Goal: Task Accomplishment & Management: Use online tool/utility

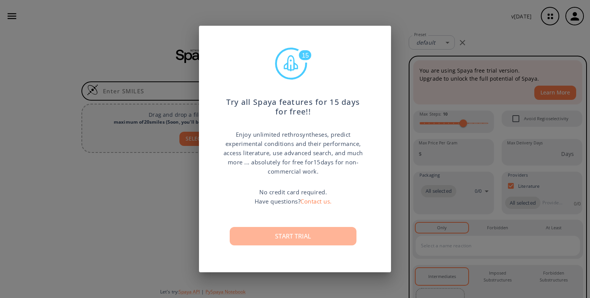
click at [281, 239] on button "Start trial" at bounding box center [293, 236] width 127 height 18
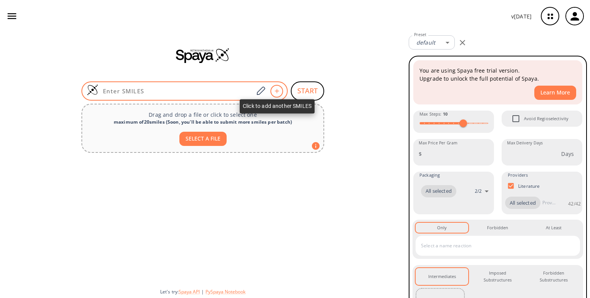
click at [276, 91] on icon at bounding box center [277, 91] width 8 height 5
click at [263, 91] on icon at bounding box center [261, 91] width 10 height 10
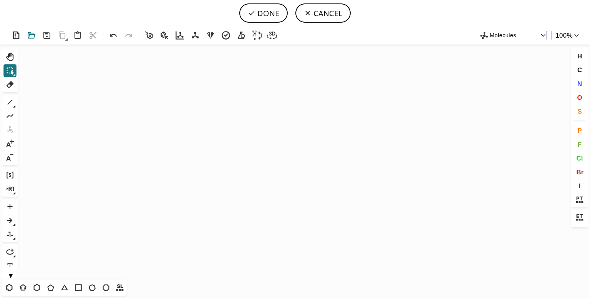
click at [33, 33] on icon at bounding box center [31, 35] width 7 height 7
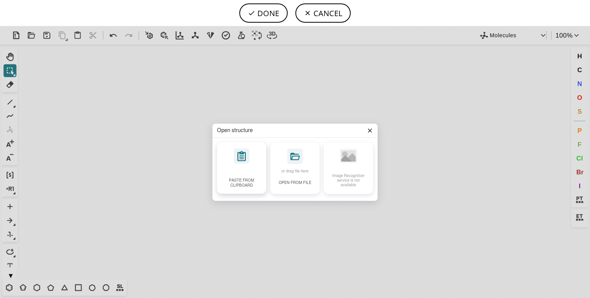
click at [245, 160] on icon at bounding box center [242, 156] width 8 height 10
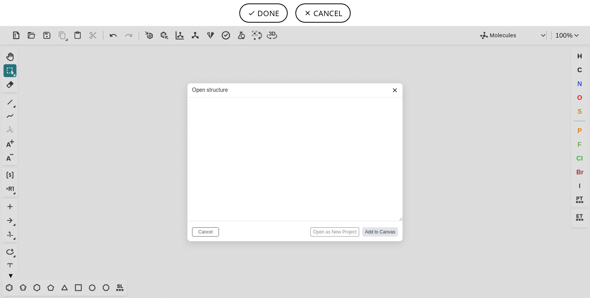
click at [393, 88] on icon at bounding box center [395, 90] width 6 height 6
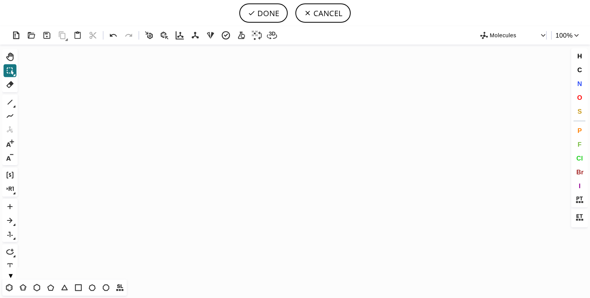
click at [149, 33] on icon at bounding box center [149, 35] width 11 height 11
drag, startPoint x: 143, startPoint y: 76, endPoint x: 192, endPoint y: 128, distance: 71.5
click at [192, 128] on icon "Created with [PERSON_NAME] 2.3.0" at bounding box center [295, 162] width 549 height 235
click at [163, 36] on icon at bounding box center [165, 36] width 8 height 8
click at [180, 129] on icon "Created with [PERSON_NAME] 2.3.0" at bounding box center [295, 162] width 549 height 235
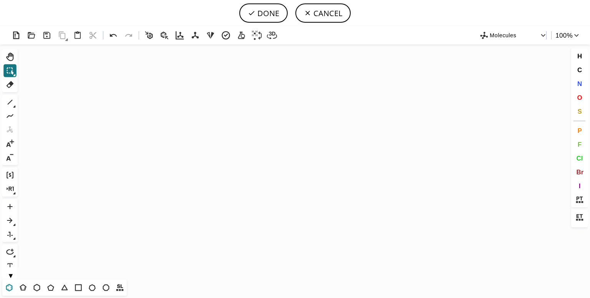
click at [10, 288] on icon at bounding box center [9, 288] width 10 height 10
click at [193, 142] on icon "Created with [PERSON_NAME] 2.3.0" at bounding box center [295, 162] width 549 height 235
click at [220, 142] on icon "Created with [PERSON_NAME] 2.3.0" at bounding box center [295, 162] width 549 height 235
click at [581, 82] on span "N" at bounding box center [579, 83] width 5 height 7
click at [220, 156] on tspan "N" at bounding box center [220, 157] width 4 height 6
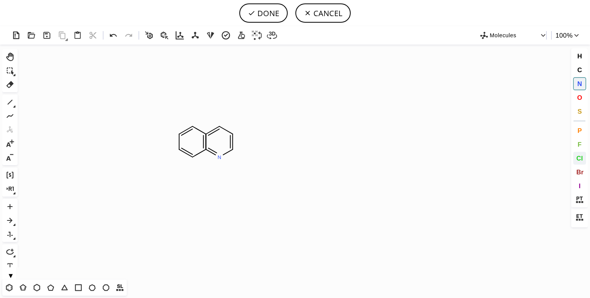
click at [578, 157] on span "Cl" at bounding box center [580, 158] width 7 height 7
click at [174, 153] on tspan "Cl" at bounding box center [174, 153] width 5 height 6
drag, startPoint x: 181, startPoint y: 150, endPoint x: 174, endPoint y: 153, distance: 8.1
click at [174, 153] on icon "Created with Raphaël 2.3.0 N Cl H Cl Cl" at bounding box center [295, 162] width 549 height 235
click at [7, 83] on icon at bounding box center [10, 85] width 10 height 10
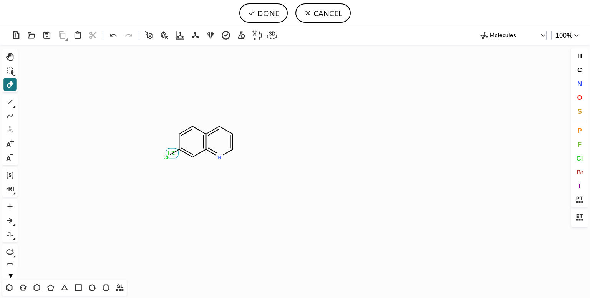
click at [174, 152] on tspan "Cl" at bounding box center [174, 153] width 5 height 6
click at [581, 82] on span "N" at bounding box center [579, 83] width 5 height 7
drag, startPoint x: 220, startPoint y: 123, endPoint x: 220, endPoint y: 116, distance: 7.7
click at [220, 116] on icon "Created with Raphaël 2.3.0 Cl N N H 2 N" at bounding box center [295, 162] width 549 height 235
click at [580, 69] on span "C" at bounding box center [579, 69] width 5 height 7
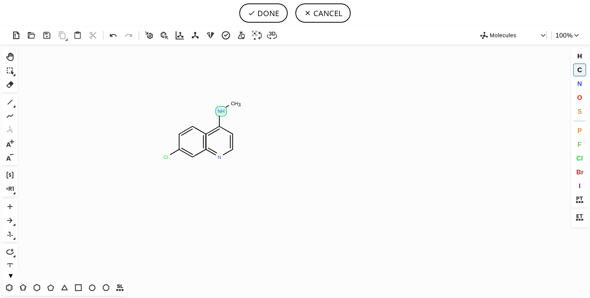
drag, startPoint x: 222, startPoint y: 108, endPoint x: 247, endPoint y: 93, distance: 28.6
click at [247, 93] on icon "Created with Raphaël 2.3.0 Cl N H N C H 3 C" at bounding box center [295, 162] width 549 height 235
drag, startPoint x: 235, startPoint y: 100, endPoint x: 238, endPoint y: 83, distance: 17.2
click at [238, 83] on icon "Created with Raphaël 2.3.0 Cl N H N C H 3 C" at bounding box center [295, 162] width 549 height 235
click at [249, 113] on icon "Created with Raphaël 2.3.0 Cl C H 3 N H N C H 3 C" at bounding box center [295, 162] width 549 height 235
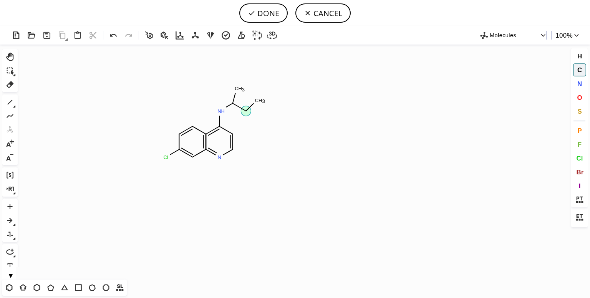
drag, startPoint x: 250, startPoint y: 112, endPoint x: 261, endPoint y: 93, distance: 22.6
click at [261, 93] on icon "Created with Raphaël 2.3.0 Cl N N H C H 3 C H 3 C" at bounding box center [295, 162] width 549 height 235
drag, startPoint x: 259, startPoint y: 105, endPoint x: 270, endPoint y: 115, distance: 15.0
click at [270, 115] on icon "Created with Raphaël 2.3.0 Cl N N H C H 3 C H 3 C" at bounding box center [295, 162] width 549 height 235
drag, startPoint x: 272, startPoint y: 113, endPoint x: 286, endPoint y: 98, distance: 20.1
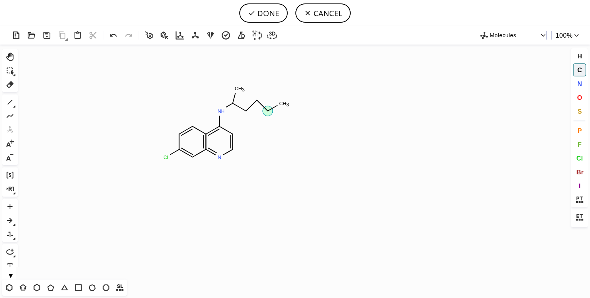
click at [286, 98] on icon "Created with Raphaël 2.3.0 Cl N N H C H 3 C H 3 C" at bounding box center [295, 162] width 549 height 235
click at [578, 80] on span "N" at bounding box center [579, 83] width 5 height 7
click at [282, 105] on tspan "N" at bounding box center [282, 105] width 4 height 6
click at [579, 71] on span "C" at bounding box center [579, 69] width 5 height 7
drag, startPoint x: 283, startPoint y: 102, endPoint x: 289, endPoint y: 96, distance: 7.6
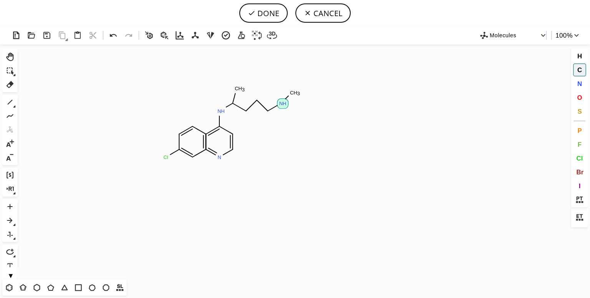
click at [294, 91] on icon "Created with Raphaël 2.3.0 Cl N H N N H C H 3 C H 3 C" at bounding box center [295, 162] width 549 height 235
click at [309, 93] on icon "Created with Raphaël 2.3.0 Cl N H N N H C H 3 C H 3 C" at bounding box center [295, 162] width 549 height 235
click at [285, 105] on tspan "C" at bounding box center [285, 105] width 4 height 6
drag, startPoint x: 284, startPoint y: 105, endPoint x: 289, endPoint y: 110, distance: 7.3
click at [289, 110] on icon "Created with Raphaël 2.3.0 Cl N N N H C H 3 C H 3 C H 3 C" at bounding box center [295, 162] width 549 height 235
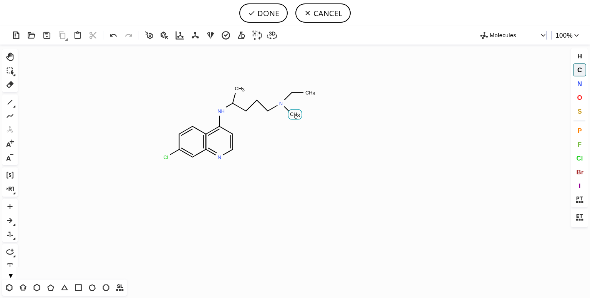
click at [296, 116] on tspan "C" at bounding box center [296, 117] width 4 height 6
click at [311, 117] on icon "Created with Raphaël 2.3.0 Cl N N N H C H 3 C H 3 C H 3 C" at bounding box center [295, 162] width 549 height 235
click at [577, 68] on span "C" at bounding box center [579, 69] width 5 height 7
click at [579, 70] on span "C" at bounding box center [579, 69] width 5 height 7
click at [9, 70] on icon at bounding box center [10, 71] width 10 height 10
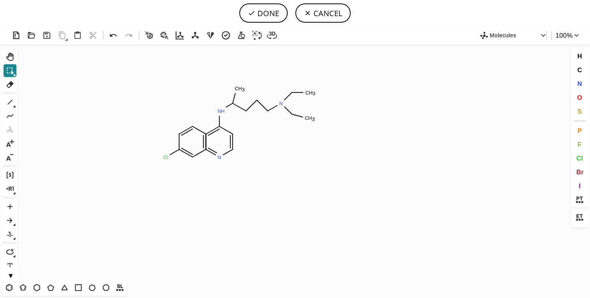
click at [6, 73] on icon at bounding box center [10, 71] width 10 height 10
click at [52, 71] on icon at bounding box center [53, 71] width 8 height 8
click at [195, 144] on icon "Created with Raphaël 2.3.0 Cl N N N H C H 3 C H 3 C H 3 C" at bounding box center [295, 162] width 549 height 235
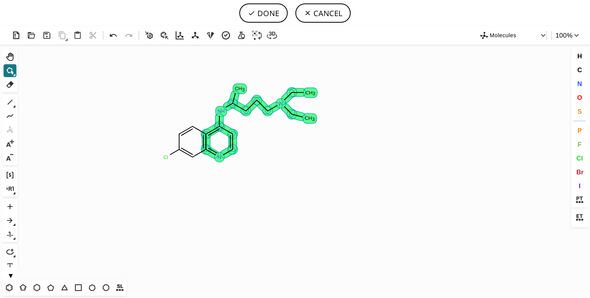
click at [213, 150] on icon at bounding box center [211, 151] width 11 height 7
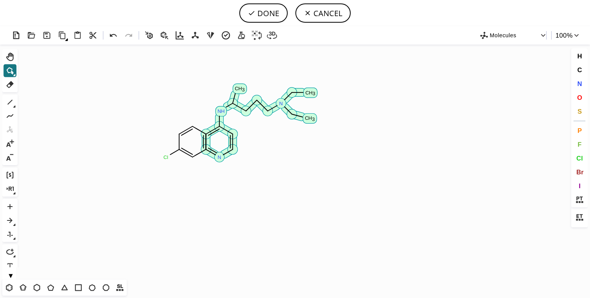
click at [215, 150] on icon at bounding box center [210, 152] width 15 height 12
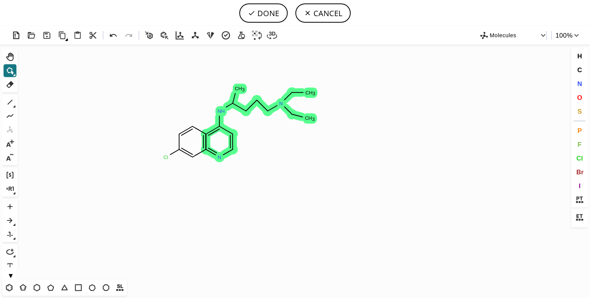
click at [215, 150] on icon at bounding box center [210, 152] width 15 height 12
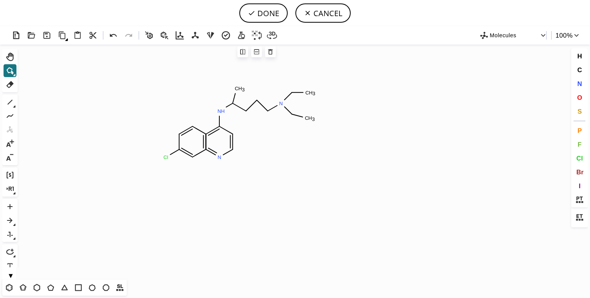
click at [192, 149] on icon "Created with Raphaël 2.3.0 Cl N N N H C H 3 C H 3 C H 3 C" at bounding box center [295, 162] width 549 height 235
click at [11, 75] on icon at bounding box center [10, 71] width 10 height 10
click at [36, 72] on icon at bounding box center [39, 71] width 8 height 8
click at [13, 70] on icon at bounding box center [10, 71] width 7 height 8
click at [28, 70] on icon at bounding box center [26, 71] width 6 height 6
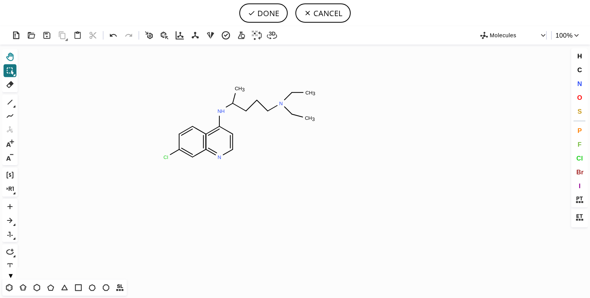
click at [6, 59] on icon at bounding box center [10, 57] width 10 height 10
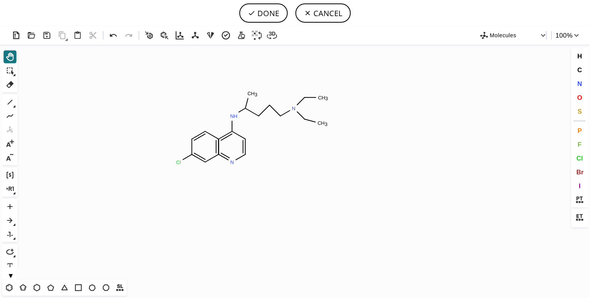
drag, startPoint x: 201, startPoint y: 142, endPoint x: 215, endPoint y: 148, distance: 14.4
click at [215, 148] on icon "Created with Raphaël 2.3.0 Cl N N N H C H 3 C H 3 C H 3 C" at bounding box center [295, 162] width 549 height 235
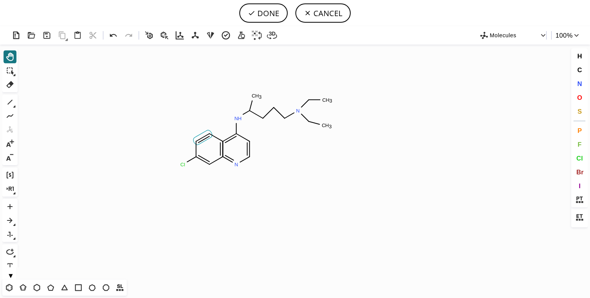
click at [203, 138] on icon at bounding box center [202, 137] width 19 height 15
click at [274, 13] on button "DONE" at bounding box center [264, 12] width 48 height 19
type input "C1C(Cl)=CC=CC=1.C1C=NC=CC=1NC(CCCN(CC)CC)C"
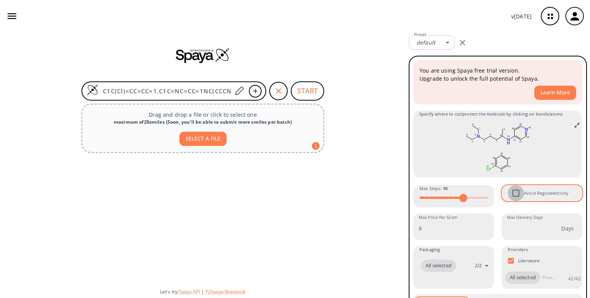
click at [517, 191] on input "Avoid Regioselectivity" at bounding box center [516, 193] width 16 height 16
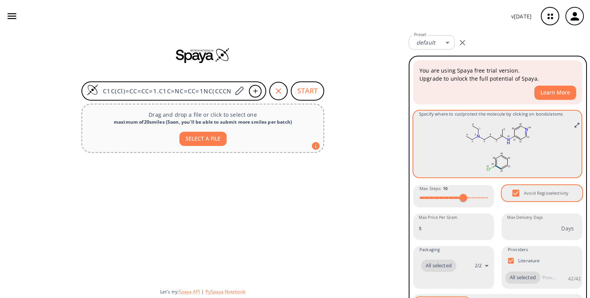
drag, startPoint x: 511, startPoint y: 192, endPoint x: 497, endPoint y: 166, distance: 29.8
click at [498, 166] on div "You are using Spaya free trial version. Upgrade to unlock the full potential of…" at bounding box center [498, 254] width 171 height 388
click at [498, 166] on icon at bounding box center [499, 167] width 6 height 3
click at [519, 163] on div at bounding box center [295, 149] width 590 height 298
drag, startPoint x: 499, startPoint y: 162, endPoint x: 512, endPoint y: 237, distance: 76.3
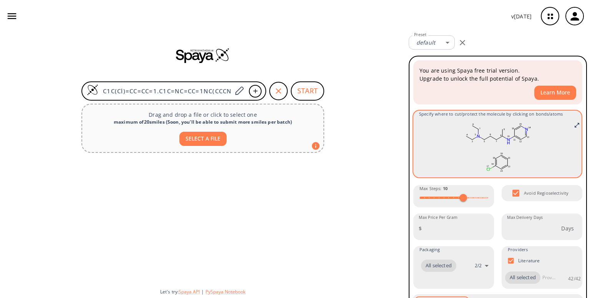
click at [512, 175] on rect at bounding box center [497, 148] width 157 height 54
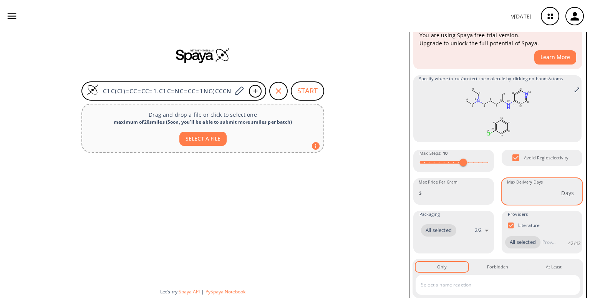
scroll to position [35, 0]
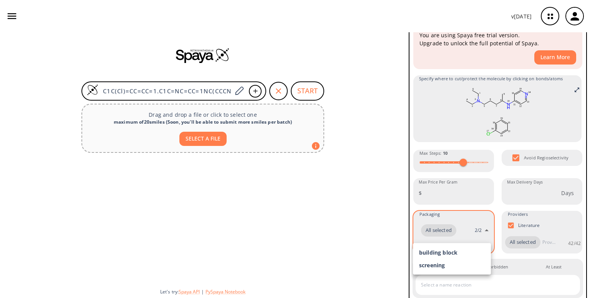
click at [484, 231] on body "v 1.9.44 Chetan Malaganvi chetanmalaganvi07@gmail.com Retrosynthesis Activities…" at bounding box center [295, 149] width 590 height 298
click at [491, 218] on div at bounding box center [295, 149] width 590 height 298
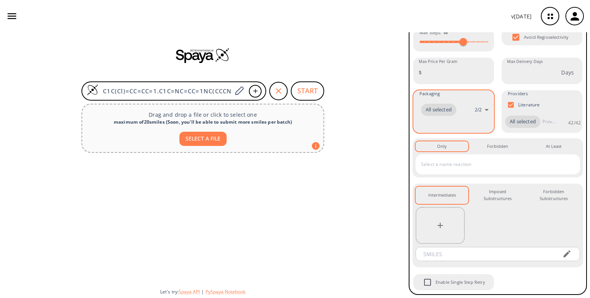
scroll to position [158, 0]
click at [444, 171] on input "text" at bounding box center [492, 164] width 146 height 12
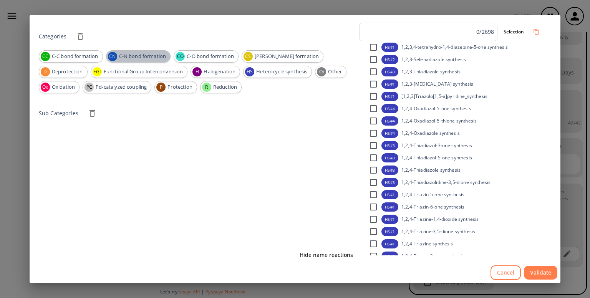
click at [141, 58] on span "C-N bond formation" at bounding box center [143, 57] width 56 height 8
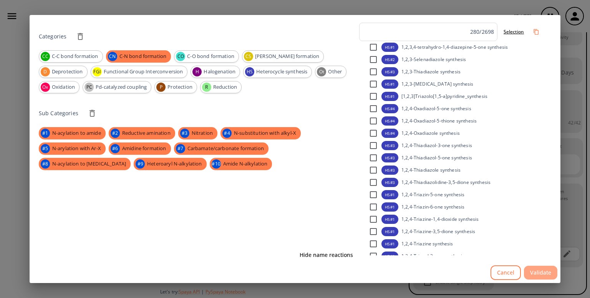
click at [539, 271] on button "Validate" at bounding box center [540, 273] width 33 height 14
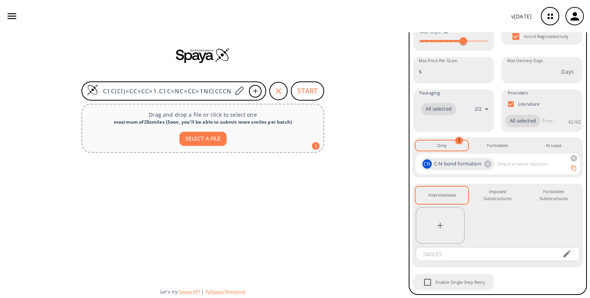
click at [510, 170] on input "text" at bounding box center [526, 164] width 60 height 12
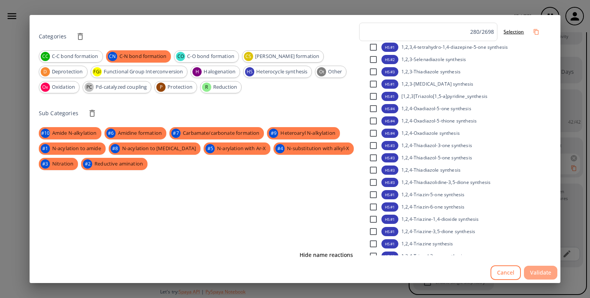
click at [536, 271] on button "Validate" at bounding box center [540, 273] width 33 height 14
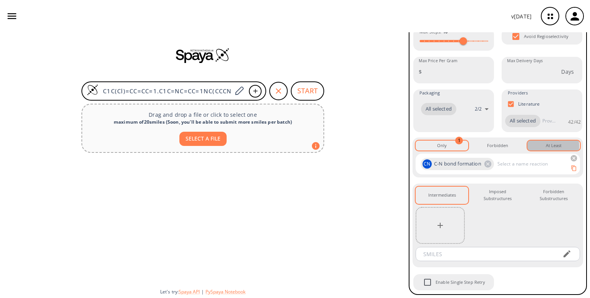
click at [541, 151] on button "At Least 0" at bounding box center [554, 146] width 53 height 10
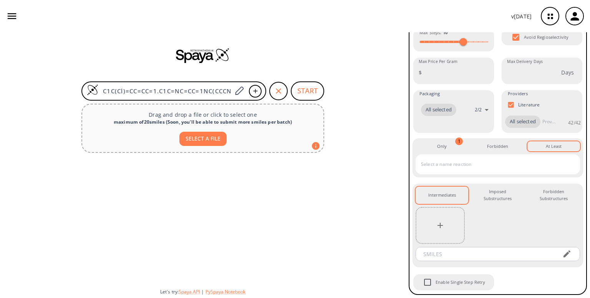
scroll to position [168, 0]
click at [563, 254] on icon "button" at bounding box center [567, 254] width 9 height 9
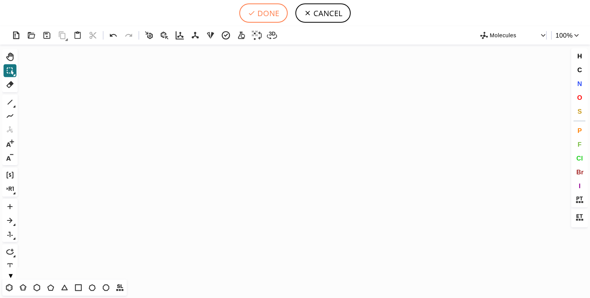
click at [257, 15] on button "DONE" at bounding box center [264, 12] width 48 height 19
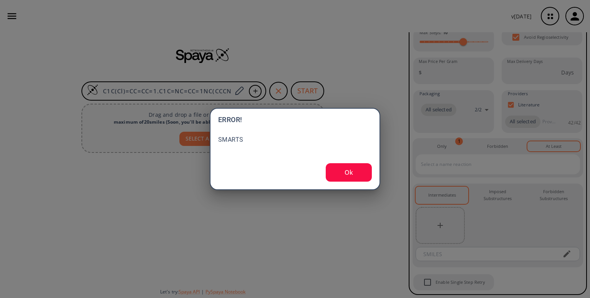
click at [348, 168] on button "Ok" at bounding box center [349, 172] width 46 height 18
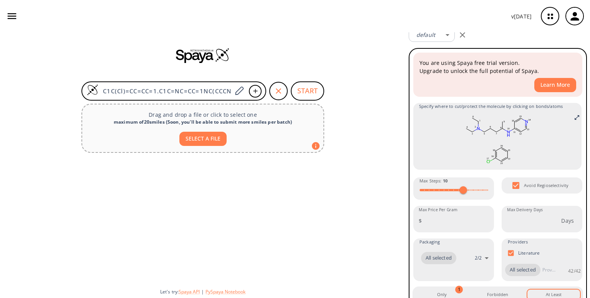
scroll to position [0, 0]
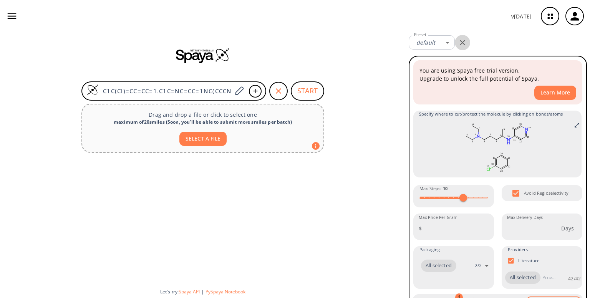
click at [459, 41] on icon "button" at bounding box center [462, 42] width 9 height 9
checkbox input "false"
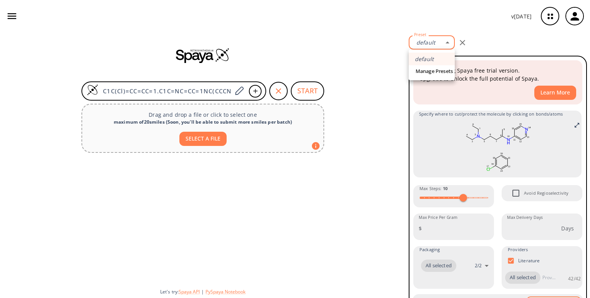
click at [447, 42] on body "v 1.9.44 Chetan Malaganvi chetanmalaganvi07@gmail.com Retrosynthesis Activities…" at bounding box center [295, 149] width 590 height 298
click at [434, 72] on link "Manage Presets" at bounding box center [434, 71] width 41 height 12
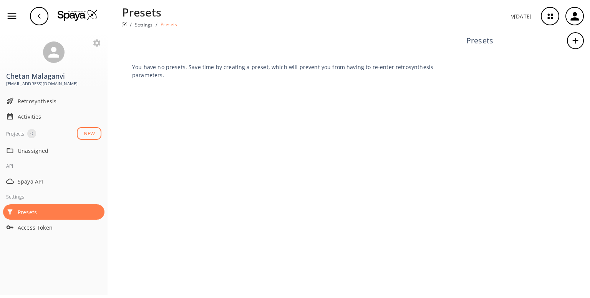
click at [87, 130] on button "NEW" at bounding box center [89, 133] width 25 height 13
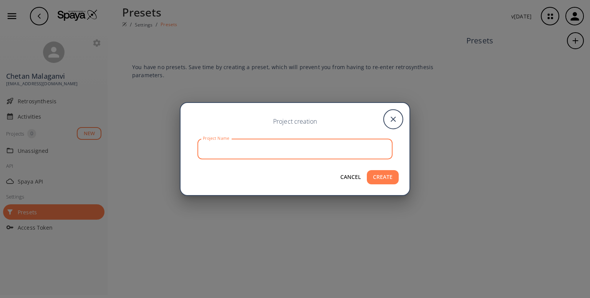
click at [225, 150] on input "Project Name" at bounding box center [296, 149] width 193 height 20
type input "[MEDICAL_DATA]"
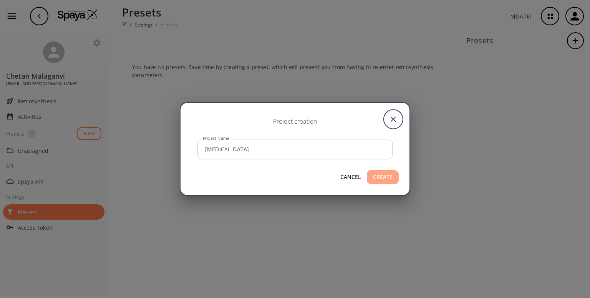
click at [391, 175] on button "CREATE" at bounding box center [383, 177] width 32 height 14
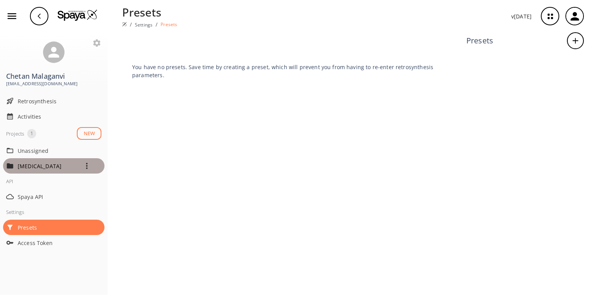
click at [55, 159] on div "[MEDICAL_DATA]" at bounding box center [60, 165] width 84 height 15
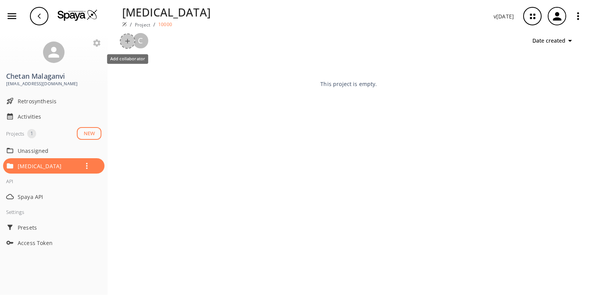
click at [127, 40] on button "+" at bounding box center [127, 40] width 15 height 15
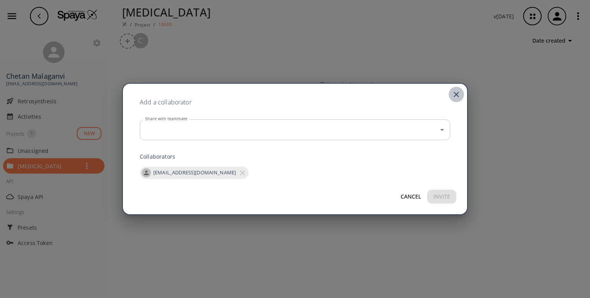
click at [458, 96] on icon "close" at bounding box center [456, 94] width 5 height 5
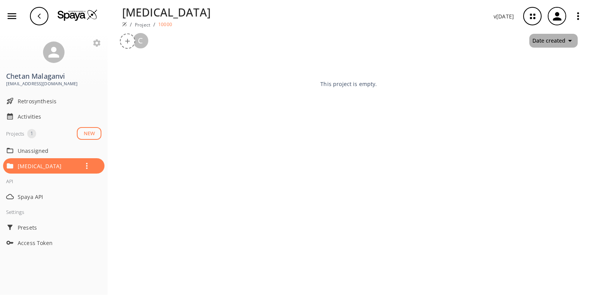
click at [562, 41] on button "Date created" at bounding box center [554, 41] width 48 height 14
click at [472, 77] on div at bounding box center [295, 149] width 590 height 298
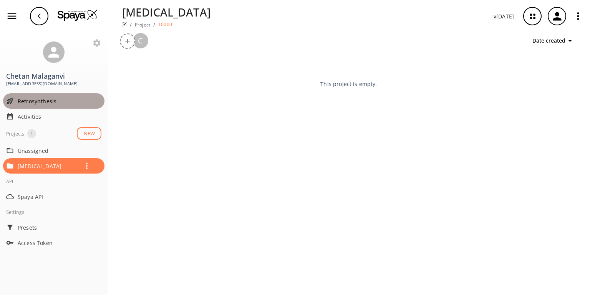
click at [43, 95] on div "Retrosynthesis" at bounding box center [53, 100] width 101 height 15
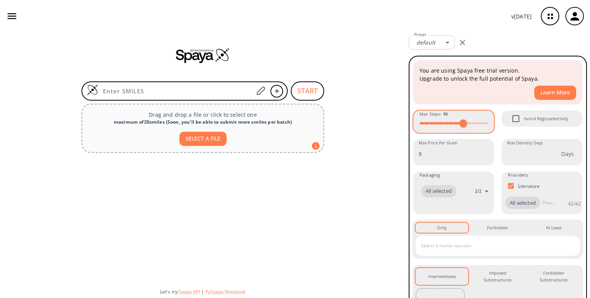
type input "12"
click at [470, 122] on span at bounding box center [454, 124] width 68 height 12
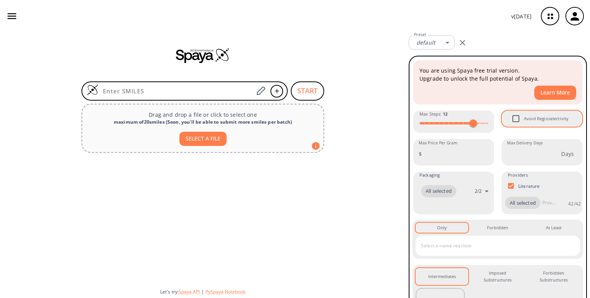
click at [512, 118] on input "Avoid Regioselectivity" at bounding box center [516, 119] width 16 height 16
checkbox input "true"
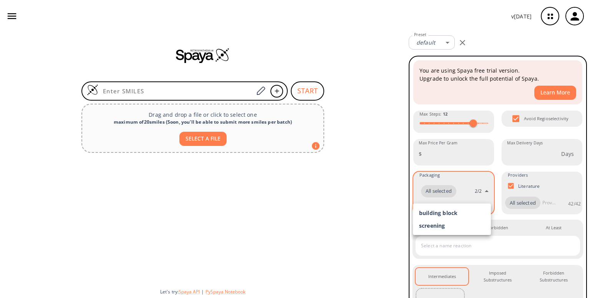
click at [447, 193] on body "v [DATE] Chetan Malaganvi [EMAIL_ADDRESS][DOMAIN_NAME] Retrosynthesis Activitie…" at bounding box center [295, 149] width 590 height 298
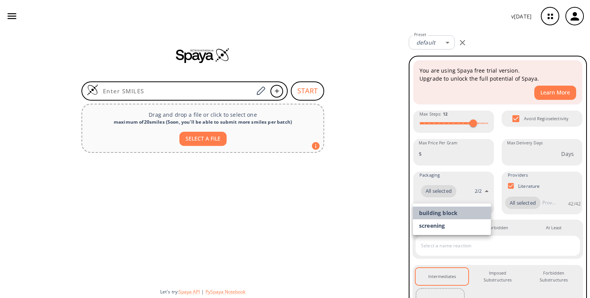
click at [434, 213] on li "building block" at bounding box center [452, 213] width 78 height 13
type input "building block"
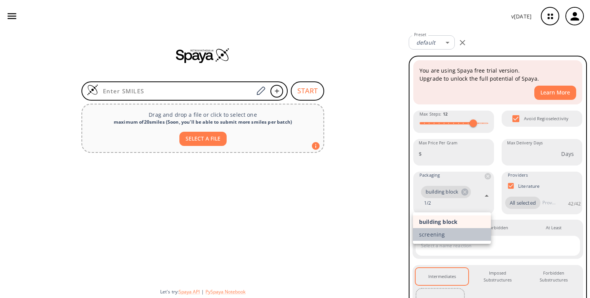
click at [438, 234] on li "screening" at bounding box center [452, 234] width 78 height 13
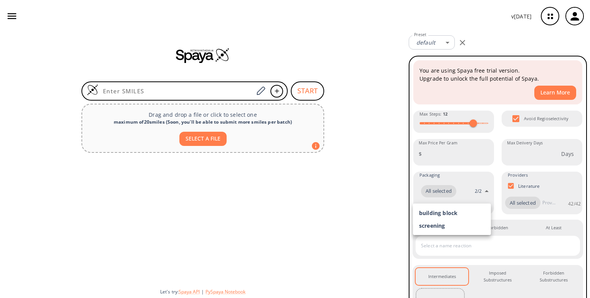
click at [512, 203] on div at bounding box center [295, 149] width 590 height 298
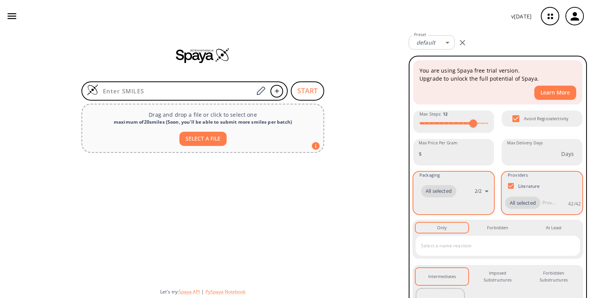
click at [516, 207] on div "All selected" at bounding box center [523, 203] width 35 height 12
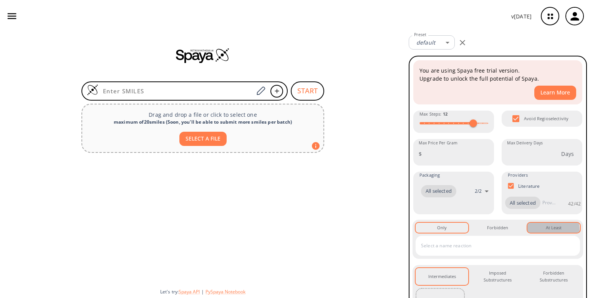
click at [546, 231] on div "At Least 0" at bounding box center [554, 228] width 16 height 7
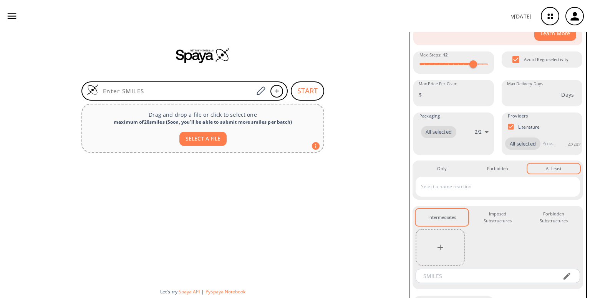
scroll to position [60, 0]
click at [433, 193] on input "text" at bounding box center [492, 186] width 146 height 12
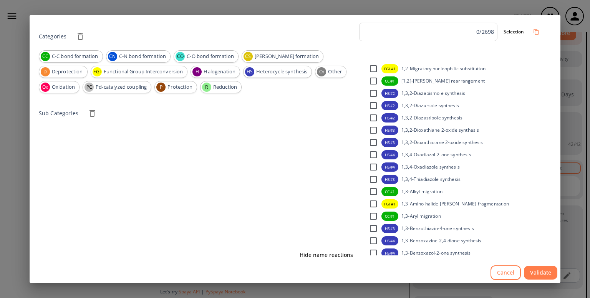
scroll to position [480, 0]
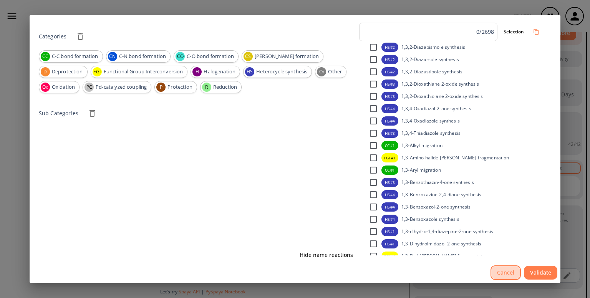
click at [503, 273] on button "Cancel" at bounding box center [506, 273] width 30 height 15
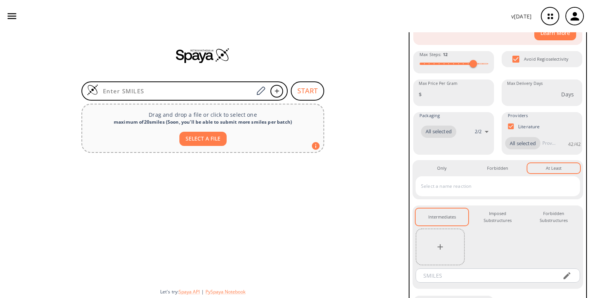
click at [446, 193] on input "text" at bounding box center [492, 186] width 146 height 12
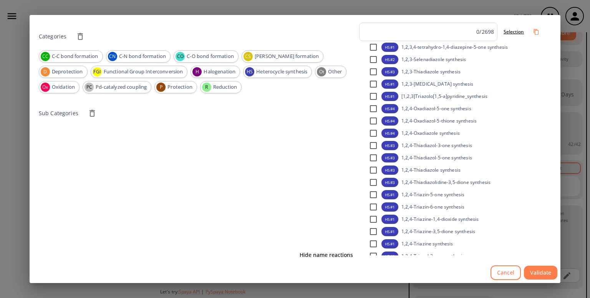
click at [504, 273] on button "Cancel" at bounding box center [506, 273] width 30 height 15
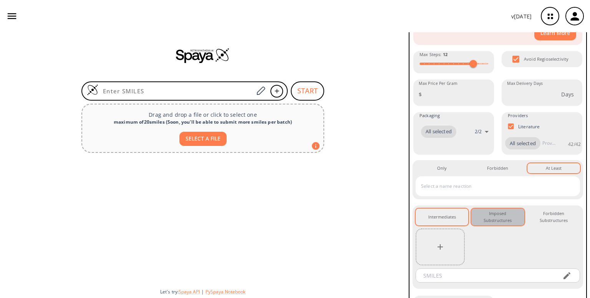
click at [500, 225] on div "Imposed Substructures 0" at bounding box center [498, 217] width 40 height 14
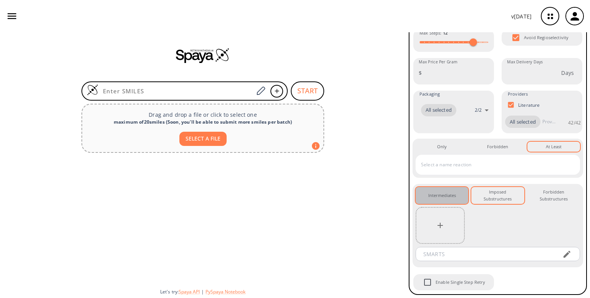
click at [447, 200] on button "Intermediates 0" at bounding box center [442, 195] width 53 height 17
click at [440, 225] on icon "button" at bounding box center [440, 225] width 5 height 5
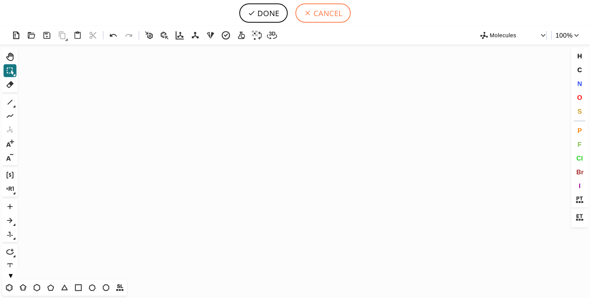
click at [308, 13] on icon at bounding box center [308, 13] width 5 height 5
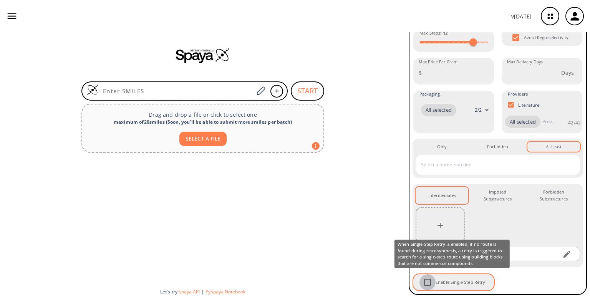
click at [431, 279] on input "Enable Single Step Retry" at bounding box center [428, 282] width 16 height 16
checkbox input "false"
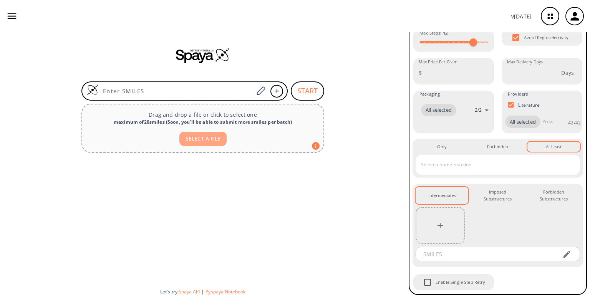
click at [213, 136] on button "SELECT A FILE" at bounding box center [203, 139] width 47 height 14
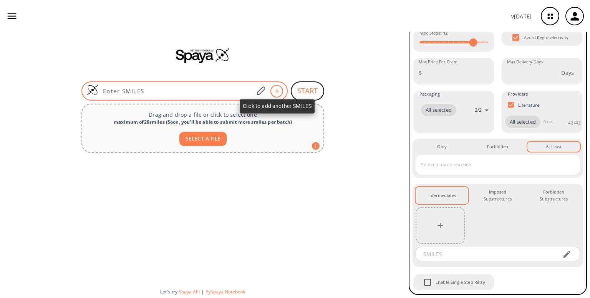
click at [277, 91] on icon at bounding box center [277, 91] width 8 height 5
click at [263, 93] on icon at bounding box center [261, 91] width 10 height 10
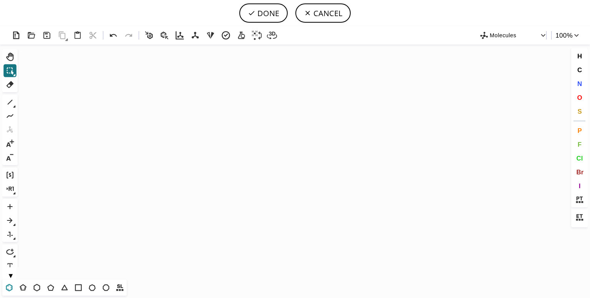
click at [14, 288] on icon at bounding box center [9, 288] width 10 height 10
click at [205, 142] on icon "Created with [PERSON_NAME] 2.3.0" at bounding box center [295, 162] width 549 height 235
click at [232, 142] on icon "Created with [PERSON_NAME] 2.3.0" at bounding box center [295, 162] width 549 height 235
click at [8, 90] on icon at bounding box center [10, 85] width 10 height 10
click at [238, 145] on icon "Created with [PERSON_NAME] 2.3.0" at bounding box center [295, 162] width 549 height 235
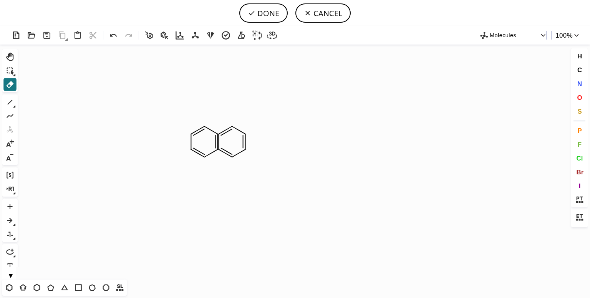
click at [231, 133] on icon "Created with [PERSON_NAME] 2.3.0" at bounding box center [295, 162] width 549 height 235
click at [6, 91] on button "Del" at bounding box center [9, 84] width 13 height 13
click at [245, 150] on icon at bounding box center [244, 141] width 2 height 15
click at [228, 153] on icon at bounding box center [223, 152] width 15 height 12
click at [226, 133] on icon at bounding box center [225, 130] width 13 height 9
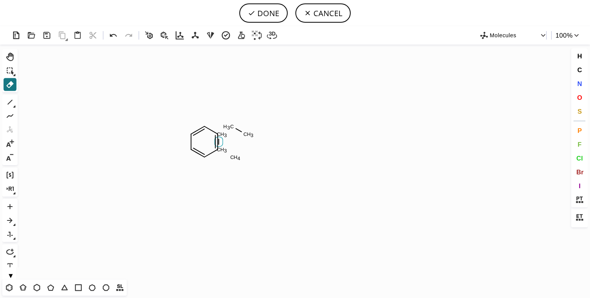
click at [220, 141] on icon at bounding box center [219, 142] width 8 height 10
click at [220, 141] on icon "Created with [PERSON_NAME] 2.3.0 C H 4 C H 3 C H 3 C H 4 C H 4" at bounding box center [295, 162] width 549 height 235
click at [221, 133] on tspan "H" at bounding box center [222, 134] width 4 height 6
click at [224, 133] on icon "Created with [PERSON_NAME] 2.3.0 C H 4 C H 3 C H 3 C H 4 C H 3 C H 3" at bounding box center [295, 162] width 549 height 235
click at [224, 133] on tspan "3" at bounding box center [224, 136] width 3 height 6
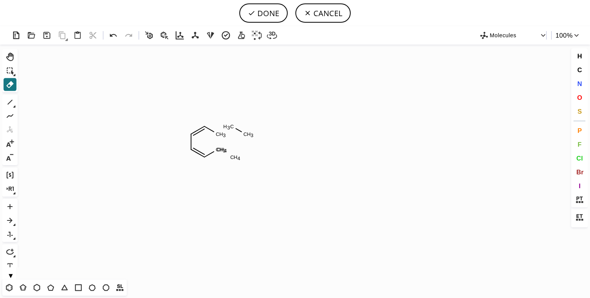
click at [224, 133] on tspan "3" at bounding box center [224, 136] width 3 height 6
drag, startPoint x: 224, startPoint y: 132, endPoint x: 234, endPoint y: 128, distance: 10.4
click at [234, 128] on icon "Created with [PERSON_NAME] 2.3.0 C H 4 C H 3 C H 3 C H 4 C H 3 C H 3" at bounding box center [295, 162] width 549 height 235
click at [200, 136] on icon "Created with [PERSON_NAME] 2.3.0 C H 4 C H 4 C H 3 C H 3 C H 4" at bounding box center [295, 162] width 549 height 235
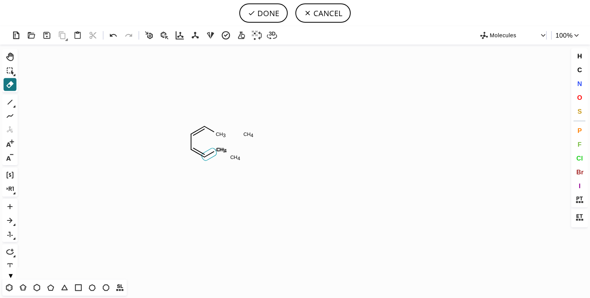
click at [212, 157] on icon at bounding box center [209, 154] width 15 height 12
click at [217, 153] on rect at bounding box center [221, 150] width 14 height 10
click at [220, 148] on tspan "C" at bounding box center [219, 150] width 4 height 6
click at [220, 134] on tspan "H" at bounding box center [222, 134] width 4 height 6
click at [249, 136] on tspan "H" at bounding box center [249, 134] width 4 height 6
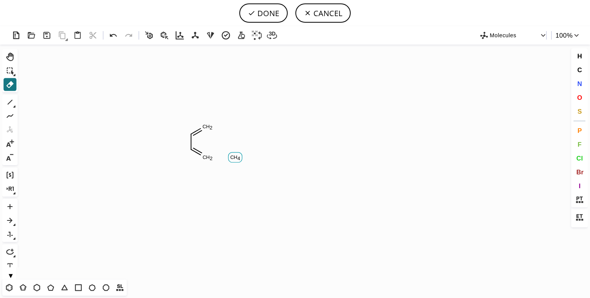
click at [231, 162] on rect at bounding box center [235, 158] width 14 height 10
drag, startPoint x: 208, startPoint y: 162, endPoint x: 199, endPoint y: 155, distance: 10.9
click at [199, 155] on icon "Created with [PERSON_NAME] 2.3.0 C H 2 C H 2" at bounding box center [295, 162] width 549 height 235
click at [199, 155] on icon "Created with [PERSON_NAME] 2.3.0 C H 3 C H 4 C H 2" at bounding box center [295, 162] width 549 height 235
click at [196, 146] on rect at bounding box center [195, 150] width 14 height 10
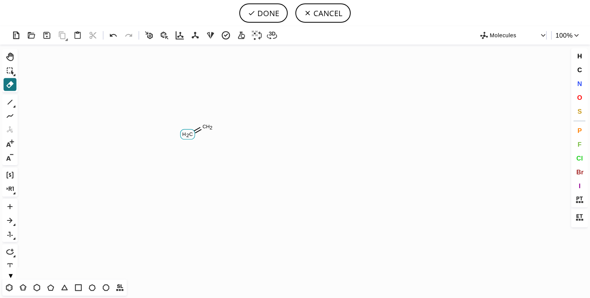
click at [194, 136] on rect at bounding box center [188, 135] width 14 height 10
click at [206, 127] on tspan "H" at bounding box center [208, 127] width 4 height 6
click at [578, 69] on span "C" at bounding box center [579, 69] width 5 height 7
click at [230, 118] on tspan "C" at bounding box center [230, 119] width 4 height 6
click at [218, 125] on icon "Created with [PERSON_NAME] 2.3.0 C H 3 C H 3 C" at bounding box center [295, 162] width 549 height 235
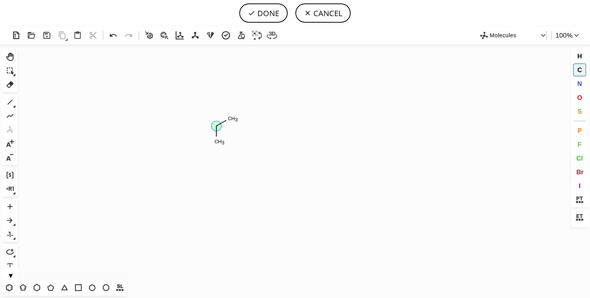
drag, startPoint x: 214, startPoint y: 128, endPoint x: 215, endPoint y: 142, distance: 13.5
click at [215, 142] on icon "Created with [PERSON_NAME] 2.3.0 C H 3 C H 3 C" at bounding box center [295, 162] width 549 height 235
drag, startPoint x: 220, startPoint y: 145, endPoint x: 233, endPoint y: 153, distance: 15.4
click at [233, 153] on icon "Created with [PERSON_NAME] 2.3.0 C H 3 C H 3 C" at bounding box center [295, 162] width 549 height 235
click at [235, 151] on tspan "C" at bounding box center [235, 152] width 4 height 6
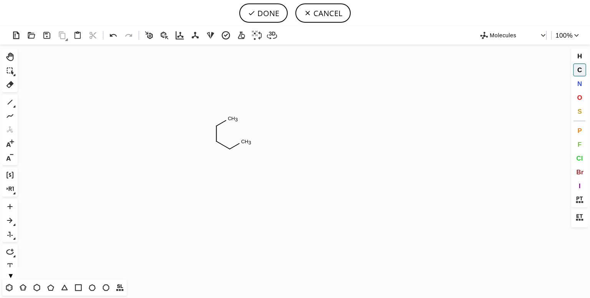
click at [248, 140] on icon "Created with [PERSON_NAME] 2.3.0 C H 3 C H 3 C" at bounding box center [295, 162] width 549 height 235
drag, startPoint x: 243, startPoint y: 141, endPoint x: 243, endPoint y: 129, distance: 11.9
click at [243, 129] on icon "Created with [PERSON_NAME] 2.3.0 C H 3 C H 3 C" at bounding box center [295, 162] width 549 height 235
click at [232, 120] on icon "Created with [PERSON_NAME] 2.3.0 C H 3 C H 3 C" at bounding box center [295, 162] width 549 height 235
click at [234, 120] on tspan "C" at bounding box center [234, 120] width 4 height 6
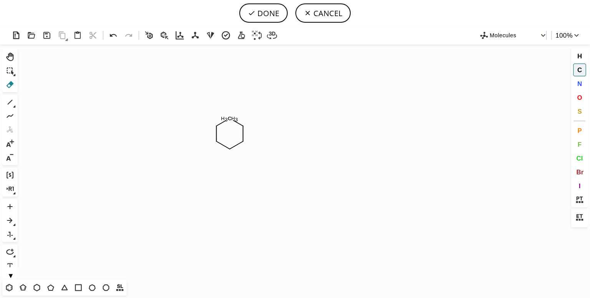
click at [7, 85] on icon at bounding box center [10, 85] width 10 height 10
click at [226, 118] on tspan "3" at bounding box center [226, 120] width 3 height 6
click at [216, 128] on icon "Created with [PERSON_NAME] 2.3.0 C H 3 C H 3 C" at bounding box center [295, 162] width 549 height 235
drag, startPoint x: 216, startPoint y: 128, endPoint x: 237, endPoint y: 102, distance: 33.4
click at [237, 102] on icon "Created with [PERSON_NAME] 2.3.0 C H 3 C H 3 C" at bounding box center [295, 162] width 549 height 235
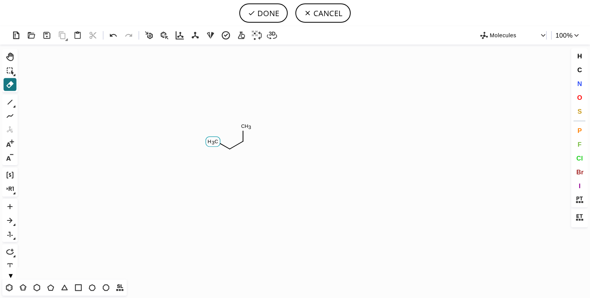
click at [219, 142] on icon "Created with [PERSON_NAME] 2.3.0 C H 3 C H 3 C" at bounding box center [295, 162] width 549 height 235
drag, startPoint x: 219, startPoint y: 142, endPoint x: 230, endPoint y: 150, distance: 13.1
click at [230, 150] on icon "Created with [PERSON_NAME] 2.3.0 C H 3 C H 3 C" at bounding box center [295, 162] width 549 height 235
click at [9, 78] on div "Ctrl+Alt+H Shift+Tab Del" at bounding box center [9, 70] width 15 height 43
click at [9, 83] on icon at bounding box center [10, 84] width 7 height 7
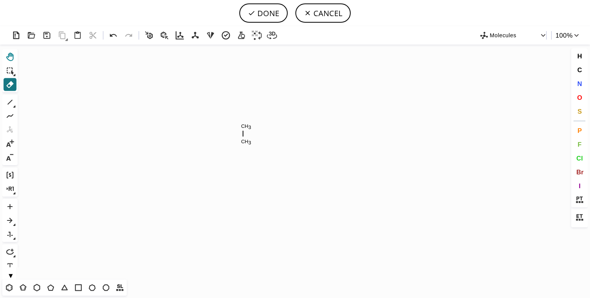
click at [8, 52] on icon at bounding box center [10, 57] width 10 height 10
click at [576, 70] on button "C" at bounding box center [580, 69] width 13 height 13
drag, startPoint x: 241, startPoint y: 127, endPoint x: 231, endPoint y: 122, distance: 11.9
click at [231, 122] on icon "Created with [PERSON_NAME] 2.3.0 C H 3 C H 3 C" at bounding box center [295, 162] width 549 height 235
drag, startPoint x: 225, startPoint y: 122, endPoint x: 211, endPoint y: 131, distance: 17.1
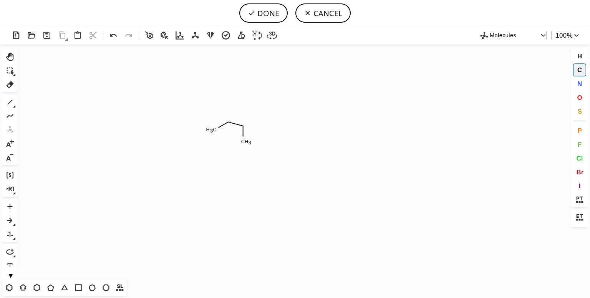
click at [209, 131] on icon "Created with [PERSON_NAME] 2.3.0 C H 3 C H 3 C" at bounding box center [295, 162] width 549 height 235
drag, startPoint x: 213, startPoint y: 133, endPoint x: 217, endPoint y: 148, distance: 15.9
click at [217, 148] on icon "Created with [PERSON_NAME] 2.3.0 C H 3 C H 3 C" at bounding box center [295, 162] width 549 height 235
drag, startPoint x: 217, startPoint y: 148, endPoint x: 233, endPoint y: 152, distance: 15.9
click at [233, 152] on icon "Created with [PERSON_NAME] 2.3.0 C H 3 C H 3 C" at bounding box center [295, 162] width 549 height 235
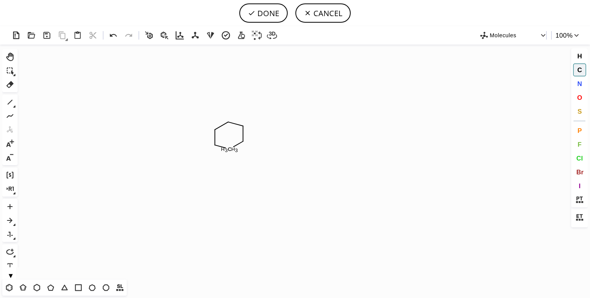
drag, startPoint x: 240, startPoint y: 142, endPoint x: 227, endPoint y: 153, distance: 17.5
click at [227, 153] on icon "Created with [PERSON_NAME] 2.3.0 C H 3 C H 3 C" at bounding box center [295, 162] width 549 height 235
click at [230, 151] on tspan "C" at bounding box center [230, 151] width 4 height 6
click at [15, 71] on icon at bounding box center [10, 71] width 10 height 10
click at [233, 151] on tspan "H" at bounding box center [233, 149] width 4 height 6
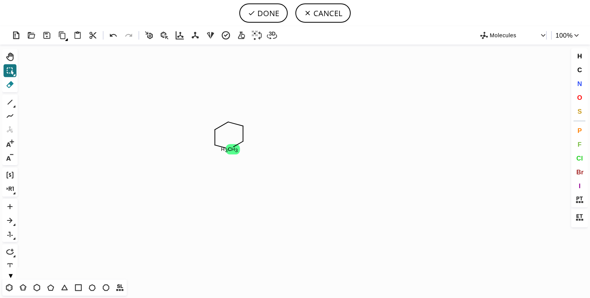
click at [6, 82] on icon at bounding box center [10, 85] width 10 height 10
click at [216, 135] on icon at bounding box center [215, 135] width 8 height 15
click at [13, 86] on icon at bounding box center [10, 85] width 10 height 10
click at [214, 128] on tspan "C" at bounding box center [215, 130] width 4 height 6
click at [235, 153] on icon "Created with [PERSON_NAME] 2.3.0 C H 3 C H 4 C H 3 C" at bounding box center [295, 162] width 549 height 235
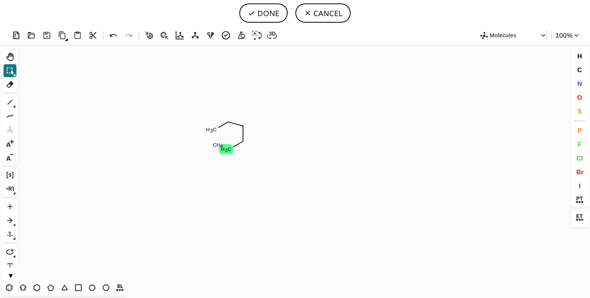
click at [235, 153] on icon "Created with [PERSON_NAME] 2.3.0 C H 3 C H 4 C H 3 C" at bounding box center [295, 162] width 549 height 235
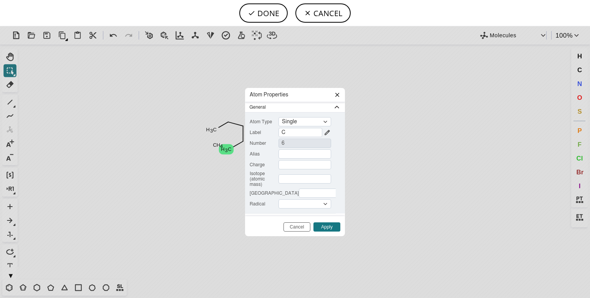
click at [235, 153] on div "Atom Properties General Atom Type Single single ​ Label C Number 6 Alias Charge…" at bounding box center [295, 162] width 590 height 272
click at [346, 94] on div "Atom Properties General Atom Type Single single ​ Label C Number 6 Alias Charge…" at bounding box center [295, 162] width 590 height 272
click at [338, 93] on icon at bounding box center [337, 95] width 6 height 6
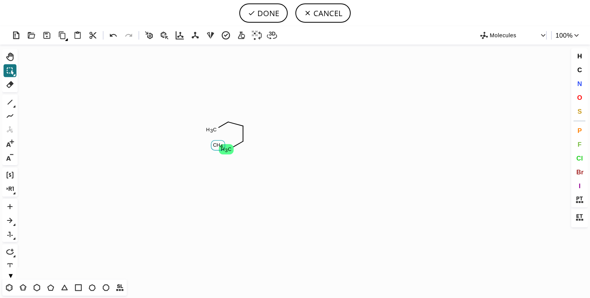
click at [218, 148] on rect at bounding box center [218, 146] width 14 height 10
click at [11, 81] on icon at bounding box center [10, 85] width 10 height 10
click at [11, 80] on icon at bounding box center [10, 85] width 10 height 10
click at [10, 85] on icon at bounding box center [10, 85] width 10 height 10
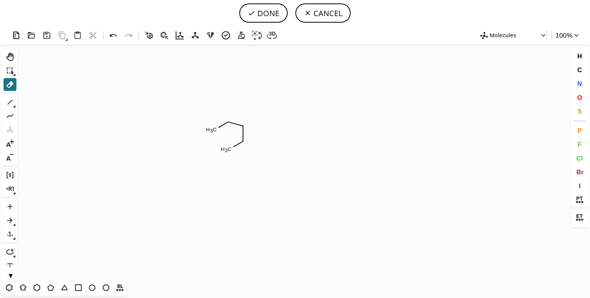
drag, startPoint x: 10, startPoint y: 85, endPoint x: 195, endPoint y: 126, distance: 190.1
click at [195, 126] on div "Created with [PERSON_NAME] 2.3.0 C H 3 C H 3 C Molecules 100 % Ctrl+Alt+H Shift…" at bounding box center [295, 162] width 590 height 272
click at [218, 133] on rect at bounding box center [212, 130] width 14 height 10
click at [225, 125] on tspan "3" at bounding box center [225, 123] width 3 height 6
click at [244, 135] on icon at bounding box center [243, 136] width 8 height 15
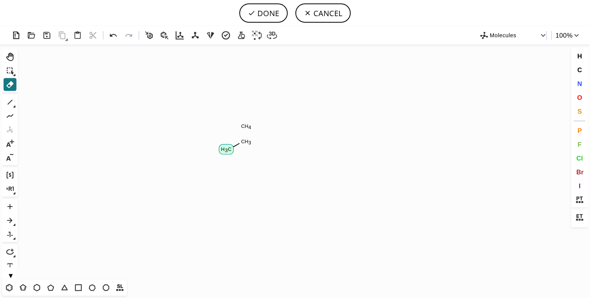
click at [232, 145] on rect at bounding box center [226, 150] width 14 height 10
click at [245, 141] on tspan "H" at bounding box center [247, 142] width 4 height 6
click at [251, 126] on tspan "4" at bounding box center [249, 128] width 3 height 6
click at [245, 127] on tspan "H" at bounding box center [247, 126] width 4 height 6
click at [13, 287] on icon at bounding box center [9, 288] width 10 height 10
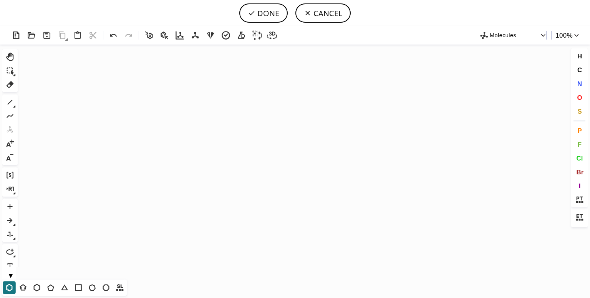
click at [227, 142] on icon "Created with [PERSON_NAME] 2.3.0 C" at bounding box center [295, 162] width 549 height 235
click at [580, 70] on span "C" at bounding box center [579, 69] width 5 height 7
drag, startPoint x: 241, startPoint y: 133, endPoint x: 260, endPoint y: 122, distance: 21.8
click at [260, 122] on icon "Created with [PERSON_NAME] 2.3.0 C H 3 C" at bounding box center [295, 162] width 549 height 235
drag, startPoint x: 260, startPoint y: 129, endPoint x: 256, endPoint y: 124, distance: 6.6
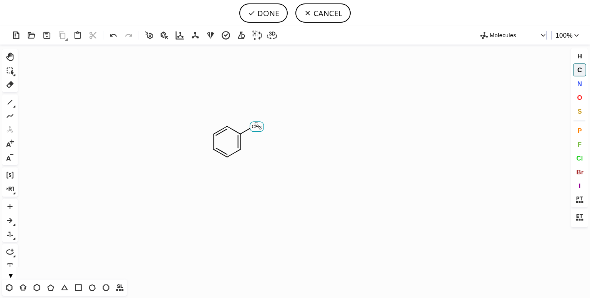
click at [256, 124] on tspan "C" at bounding box center [256, 124] width 4 height 6
drag, startPoint x: 256, startPoint y: 124, endPoint x: 268, endPoint y: 133, distance: 14.2
click at [268, 133] on icon "Created with [PERSON_NAME] 2.3.0 C H 3 C" at bounding box center [295, 162] width 549 height 235
drag, startPoint x: 268, startPoint y: 137, endPoint x: 268, endPoint y: 154, distance: 16.9
click at [268, 154] on icon "Created with [PERSON_NAME] 2.3.0 C H 3 C" at bounding box center [295, 162] width 549 height 235
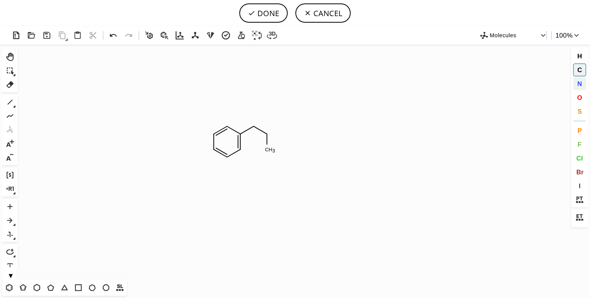
click at [579, 84] on span "N" at bounding box center [579, 83] width 5 height 7
click at [579, 70] on span "C" at bounding box center [579, 69] width 5 height 7
drag, startPoint x: 271, startPoint y: 149, endPoint x: 253, endPoint y: 160, distance: 20.9
click at [253, 160] on icon "Created with [PERSON_NAME] 2.3.0 C H 3 C" at bounding box center [295, 162] width 549 height 235
click at [577, 83] on button "N" at bounding box center [580, 83] width 13 height 13
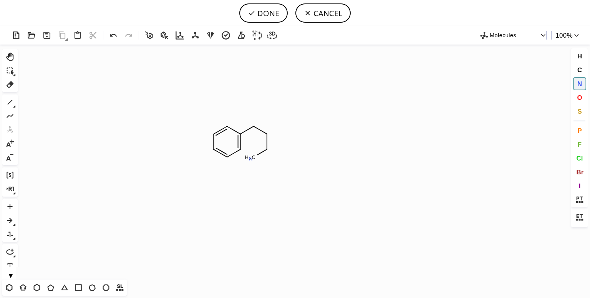
click at [251, 159] on tspan "N" at bounding box center [251, 159] width 4 height 6
drag, startPoint x: 580, startPoint y: 54, endPoint x: 245, endPoint y: 154, distance: 350.2
click at [245, 154] on div "Created with [PERSON_NAME] 2.3.0 N H 2 N Molecules 100 % Ctrl+Alt+H Shift+Tab D…" at bounding box center [295, 162] width 590 height 272
click at [245, 154] on tspan "N" at bounding box center [245, 154] width 4 height 6
click at [581, 58] on span "H" at bounding box center [579, 55] width 5 height 7
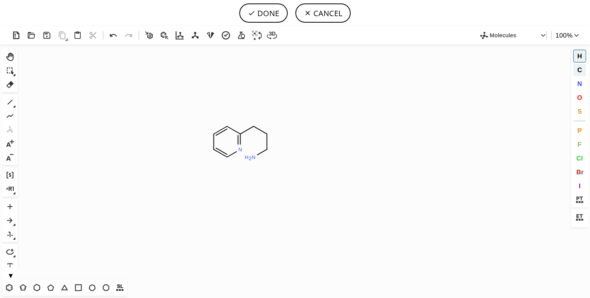
click at [581, 69] on span "C" at bounding box center [579, 69] width 5 height 7
click at [241, 150] on tspan "C" at bounding box center [242, 150] width 4 height 6
click at [581, 53] on span "H" at bounding box center [579, 55] width 5 height 7
drag, startPoint x: 240, startPoint y: 150, endPoint x: 253, endPoint y: 153, distance: 13.1
click at [256, 153] on icon "Created with [PERSON_NAME] 2.3.0 N H 2 H H" at bounding box center [295, 162] width 549 height 235
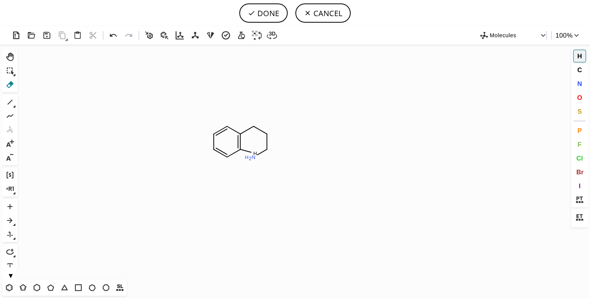
click at [10, 86] on icon at bounding box center [10, 85] width 10 height 10
click at [252, 151] on circle at bounding box center [255, 153] width 10 height 10
click at [580, 56] on span "H" at bounding box center [579, 55] width 5 height 7
click at [578, 80] on span "N" at bounding box center [579, 83] width 5 height 7
click at [254, 157] on tspan "N" at bounding box center [254, 158] width 4 height 6
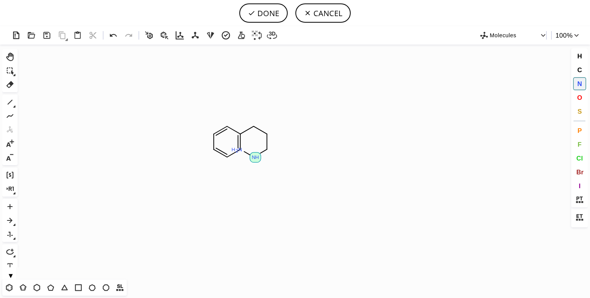
drag, startPoint x: 254, startPoint y: 157, endPoint x: 245, endPoint y: 151, distance: 11.3
click at [245, 151] on icon "Created with [PERSON_NAME] 2.3.0 N H N H 2 N" at bounding box center [295, 162] width 549 height 235
click at [580, 72] on span "C" at bounding box center [579, 69] width 5 height 7
click at [239, 150] on tspan "C" at bounding box center [239, 150] width 4 height 6
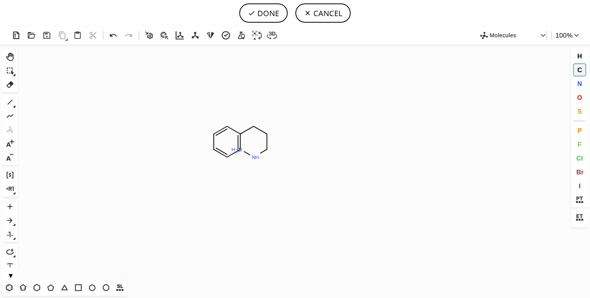
click at [239, 150] on tspan "C" at bounding box center [239, 150] width 4 height 6
click at [236, 149] on tspan "C" at bounding box center [236, 149] width 4 height 6
click at [10, 82] on icon at bounding box center [10, 84] width 7 height 7
click at [236, 149] on tspan "3" at bounding box center [237, 151] width 3 height 6
click at [10, 61] on icon at bounding box center [9, 57] width 7 height 8
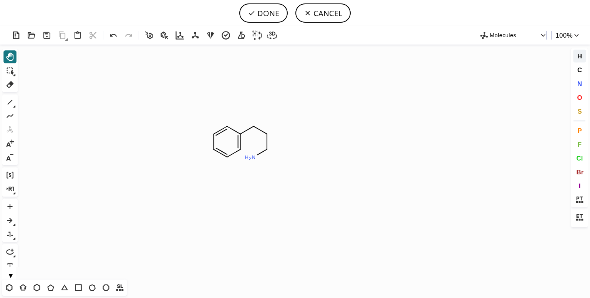
click at [579, 56] on span "H" at bounding box center [579, 55] width 5 height 7
click at [253, 155] on tspan "H" at bounding box center [253, 156] width 4 height 6
click at [578, 84] on span "N" at bounding box center [579, 83] width 5 height 7
click at [253, 154] on tspan "N" at bounding box center [253, 154] width 4 height 6
click at [163, 36] on icon at bounding box center [165, 36] width 8 height 8
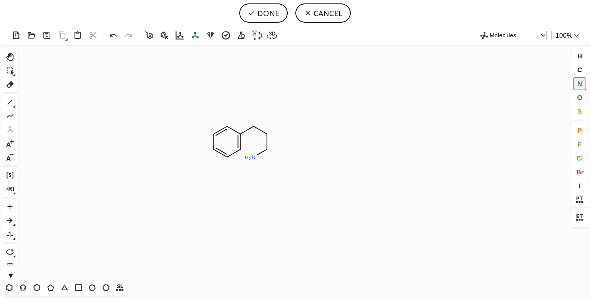
click at [195, 34] on icon at bounding box center [195, 35] width 11 height 11
click at [10, 101] on icon at bounding box center [10, 102] width 10 height 10
click at [256, 151] on icon "Created with [PERSON_NAME] 2.3.0 N H N" at bounding box center [295, 162] width 549 height 235
click at [8, 83] on icon at bounding box center [10, 85] width 10 height 10
click at [277, 130] on tspan "3" at bounding box center [277, 131] width 3 height 6
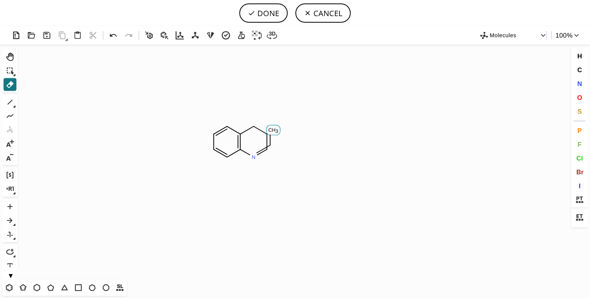
click at [272, 130] on tspan "H" at bounding box center [274, 130] width 4 height 6
click at [273, 148] on rect at bounding box center [274, 146] width 14 height 10
click at [260, 153] on tspan "H" at bounding box center [261, 153] width 4 height 6
click at [271, 150] on tspan "H" at bounding box center [271, 150] width 4 height 6
drag, startPoint x: 267, startPoint y: 133, endPoint x: 26, endPoint y: 26, distance: 263.6
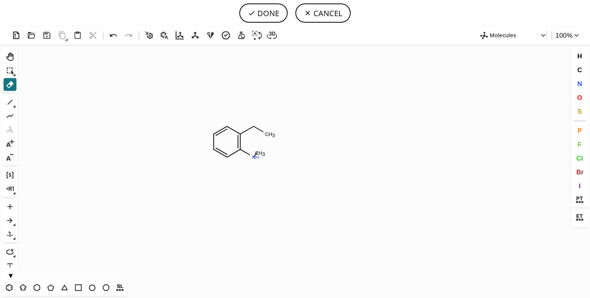
click at [26, 26] on div "Created with [PERSON_NAME] 2.3.0 C H 3 N H C H 3 N Molecules 100 % Ctrl+Alt+H S…" at bounding box center [295, 162] width 590 height 272
click at [7, 77] on button "Shift+Tab" at bounding box center [9, 70] width 13 height 13
click at [13, 57] on icon at bounding box center [9, 57] width 7 height 8
click at [5, 71] on icon at bounding box center [10, 71] width 10 height 10
click at [579, 69] on span "C" at bounding box center [579, 69] width 5 height 7
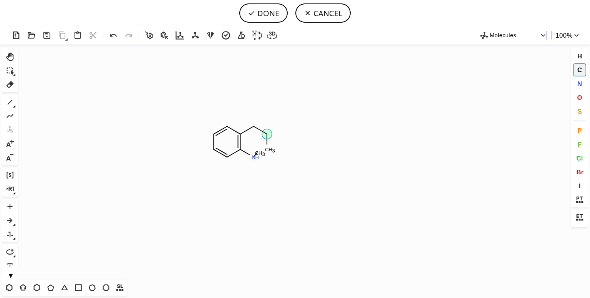
drag, startPoint x: 270, startPoint y: 136, endPoint x: 266, endPoint y: 165, distance: 28.8
click at [266, 165] on icon "Created with [PERSON_NAME] 2.3.0 N H C H 3 C H 3 C" at bounding box center [295, 162] width 549 height 235
drag, startPoint x: 260, startPoint y: 155, endPoint x: 254, endPoint y: 141, distance: 15.3
click at [254, 139] on icon "Created with [PERSON_NAME] 2.3.0 N H C H 3 C H 3 C" at bounding box center [295, 162] width 549 height 235
click at [15, 83] on icon at bounding box center [10, 85] width 10 height 10
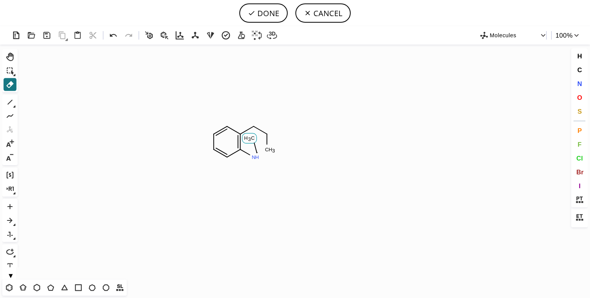
click at [251, 138] on tspan "3" at bounding box center [249, 139] width 3 height 6
click at [261, 155] on tspan "H" at bounding box center [261, 153] width 4 height 6
click at [268, 150] on tspan "C" at bounding box center [267, 150] width 4 height 6
click at [10, 101] on icon at bounding box center [10, 102] width 10 height 10
drag, startPoint x: 256, startPoint y: 159, endPoint x: 266, endPoint y: 150, distance: 13.6
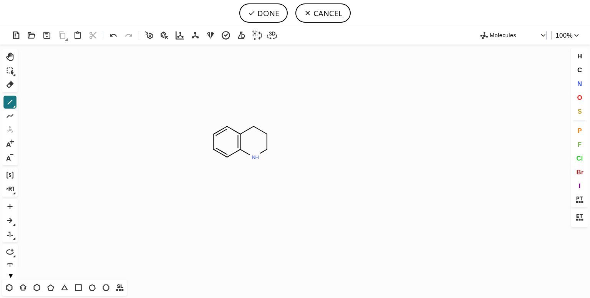
drag, startPoint x: 271, startPoint y: 135, endPoint x: 269, endPoint y: 146, distance: 12.1
click at [261, 148] on icon "Created with [PERSON_NAME] 2.3.0 N H C" at bounding box center [295, 162] width 549 height 235
click at [11, 86] on icon at bounding box center [10, 84] width 7 height 7
click at [278, 141] on tspan "H" at bounding box center [279, 143] width 4 height 6
click at [260, 152] on tspan "C" at bounding box center [262, 151] width 4 height 6
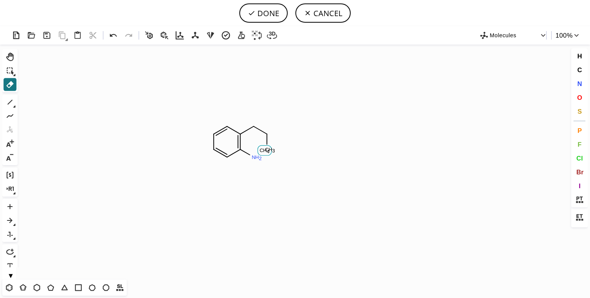
drag, startPoint x: 267, startPoint y: 150, endPoint x: 263, endPoint y: 150, distance: 4.7
click at [263, 150] on icon "Created with [PERSON_NAME] 2.3.0 C H 4 N H 2 C H 3 C" at bounding box center [295, 162] width 549 height 235
click at [263, 150] on icon "Created with [PERSON_NAME] 2.3.0 N H 2 C H 3 C" at bounding box center [295, 162] width 549 height 235
click at [268, 149] on icon "Created with [PERSON_NAME] 2.3.0 C H 3 N H 2 C" at bounding box center [295, 162] width 549 height 235
click at [6, 88] on icon at bounding box center [10, 85] width 10 height 10
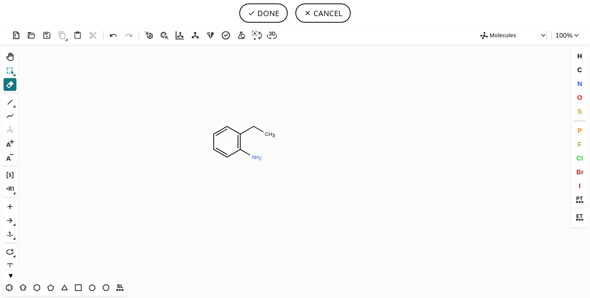
click at [8, 68] on icon at bounding box center [10, 71] width 10 height 10
click at [578, 68] on span "C" at bounding box center [579, 69] width 5 height 7
drag, startPoint x: 257, startPoint y: 156, endPoint x: 266, endPoint y: 150, distance: 10.7
click at [268, 149] on icon "Created with [PERSON_NAME] 2.3.0 N H C H 3 C H 3 C" at bounding box center [295, 162] width 549 height 235
click at [6, 99] on icon at bounding box center [10, 102] width 10 height 10
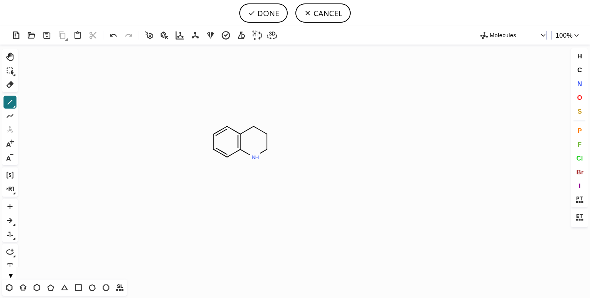
drag, startPoint x: 269, startPoint y: 139, endPoint x: 269, endPoint y: 146, distance: 7.7
click at [10, 117] on icon at bounding box center [10, 116] width 10 height 10
click at [15, 106] on icon at bounding box center [14, 107] width 2 height 2
click at [38, 102] on icon at bounding box center [39, 102] width 8 height 8
click at [581, 83] on span "N" at bounding box center [579, 83] width 5 height 7
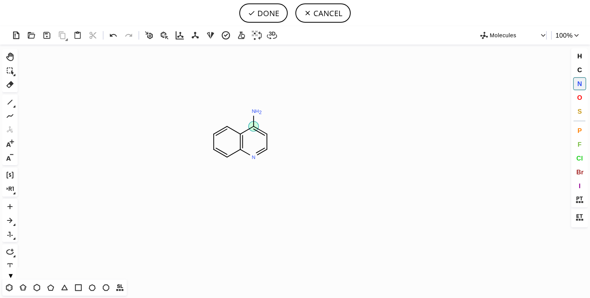
drag, startPoint x: 253, startPoint y: 122, endPoint x: 254, endPoint y: 115, distance: 7.3
click at [254, 110] on icon "Created with [PERSON_NAME] 2.3.0 N N H 2 N" at bounding box center [295, 162] width 549 height 235
click at [577, 155] on span "Cl" at bounding box center [580, 158] width 7 height 7
drag, startPoint x: 213, startPoint y: 148, endPoint x: 197, endPoint y: 158, distance: 19.1
click at [197, 158] on icon "Created with [PERSON_NAME] 2.3.0 N N H 2 Cl Cl" at bounding box center [295, 162] width 549 height 235
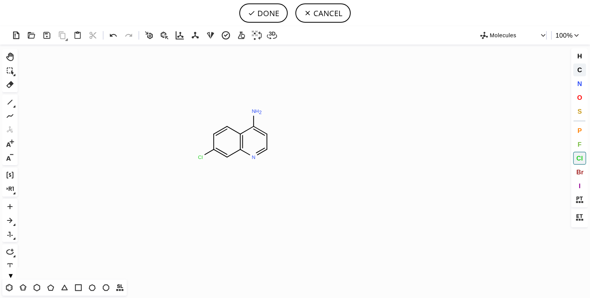
click at [581, 73] on span "C" at bounding box center [579, 69] width 5 height 7
drag, startPoint x: 256, startPoint y: 110, endPoint x: 286, endPoint y: 96, distance: 33.2
click at [286, 96] on icon "Created with [PERSON_NAME] 2.3.0 N H N Cl C H 3 C" at bounding box center [295, 162] width 549 height 235
drag, startPoint x: 271, startPoint y: 100, endPoint x: 270, endPoint y: 82, distance: 18.9
click at [270, 82] on icon "Created with [PERSON_NAME] 2.3.0 N H N Cl C H 3 C" at bounding box center [295, 162] width 549 height 235
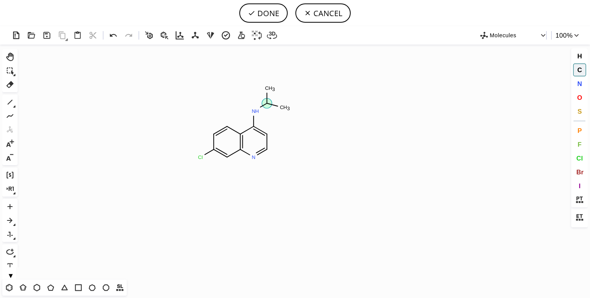
click at [289, 111] on icon "Created with [PERSON_NAME] 2.3.0 C H 3 N H N Cl C H 3 C" at bounding box center [295, 162] width 549 height 235
drag, startPoint x: 288, startPoint y: 109, endPoint x: 299, endPoint y: 99, distance: 15.0
click at [299, 99] on icon "Created with [PERSON_NAME] 2.3.0 N N H Cl C H 3 C H 3 C" at bounding box center [295, 162] width 549 height 235
click at [308, 112] on icon "Created with [PERSON_NAME] 2.3.0 N N H Cl C H 3 C H 3 C" at bounding box center [295, 162] width 549 height 235
click at [580, 85] on span "N" at bounding box center [579, 83] width 5 height 7
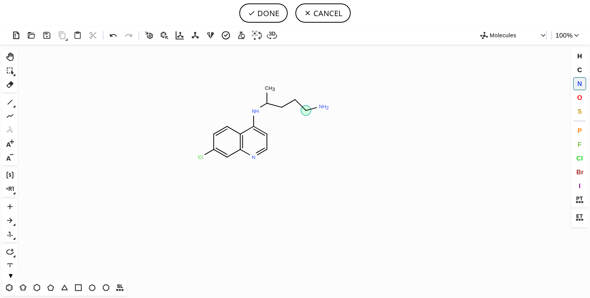
drag, startPoint x: 310, startPoint y: 110, endPoint x: 318, endPoint y: 106, distance: 8.9
click at [318, 106] on icon "Created with [PERSON_NAME] 2.3.0 N N H Cl C H 3 N H 2 N" at bounding box center [295, 162] width 549 height 235
click at [580, 69] on span "C" at bounding box center [579, 69] width 5 height 7
drag, startPoint x: 320, startPoint y: 106, endPoint x: 337, endPoint y: 91, distance: 22.8
click at [337, 91] on icon "Created with [PERSON_NAME] 2.3.0 N H N N H Cl C H 3 C H 3 C" at bounding box center [295, 162] width 549 height 235
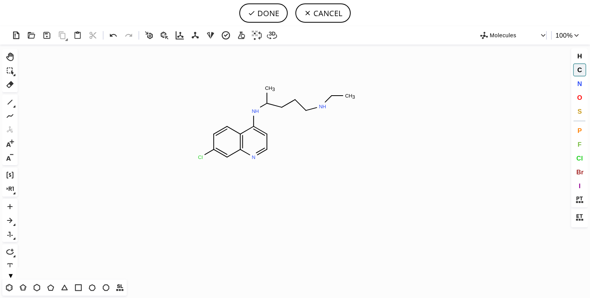
click at [355, 95] on icon "Created with [PERSON_NAME] 2.3.0 N H N N H Cl C H 3 C H 3 C" at bounding box center [295, 162] width 549 height 235
drag, startPoint x: 325, startPoint y: 110, endPoint x: 331, endPoint y: 114, distance: 7.1
click at [335, 116] on icon "Created with [PERSON_NAME] 2.3.0 N N N H Cl C H 3 C H 3 C H 3 C" at bounding box center [295, 162] width 549 height 235
drag, startPoint x: 338, startPoint y: 116, endPoint x: 365, endPoint y: 115, distance: 27.3
click at [365, 115] on icon "Created with [PERSON_NAME] 2.3.0 N N N H Cl C H 3 C H 3 C H 3 C" at bounding box center [295, 162] width 549 height 235
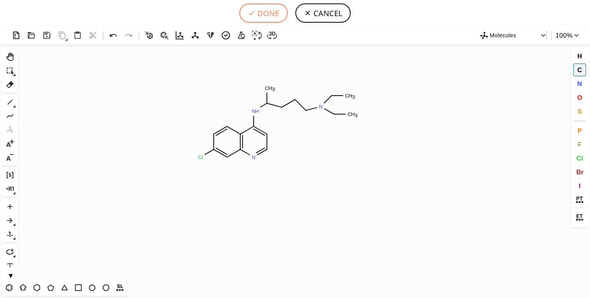
click at [260, 9] on button "DONE" at bounding box center [264, 12] width 48 height 19
type input "C1C(Cl)=CC2N=CC=C(NC(CCCN(CC)CC)C)C=2C=1"
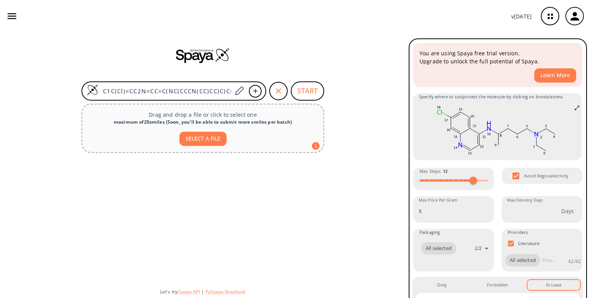
scroll to position [0, 0]
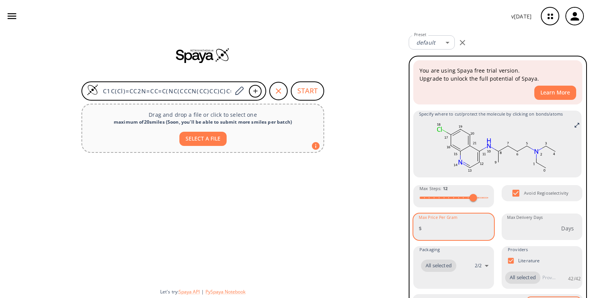
click at [461, 221] on input "Max Price Per Gram" at bounding box center [459, 228] width 69 height 20
click at [482, 230] on input "-1" at bounding box center [459, 228] width 69 height 20
click at [483, 227] on input "0" at bounding box center [459, 228] width 69 height 20
type input "1"
click at [483, 227] on input "1" at bounding box center [459, 228] width 69 height 20
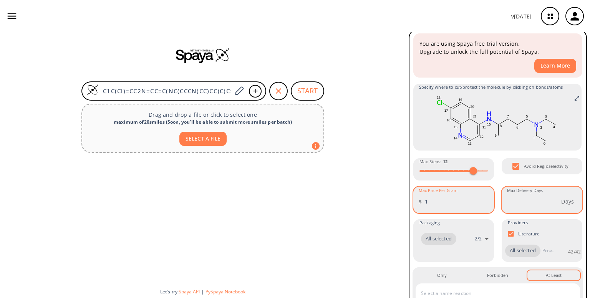
scroll to position [31, 0]
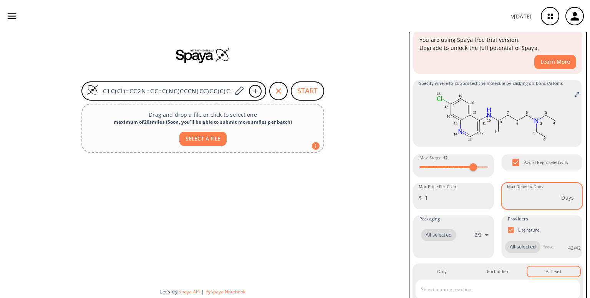
click at [558, 193] on div "Days Max Delivery Days" at bounding box center [542, 198] width 81 height 20
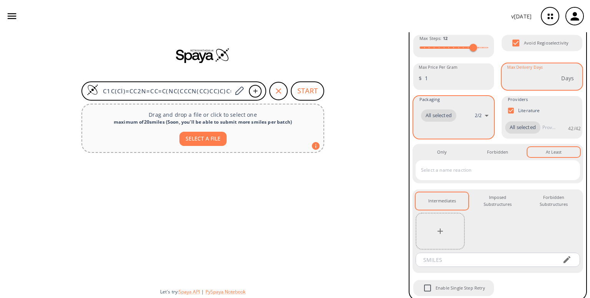
scroll to position [168, 0]
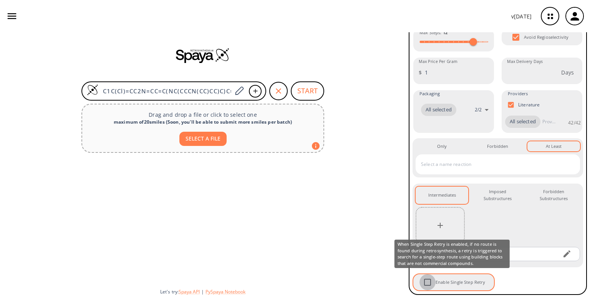
click at [428, 283] on input "Enable Single Step Retry" at bounding box center [428, 282] width 16 height 16
checkbox input "false"
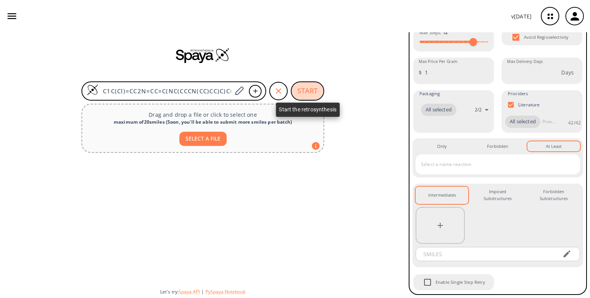
click at [306, 90] on button "START" at bounding box center [307, 91] width 33 height 19
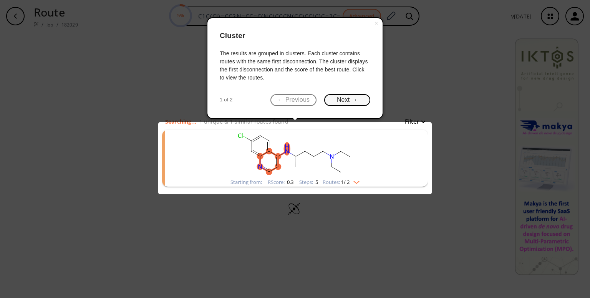
click at [345, 98] on button "Next →" at bounding box center [347, 100] width 46 height 12
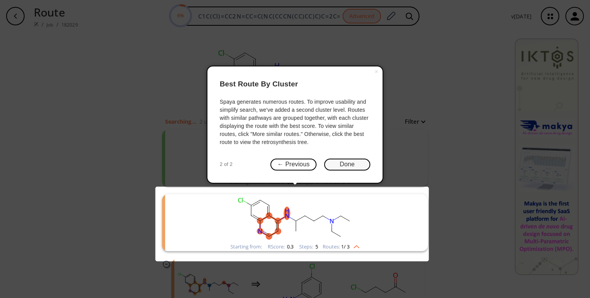
click at [340, 167] on button "Done" at bounding box center [347, 165] width 46 height 12
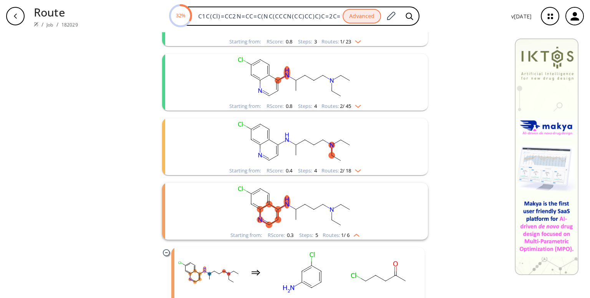
scroll to position [145, 0]
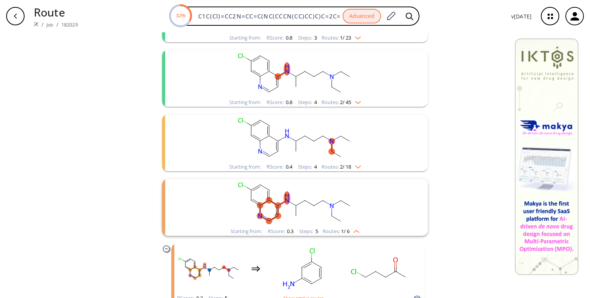
click at [358, 103] on img "clusters" at bounding box center [356, 101] width 10 height 6
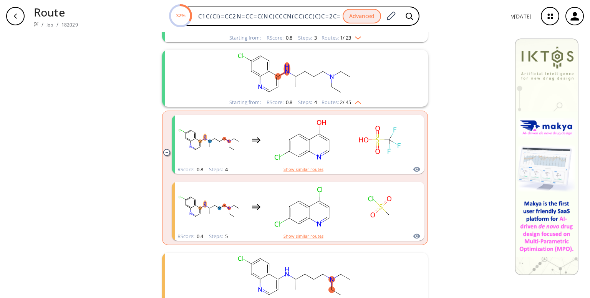
click at [358, 103] on img "clusters" at bounding box center [356, 101] width 10 height 6
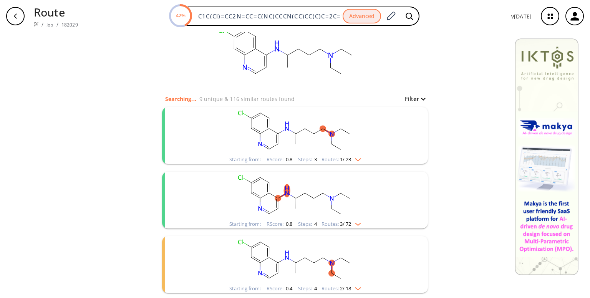
scroll to position [44, 0]
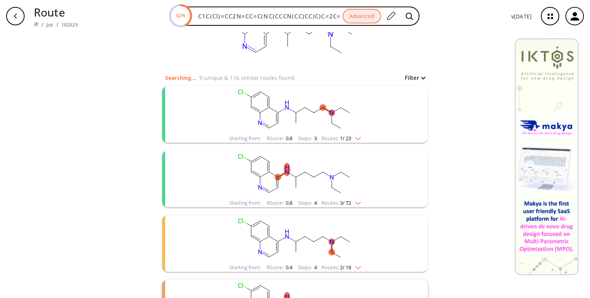
click at [421, 77] on button "Filter" at bounding box center [413, 78] width 25 height 6
click at [427, 110] on span "13" at bounding box center [428, 110] width 8 height 8
type input "15"
click at [432, 108] on span "13" at bounding box center [428, 110] width 8 height 8
click at [462, 95] on div at bounding box center [295, 149] width 590 height 298
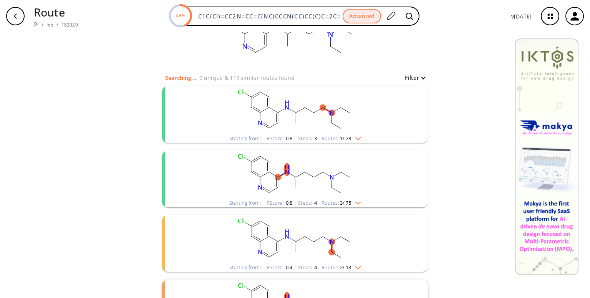
click at [356, 138] on img "clusters" at bounding box center [356, 137] width 10 height 6
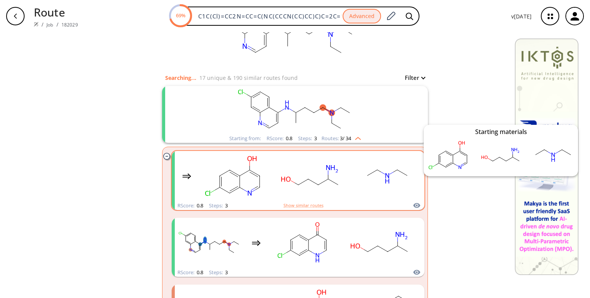
click at [414, 205] on icon "clusters" at bounding box center [417, 205] width 7 height 5
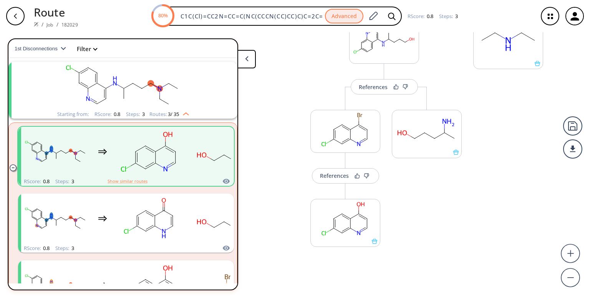
scroll to position [131, 0]
click at [350, 251] on button "More routes from here" at bounding box center [346, 251] width 70 height 17
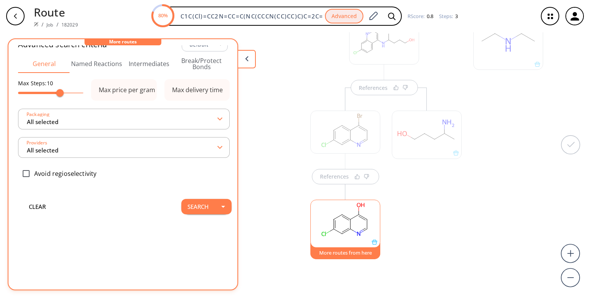
scroll to position [148, 0]
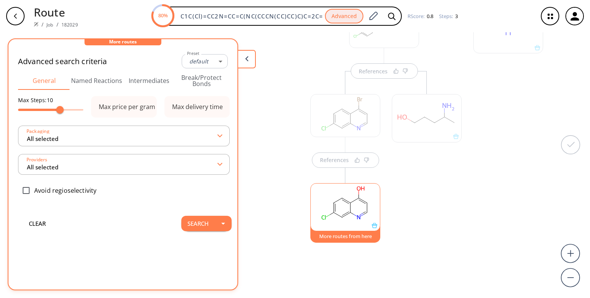
type input "-1"
type input "12"
type input "1"
type input "All selected"
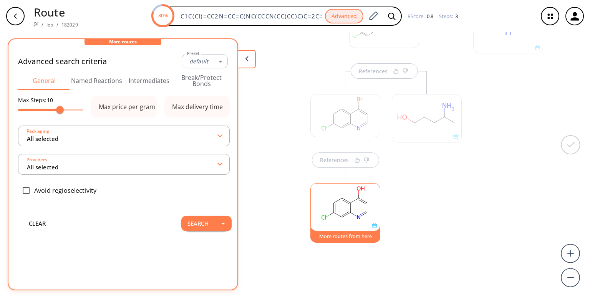
checkbox input "true"
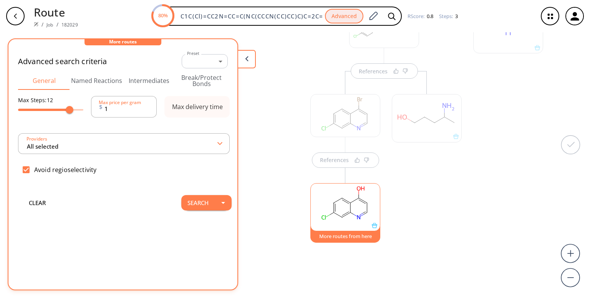
type input "All selected"
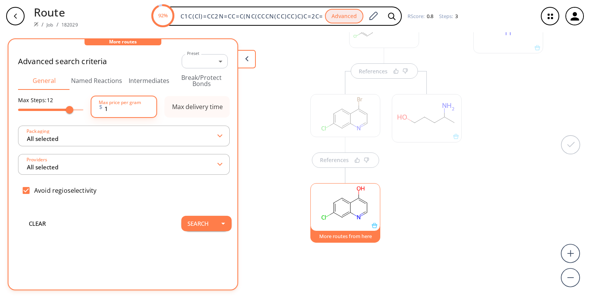
click at [137, 107] on input "1" at bounding box center [127, 106] width 44 height 15
type input "1"
type input "5"
click at [215, 227] on button "button" at bounding box center [223, 223] width 17 height 15
click at [221, 223] on icon "button" at bounding box center [223, 224] width 4 height 2
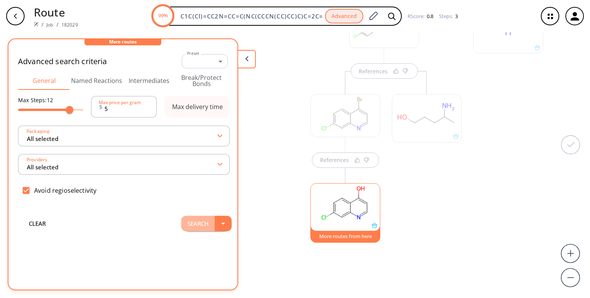
click at [190, 225] on button "Search" at bounding box center [197, 223] width 33 height 15
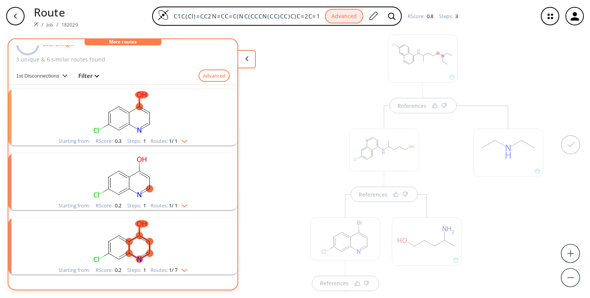
scroll to position [15, 0]
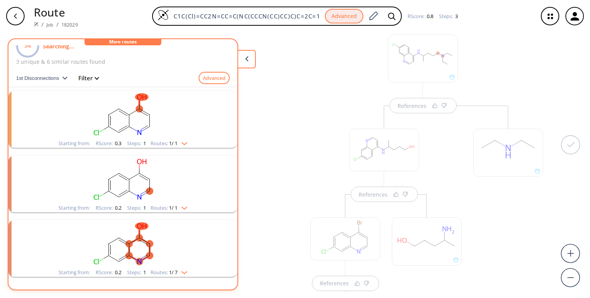
click at [185, 145] on div "Routes: 1 / 1" at bounding box center [169, 143] width 37 height 5
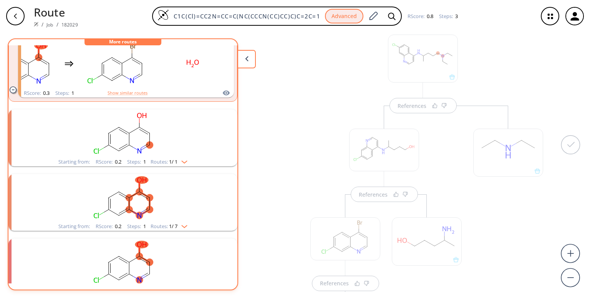
scroll to position [186, 0]
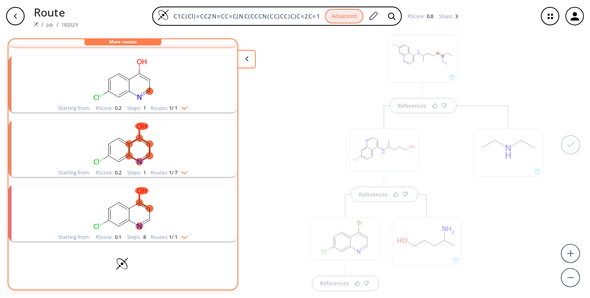
click at [183, 237] on img "clusters" at bounding box center [183, 236] width 10 height 6
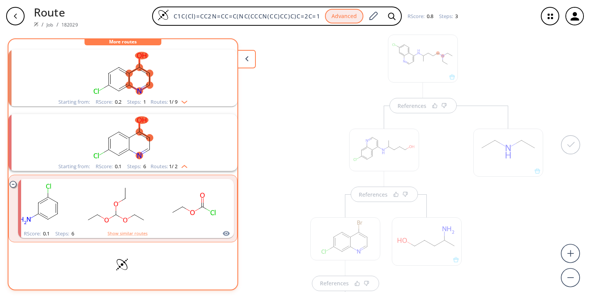
scroll to position [257, 0]
click at [185, 101] on img "clusters" at bounding box center [184, 101] width 10 height 6
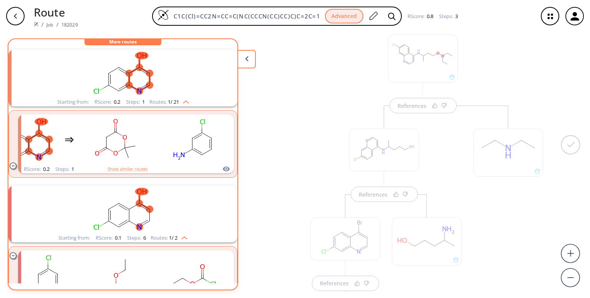
click at [184, 102] on img "clusters" at bounding box center [184, 101] width 10 height 6
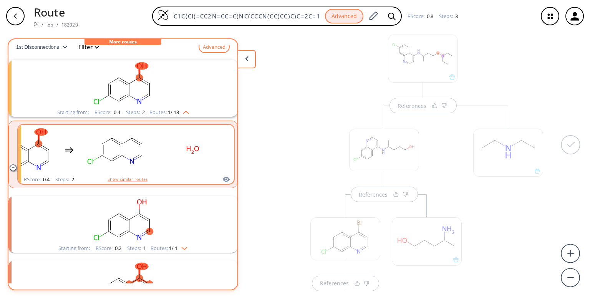
scroll to position [48, 0]
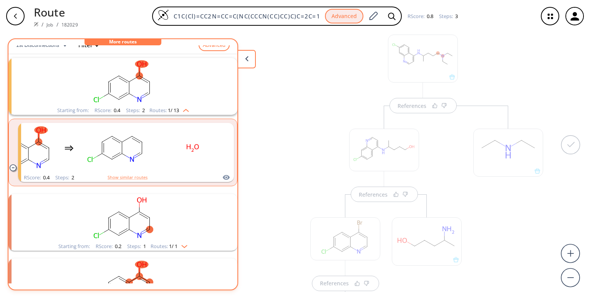
click at [187, 244] on img "clusters" at bounding box center [183, 245] width 10 height 6
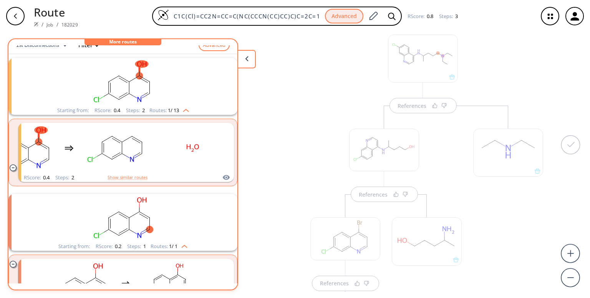
click at [180, 246] on img "clusters" at bounding box center [183, 245] width 10 height 6
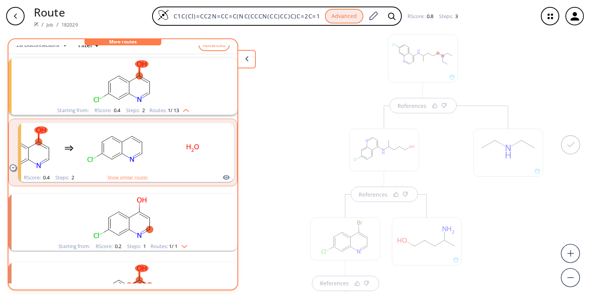
scroll to position [101, 0]
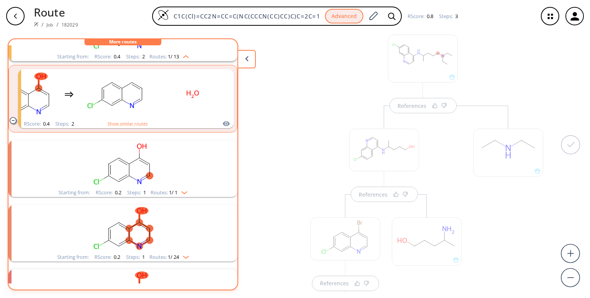
click at [183, 258] on img "clusters" at bounding box center [184, 256] width 10 height 6
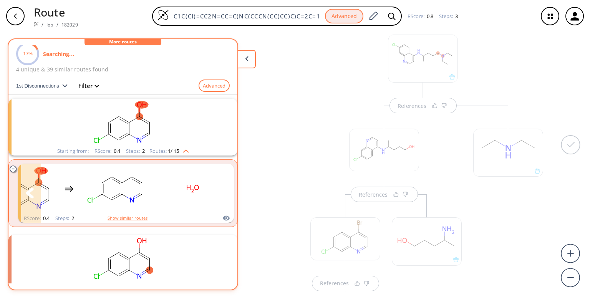
scroll to position [0, 0]
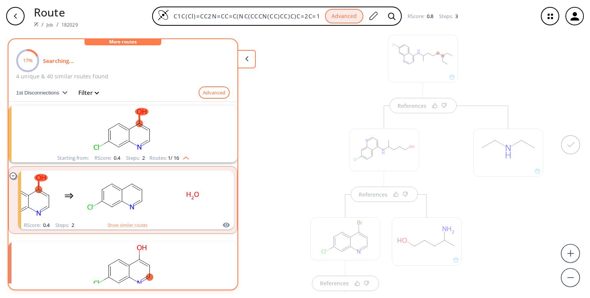
click at [247, 56] on icon at bounding box center [246, 58] width 3 height 5
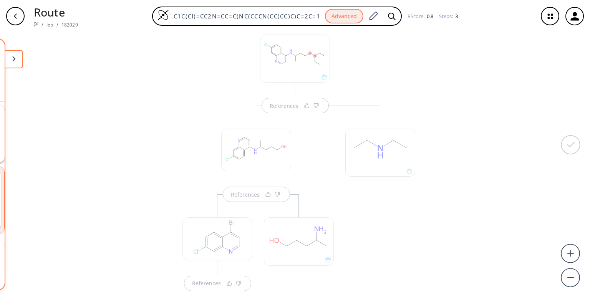
click at [10, 56] on button at bounding box center [14, 59] width 18 height 18
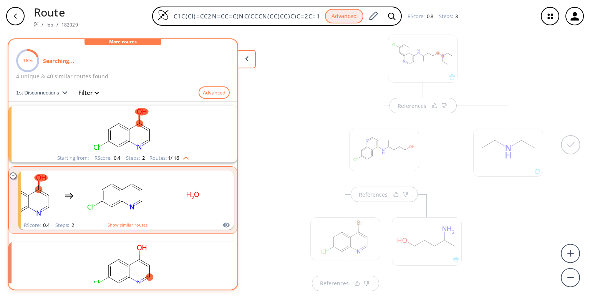
click at [92, 92] on button "Filter" at bounding box center [86, 93] width 25 height 6
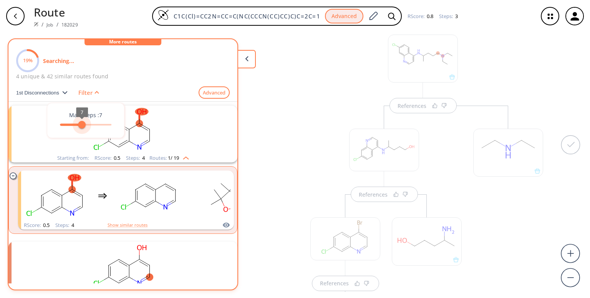
click at [83, 125] on span "7" at bounding box center [86, 125] width 52 height 12
type input "5"
click at [75, 122] on span "5" at bounding box center [75, 125] width 8 height 8
click at [57, 90] on div at bounding box center [132, 164] width 248 height 252
click at [46, 58] on p "Searching..." at bounding box center [58, 61] width 31 height 8
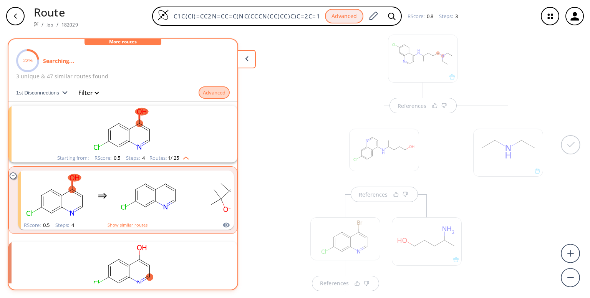
click at [212, 93] on button "Advanced" at bounding box center [214, 92] width 31 height 13
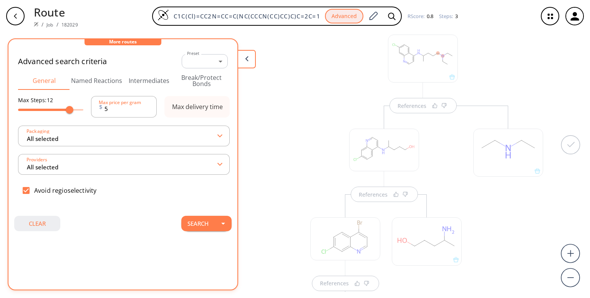
click at [37, 222] on button "clear" at bounding box center [37, 223] width 46 height 15
type input "10"
checkbox input "false"
click at [240, 52] on button at bounding box center [247, 59] width 18 height 18
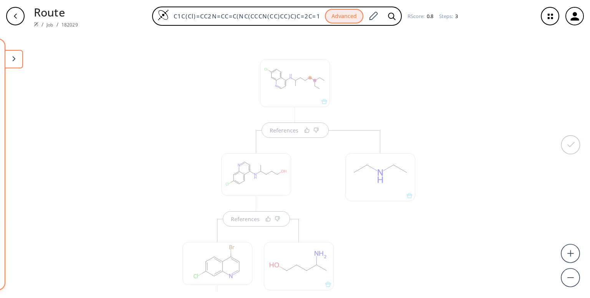
click at [12, 13] on div "button" at bounding box center [15, 16] width 18 height 18
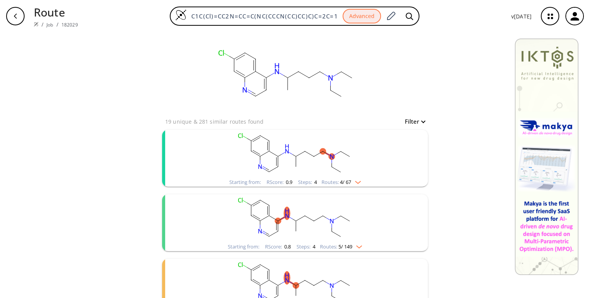
click at [353, 182] on img "clusters" at bounding box center [356, 181] width 10 height 6
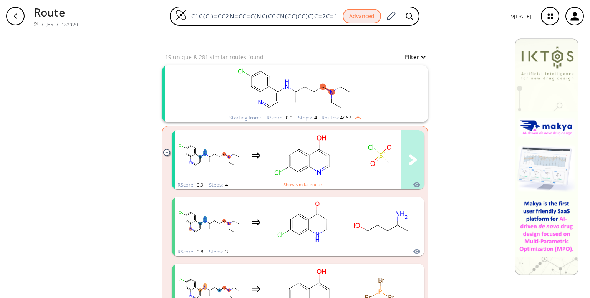
scroll to position [66, 0]
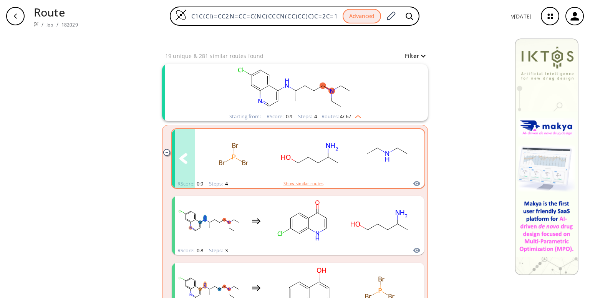
click at [328, 160] on rect "clusters" at bounding box center [310, 154] width 69 height 48
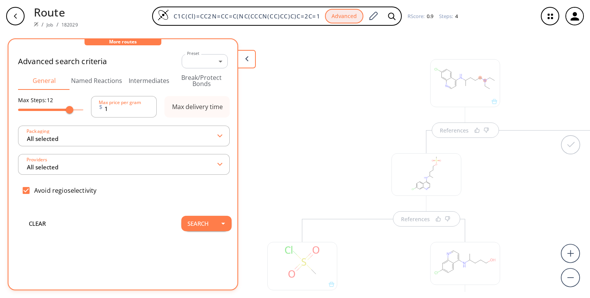
click at [245, 62] on button at bounding box center [247, 59] width 18 height 18
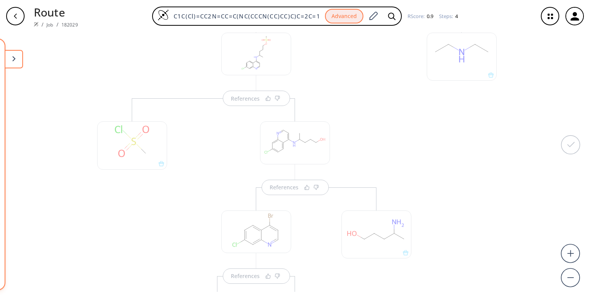
scroll to position [120, 0]
click at [268, 100] on div "References References More routes from here" at bounding box center [295, 246] width 248 height 295
click at [249, 100] on div "References References More routes from here" at bounding box center [295, 246] width 248 height 295
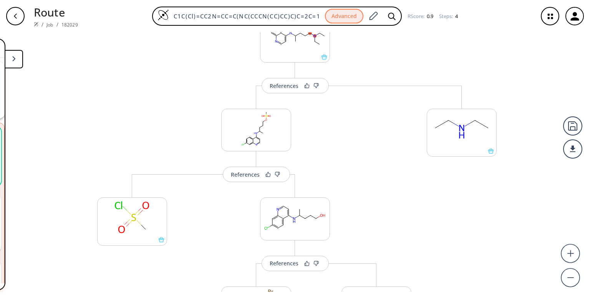
scroll to position [50, 0]
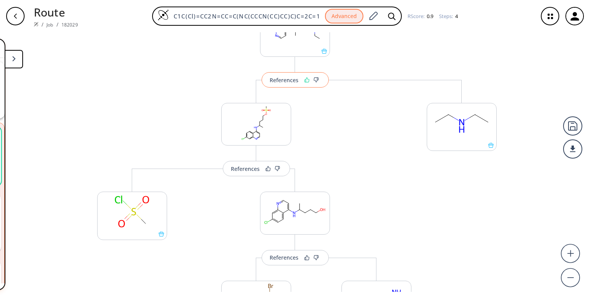
click at [305, 79] on icon at bounding box center [307, 80] width 4 height 5
click at [280, 79] on div "References" at bounding box center [282, 80] width 29 height 5
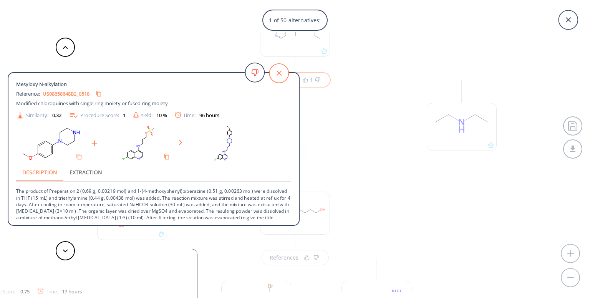
click at [280, 73] on icon at bounding box center [279, 73] width 5 height 5
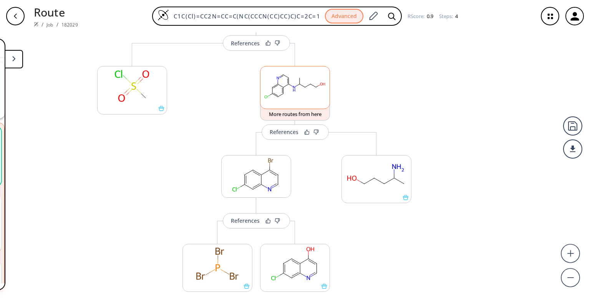
scroll to position [176, 0]
click at [20, 18] on div "button" at bounding box center [15, 16] width 18 height 18
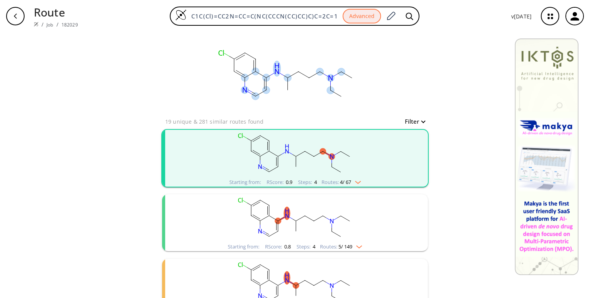
click at [251, 75] on icon at bounding box center [250, 75] width 11 height 6
click at [262, 108] on rect at bounding box center [287, 74] width 154 height 85
click at [212, 85] on rect at bounding box center [287, 74] width 154 height 85
click at [420, 124] on button "Filter" at bounding box center [413, 122] width 25 height 6
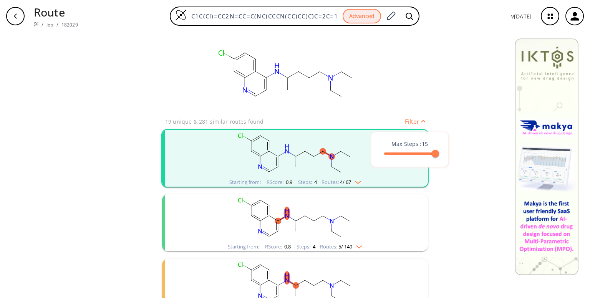
click at [420, 119] on div at bounding box center [295, 149] width 590 height 298
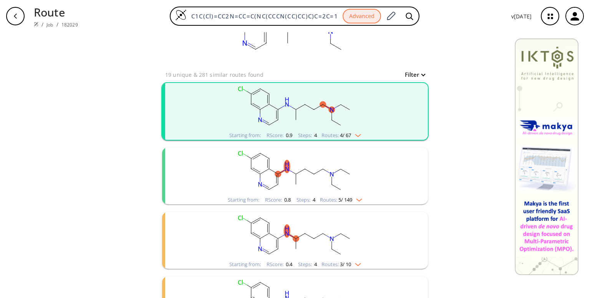
scroll to position [49, 0]
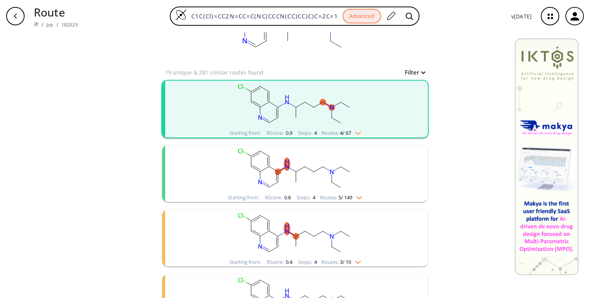
click at [311, 156] on rect "clusters" at bounding box center [295, 169] width 200 height 48
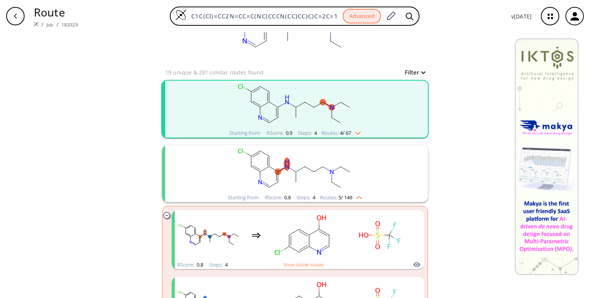
click at [357, 199] on img "clusters" at bounding box center [358, 196] width 10 height 6
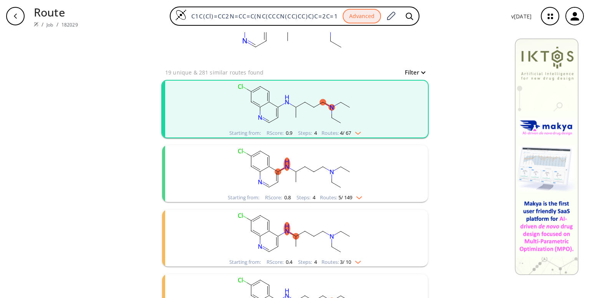
click at [356, 195] on img "clusters" at bounding box center [358, 196] width 10 height 6
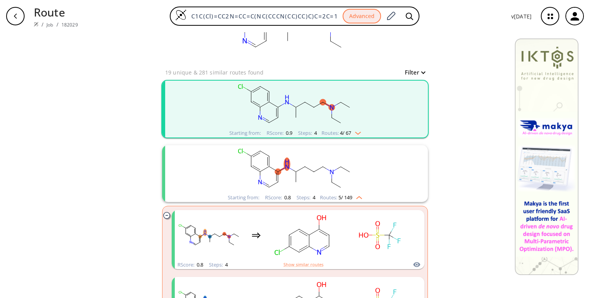
click at [359, 196] on img "clusters" at bounding box center [358, 196] width 10 height 6
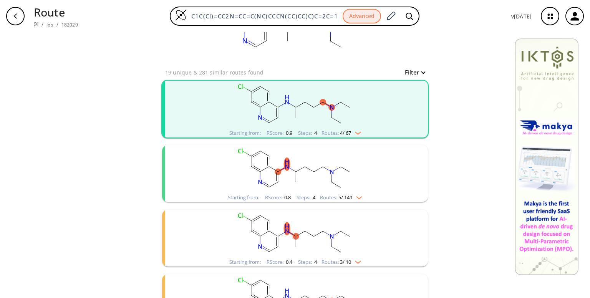
click at [359, 133] on img "clusters" at bounding box center [356, 132] width 10 height 6
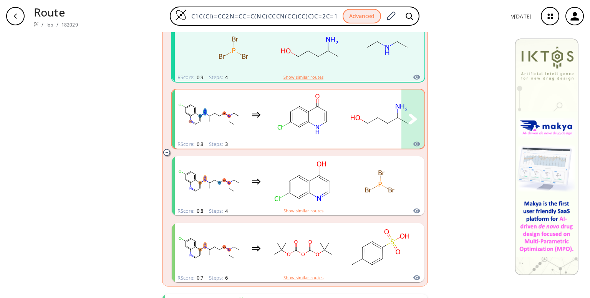
scroll to position [172, 0]
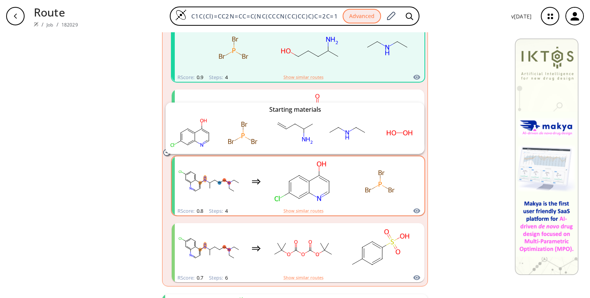
click at [415, 211] on icon "clusters" at bounding box center [417, 211] width 7 height 5
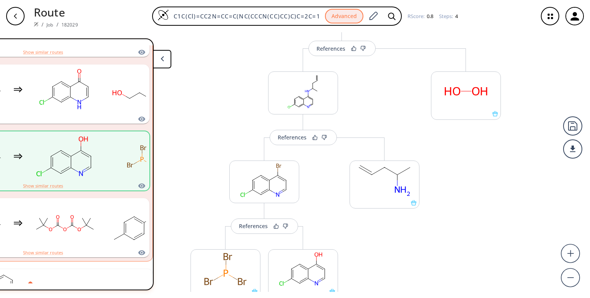
scroll to position [169, 0]
click at [161, 57] on polygon at bounding box center [162, 58] width 3 height 5
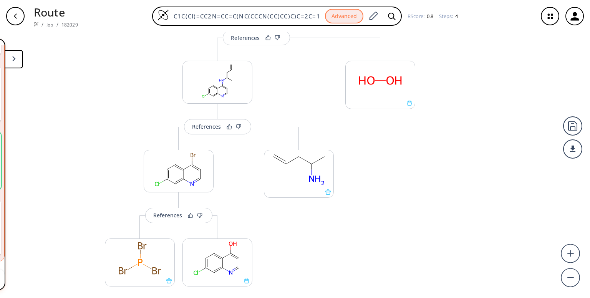
scroll to position [252, 0]
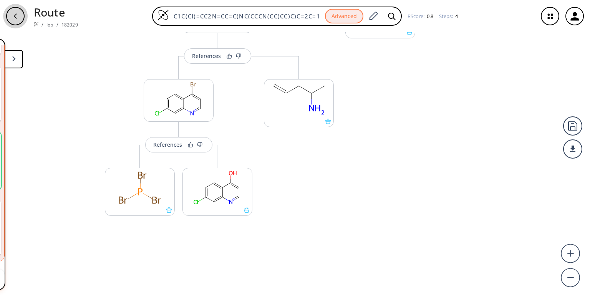
click at [17, 16] on icon "button" at bounding box center [15, 16] width 6 height 6
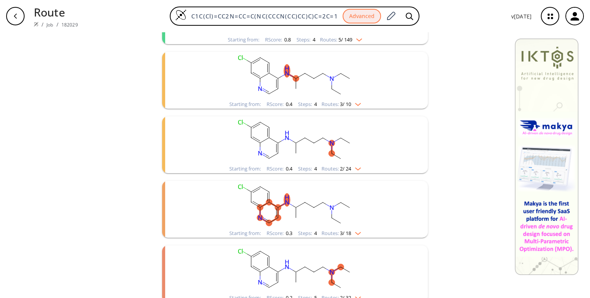
scroll to position [215, 0]
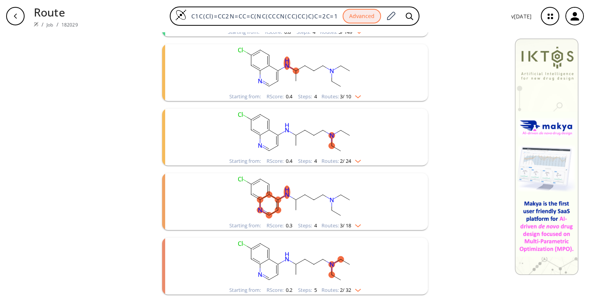
click at [357, 290] on img "clusters" at bounding box center [356, 289] width 10 height 6
click at [319, 274] on rect "clusters" at bounding box center [295, 262] width 200 height 48
click at [298, 259] on rect "clusters" at bounding box center [295, 262] width 200 height 48
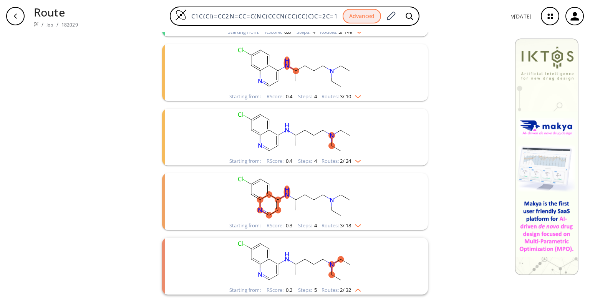
click at [355, 223] on img "clusters" at bounding box center [356, 224] width 10 height 6
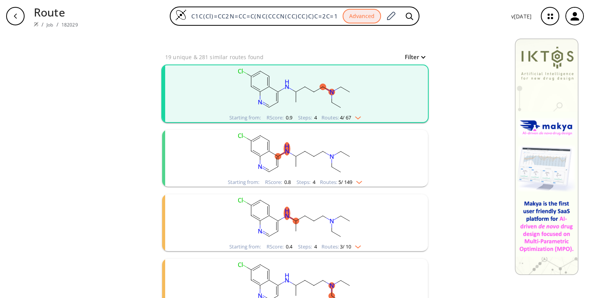
scroll to position [66, 0]
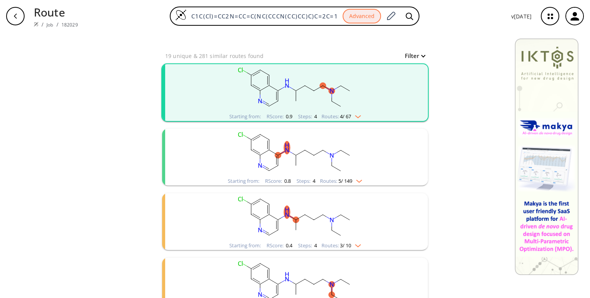
click at [356, 114] on img "clusters" at bounding box center [356, 115] width 10 height 6
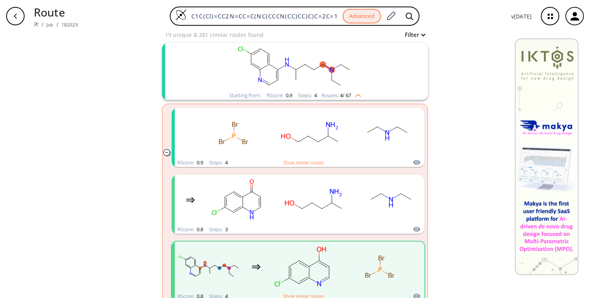
scroll to position [0, 0]
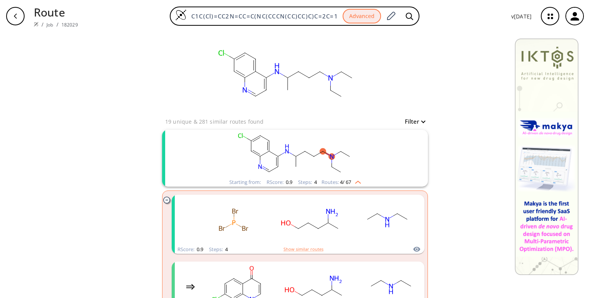
click at [356, 183] on img "clusters" at bounding box center [356, 181] width 10 height 6
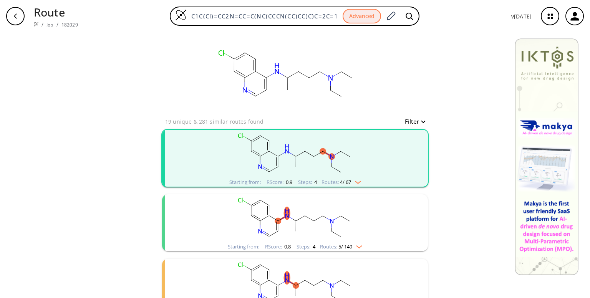
click at [356, 183] on img "clusters" at bounding box center [356, 181] width 10 height 6
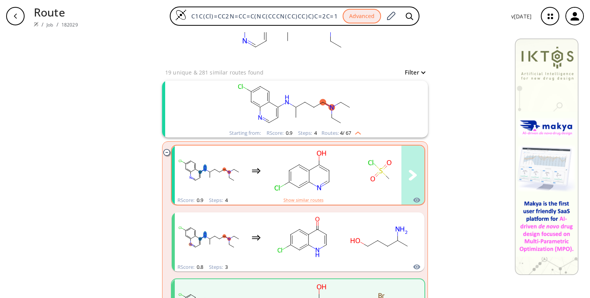
scroll to position [51, 0]
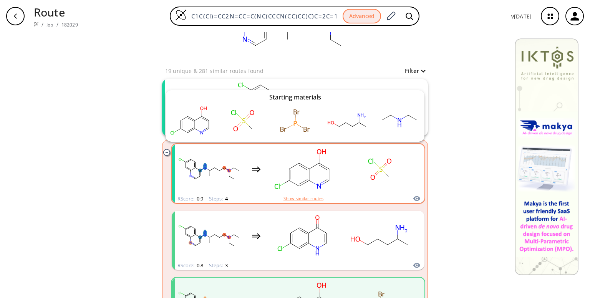
click at [414, 199] on icon "clusters" at bounding box center [417, 198] width 7 height 5
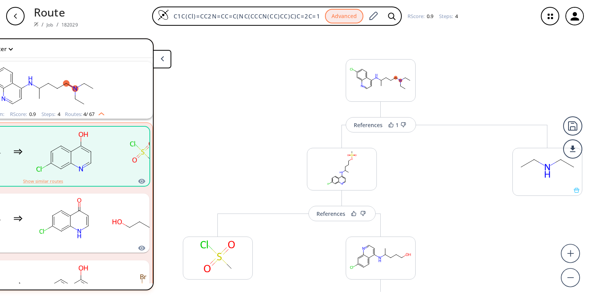
scroll to position [0, 87]
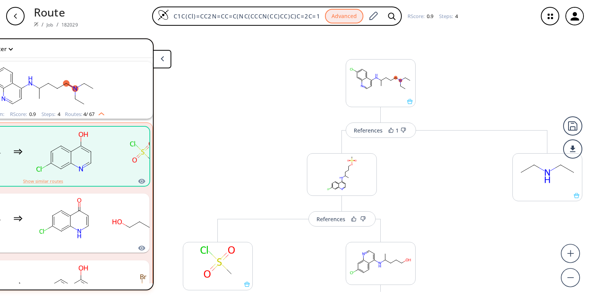
click at [104, 75] on rect "clusters" at bounding box center [38, 86] width 200 height 48
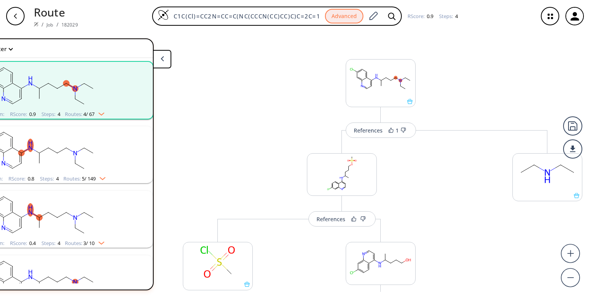
click at [113, 148] on rect "clusters" at bounding box center [38, 150] width 200 height 48
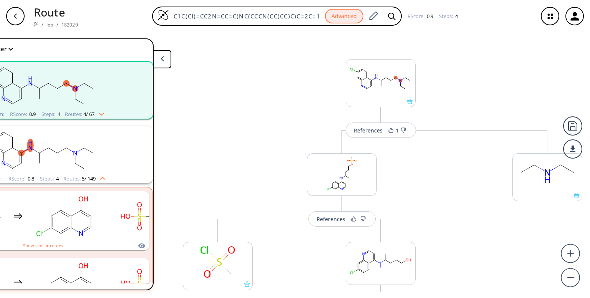
click at [95, 114] on img "clusters" at bounding box center [100, 113] width 10 height 6
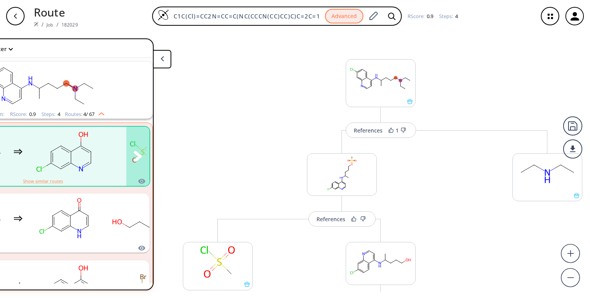
scroll to position [0, 90]
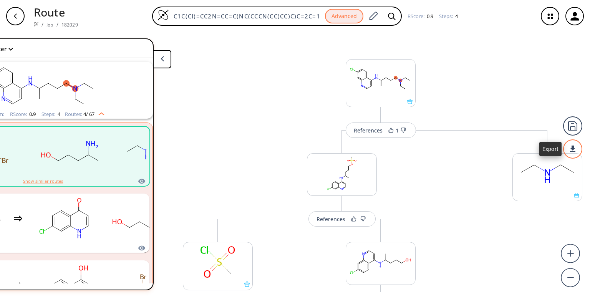
click at [575, 144] on div at bounding box center [573, 149] width 19 height 19
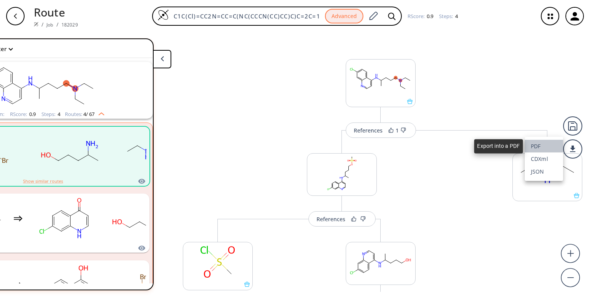
click at [536, 146] on li "PDF" at bounding box center [544, 146] width 38 height 13
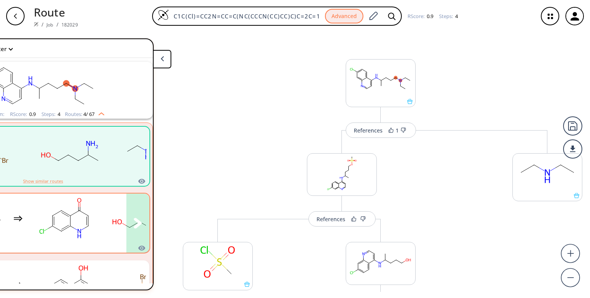
click at [72, 203] on rect "clusters" at bounding box center [64, 219] width 69 height 48
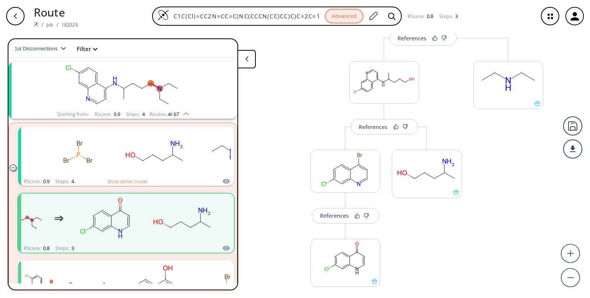
scroll to position [148, 0]
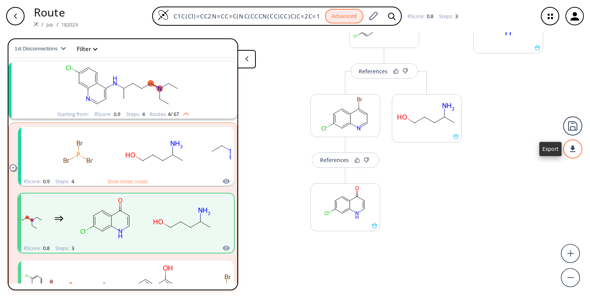
click at [572, 149] on div at bounding box center [573, 149] width 19 height 19
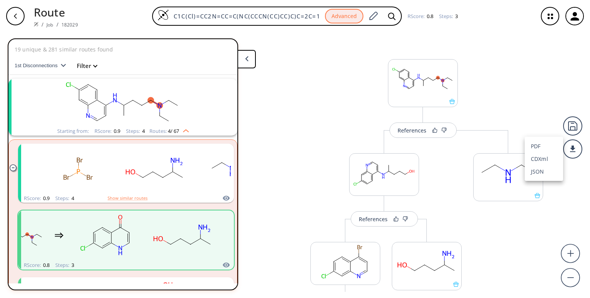
scroll to position [17, 0]
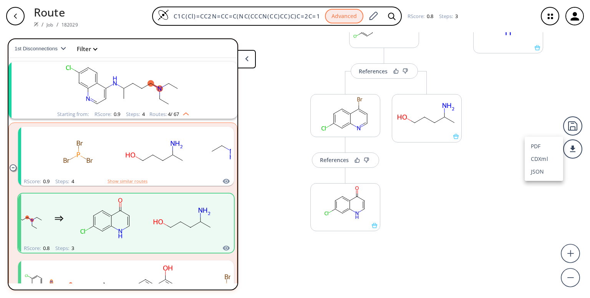
click at [238, 281] on div at bounding box center [295, 149] width 590 height 298
click at [200, 259] on li "RScore : 0.8 Steps : 4 Show similar routes" at bounding box center [126, 290] width 216 height 67
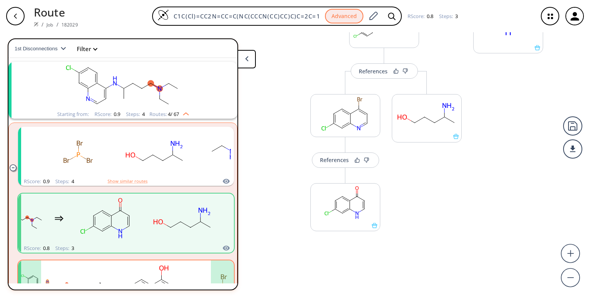
click at [188, 265] on rect "clusters" at bounding box center [222, 286] width 69 height 48
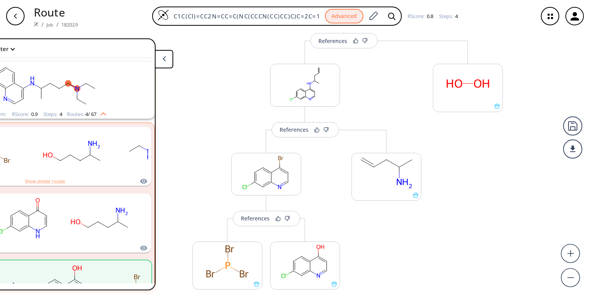
scroll to position [252, 0]
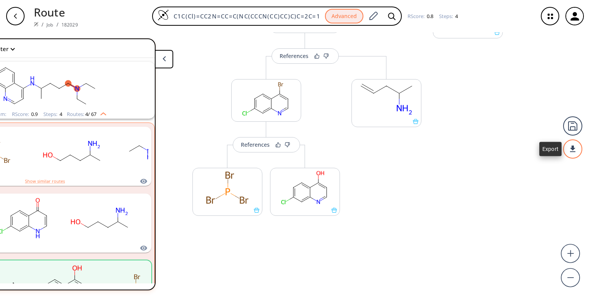
click at [572, 145] on div at bounding box center [573, 149] width 19 height 19
click at [89, 220] on div at bounding box center [295, 149] width 590 height 298
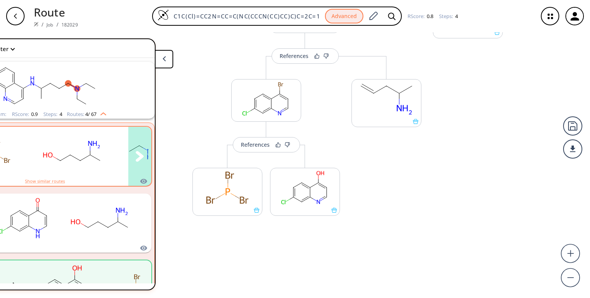
click at [96, 170] on rect "clusters" at bounding box center [72, 152] width 69 height 48
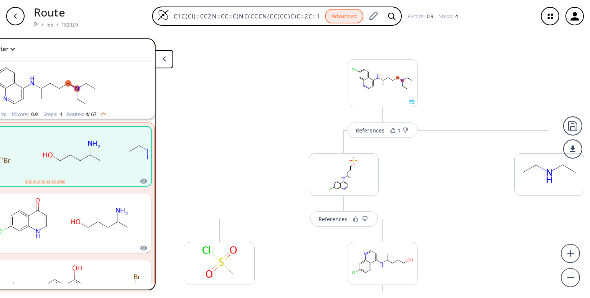
click at [92, 105] on rect "clusters" at bounding box center [40, 86] width 200 height 48
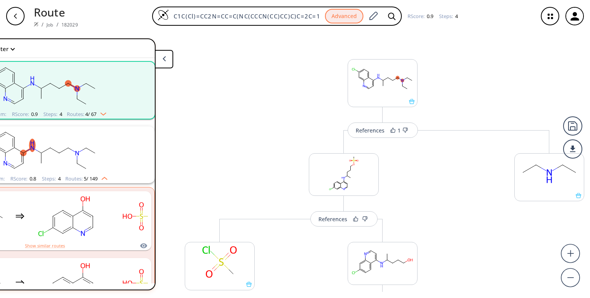
click at [78, 84] on rect "clusters" at bounding box center [40, 86] width 200 height 48
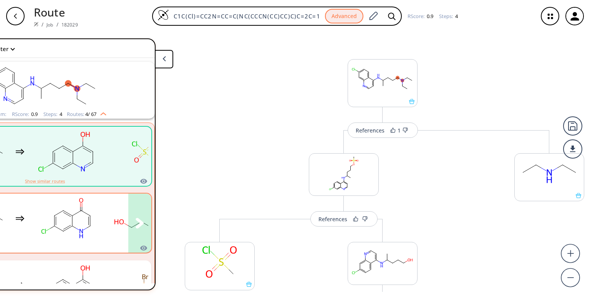
click at [83, 214] on rect "clusters" at bounding box center [66, 219] width 69 height 48
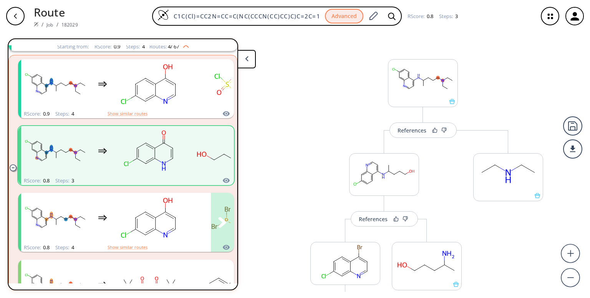
scroll to position [146, 0]
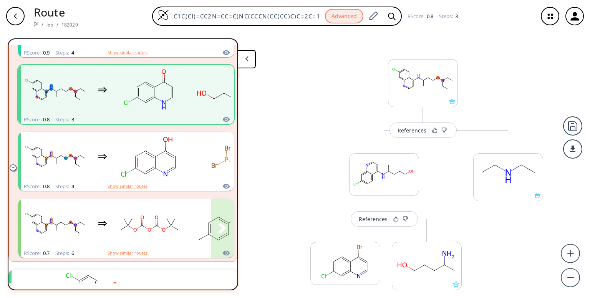
click at [161, 218] on rect "clusters" at bounding box center [149, 224] width 69 height 48
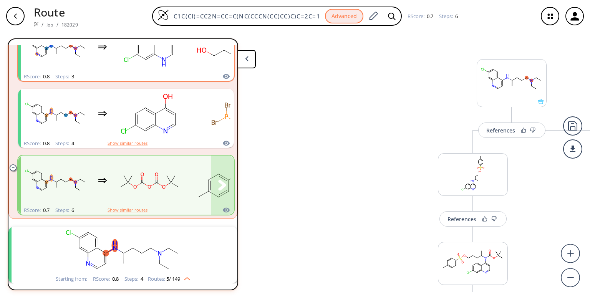
scroll to position [191, 0]
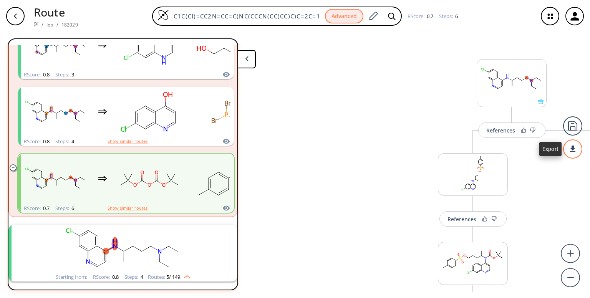
click at [572, 147] on div at bounding box center [573, 149] width 19 height 19
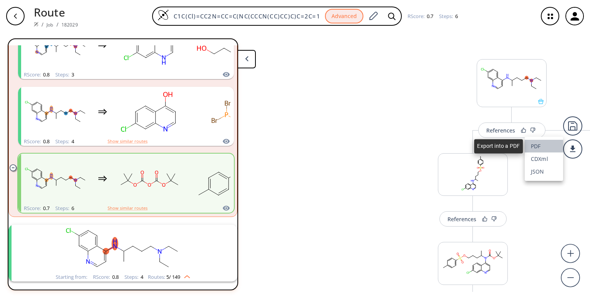
click at [540, 145] on li "PDF" at bounding box center [544, 146] width 38 height 13
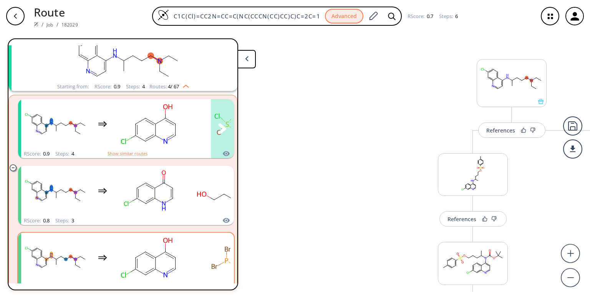
scroll to position [43, 0]
click at [126, 123] on rect "clusters" at bounding box center [149, 126] width 69 height 48
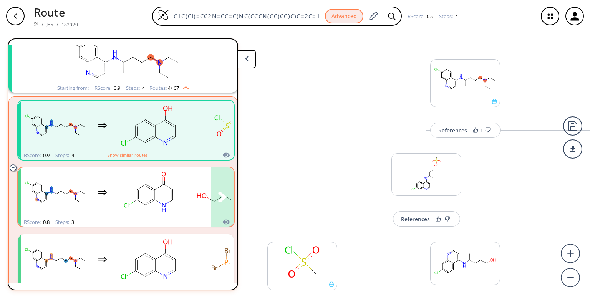
click at [187, 193] on div "clusters" at bounding box center [179, 193] width 317 height 50
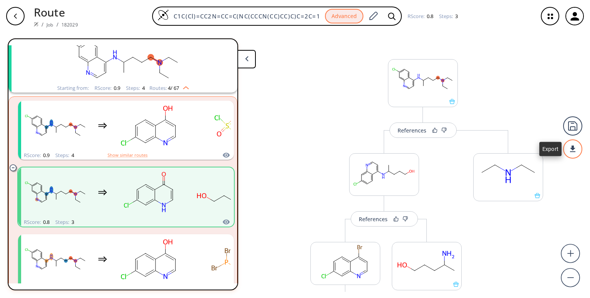
click at [572, 147] on div at bounding box center [573, 149] width 19 height 19
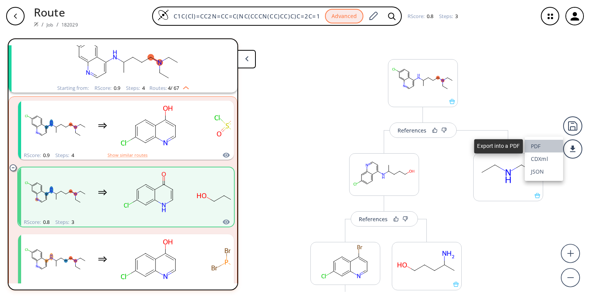
click at [543, 147] on li "PDF" at bounding box center [544, 146] width 38 height 13
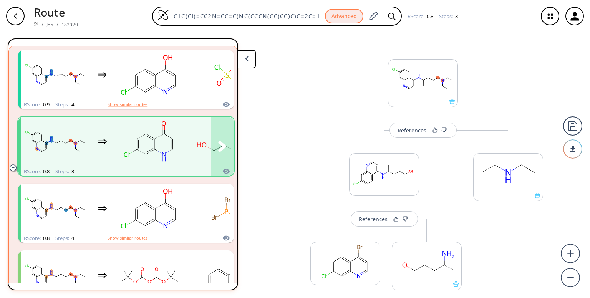
scroll to position [111, 0]
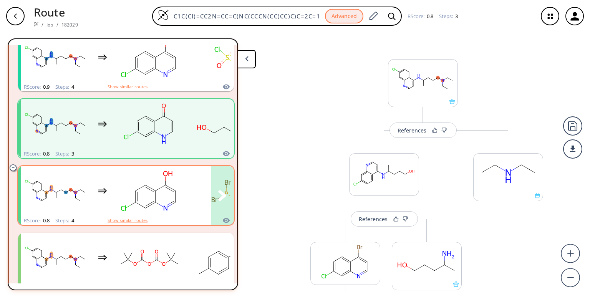
click at [173, 191] on icon "clusters" at bounding box center [170, 189] width 8 height 5
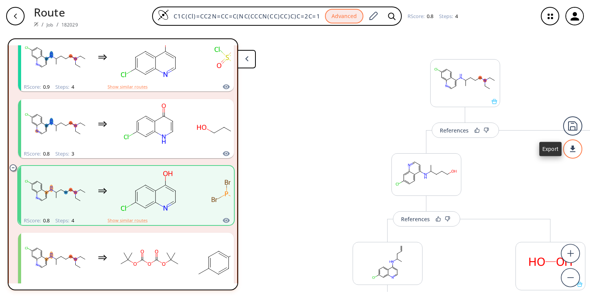
click at [573, 146] on div at bounding box center [573, 149] width 23 height 23
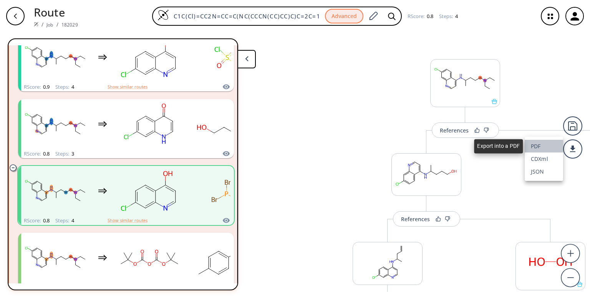
click at [537, 146] on li "PDF" at bounding box center [544, 146] width 38 height 13
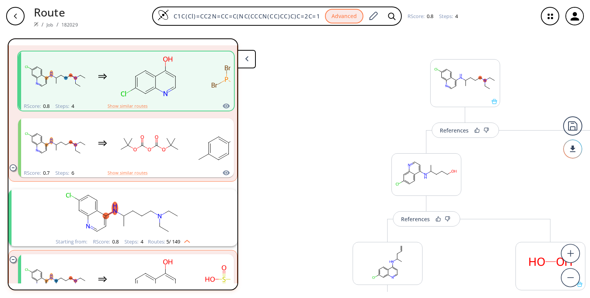
scroll to position [229, 0]
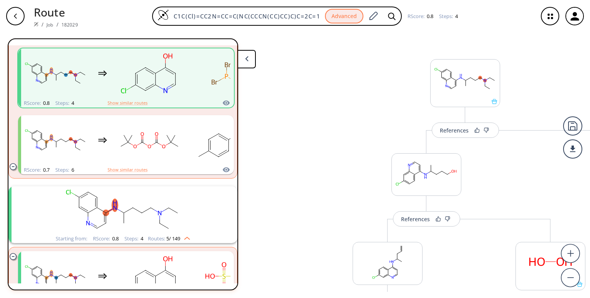
click at [103, 200] on rect "clusters" at bounding box center [123, 210] width 200 height 48
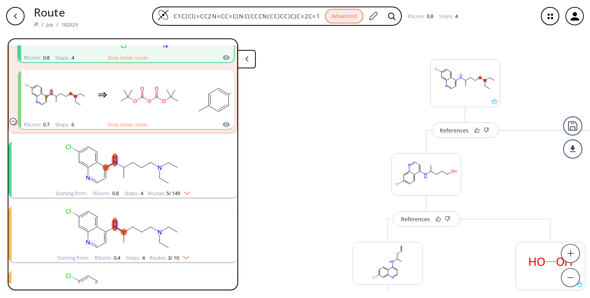
scroll to position [275, 0]
click at [139, 179] on rect "clusters" at bounding box center [123, 164] width 200 height 48
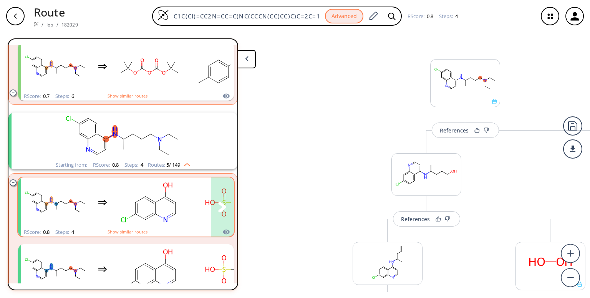
scroll to position [320, 0]
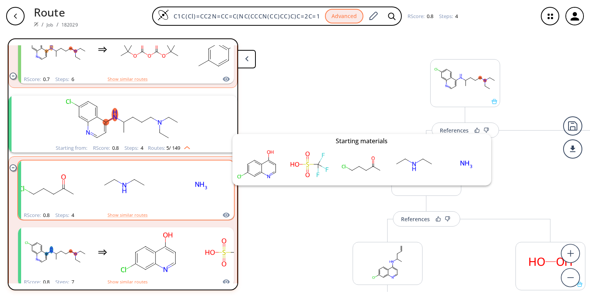
click at [223, 215] on icon "clusters" at bounding box center [227, 215] width 8 height 9
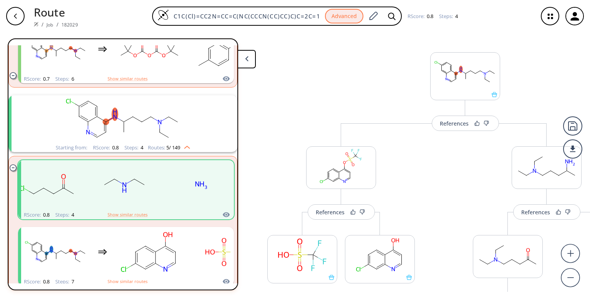
scroll to position [2, 0]
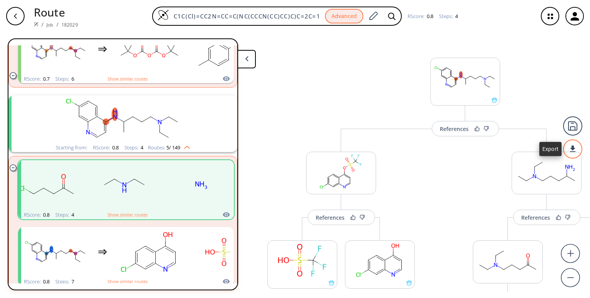
click at [572, 148] on div at bounding box center [573, 149] width 27 height 27
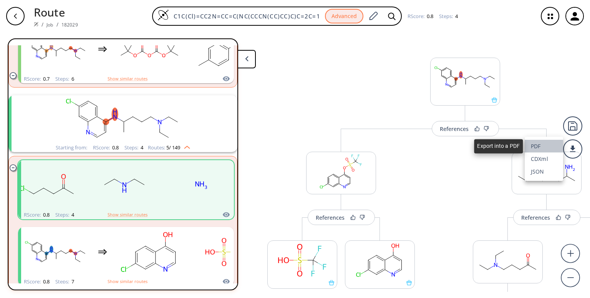
click at [534, 145] on li "PDF" at bounding box center [544, 146] width 38 height 13
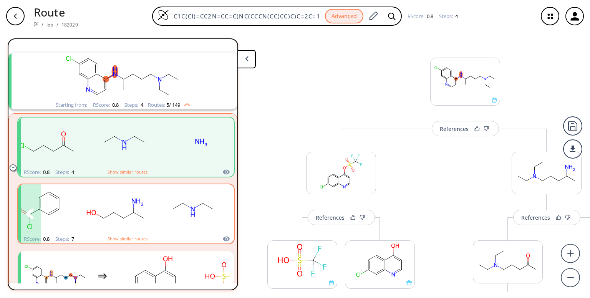
scroll to position [366, 0]
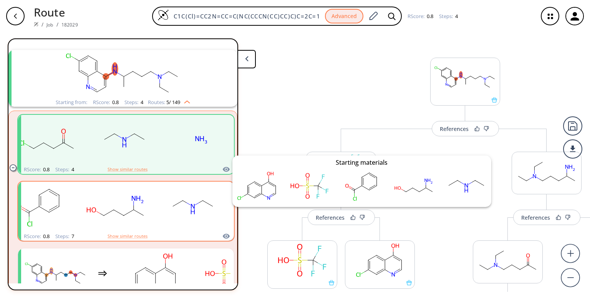
click at [223, 236] on icon "clusters" at bounding box center [226, 236] width 7 height 5
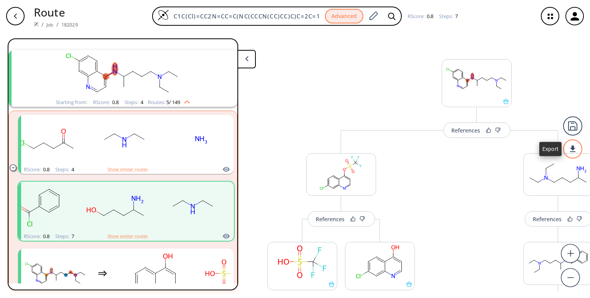
click at [574, 148] on div at bounding box center [573, 149] width 23 height 23
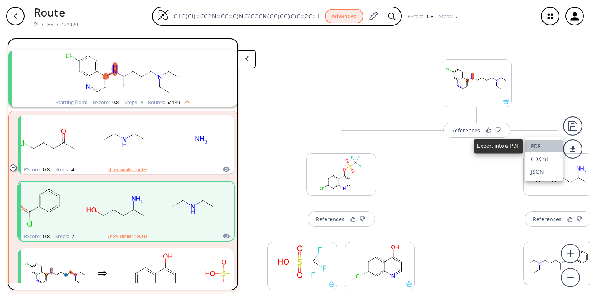
click at [543, 144] on li "PDF" at bounding box center [544, 146] width 38 height 13
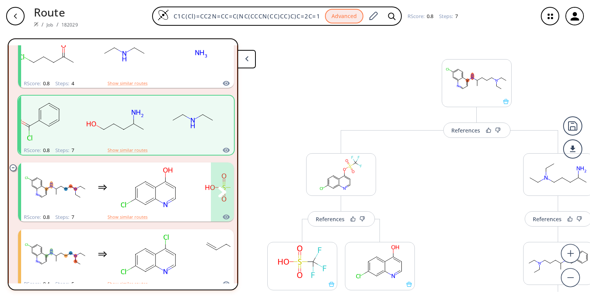
scroll to position [452, 0]
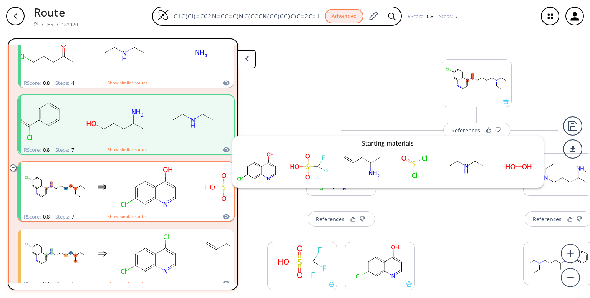
click at [223, 216] on icon "clusters" at bounding box center [227, 216] width 8 height 9
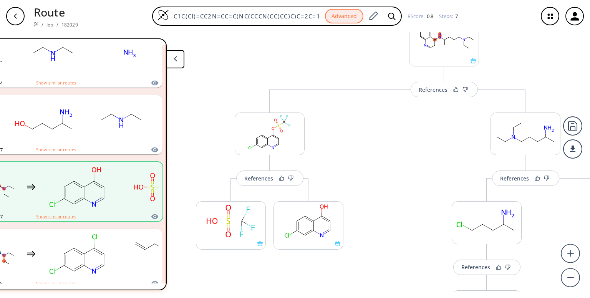
scroll to position [29, 0]
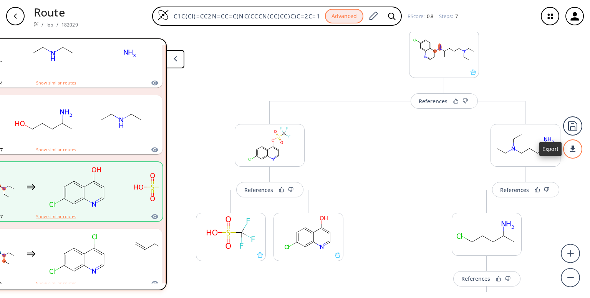
click at [574, 151] on div at bounding box center [573, 149] width 19 height 19
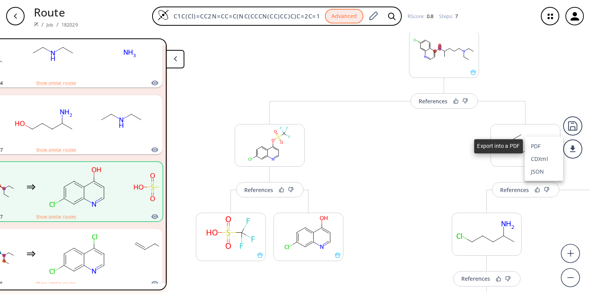
click at [545, 146] on li "PDF" at bounding box center [544, 146] width 38 height 13
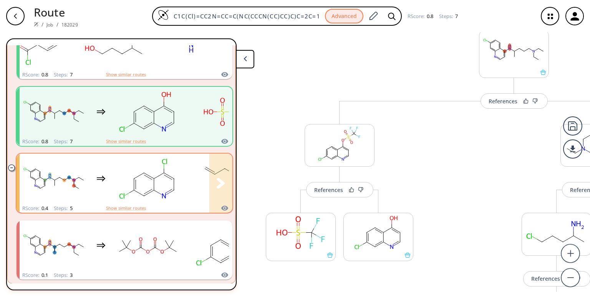
scroll to position [0, 0]
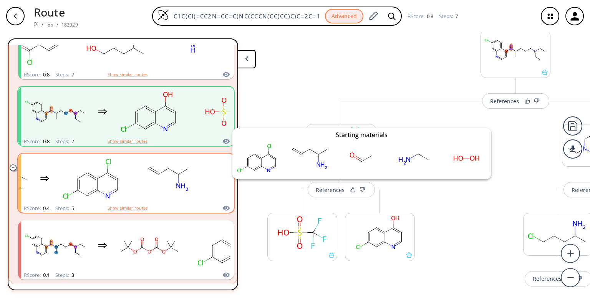
click at [223, 206] on icon "clusters" at bounding box center [226, 208] width 7 height 5
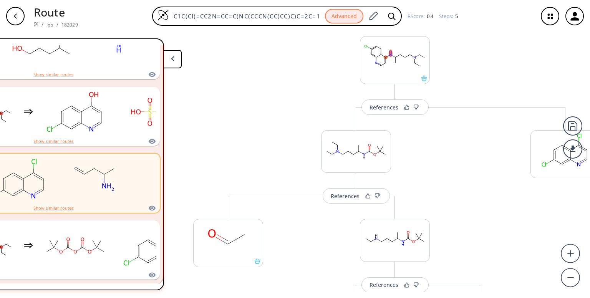
scroll to position [0, 74]
click at [575, 150] on div at bounding box center [573, 149] width 19 height 19
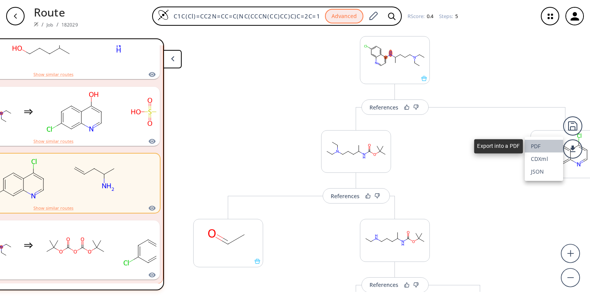
click at [537, 145] on li "PDF" at bounding box center [544, 146] width 38 height 13
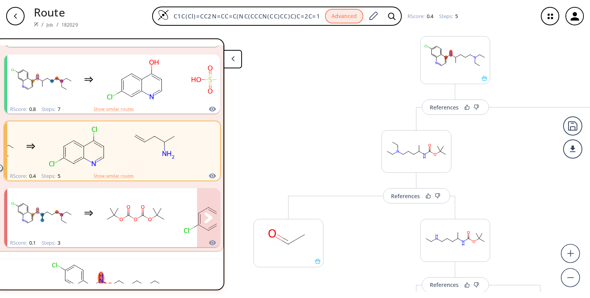
scroll to position [0, 0]
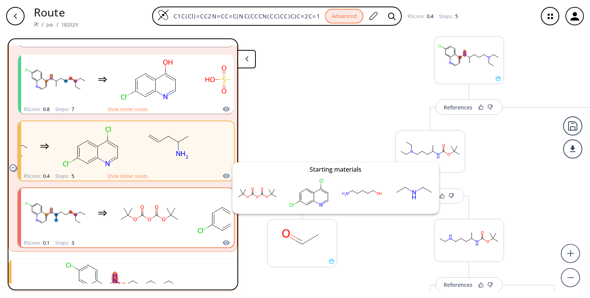
click at [223, 244] on icon "clusters" at bounding box center [227, 242] width 8 height 9
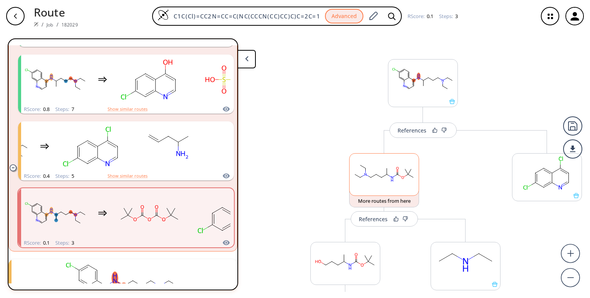
scroll to position [0, 5]
click at [404, 133] on div "References" at bounding box center [412, 130] width 29 height 5
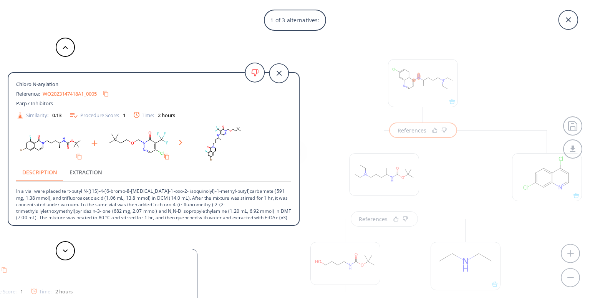
scroll to position [21, 0]
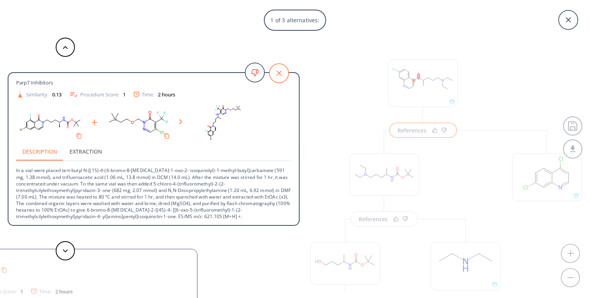
click at [274, 74] on icon at bounding box center [278, 73] width 19 height 19
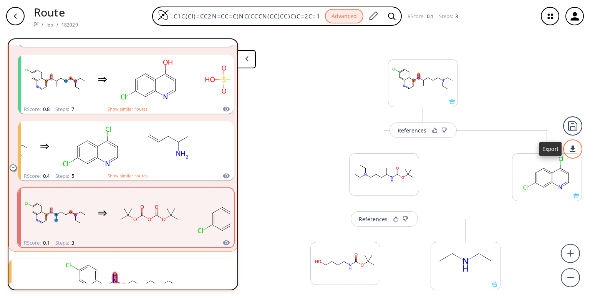
click at [569, 146] on div at bounding box center [573, 149] width 26 height 26
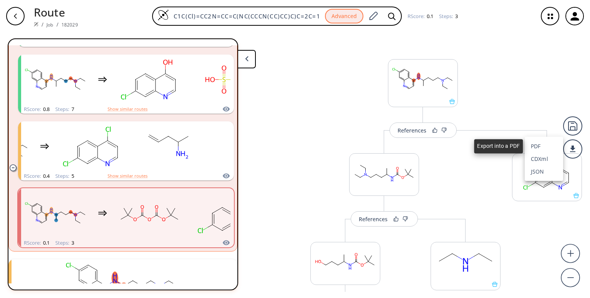
click at [533, 144] on li "PDF" at bounding box center [544, 146] width 38 height 13
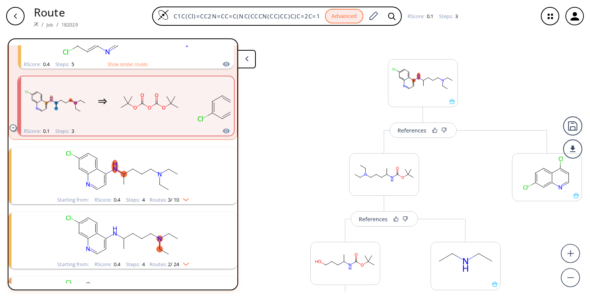
scroll to position [673, 0]
click at [180, 197] on img "clusters" at bounding box center [184, 197] width 10 height 6
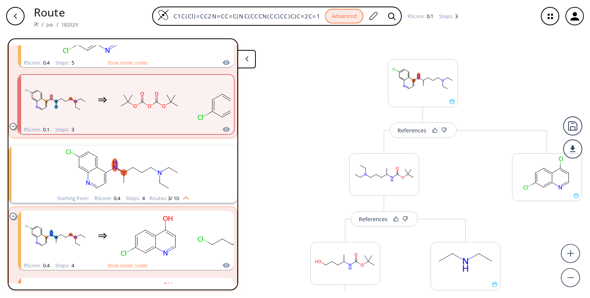
scroll to position [694, 0]
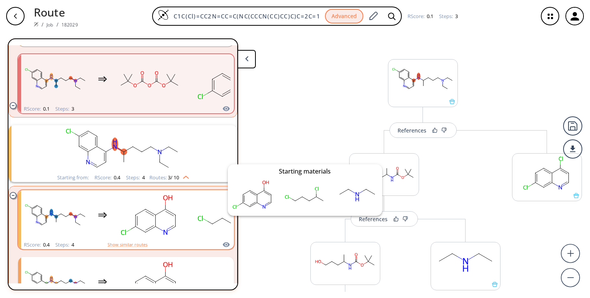
click at [223, 245] on icon "clusters" at bounding box center [226, 244] width 7 height 5
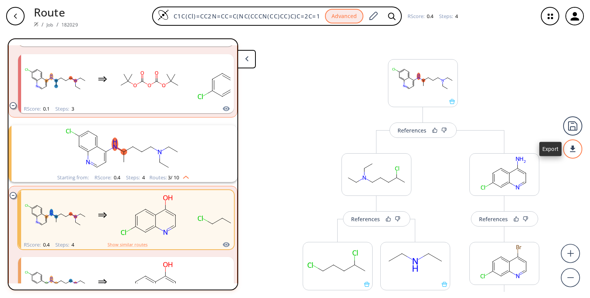
click at [570, 150] on div at bounding box center [573, 149] width 27 height 27
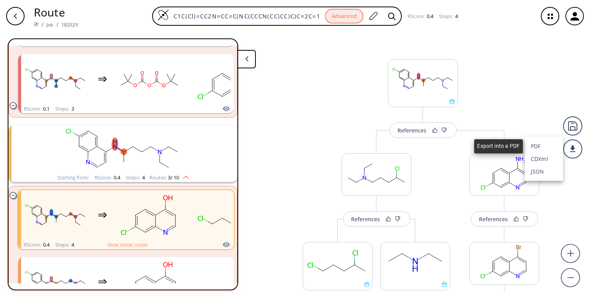
click at [539, 146] on li "PDF" at bounding box center [544, 146] width 38 height 13
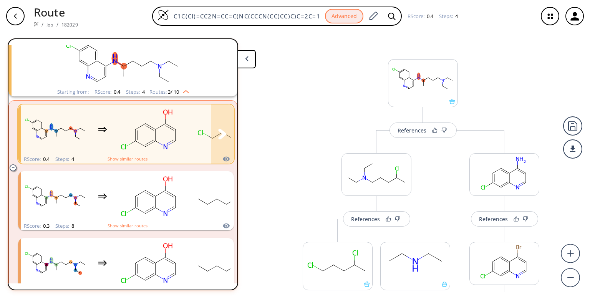
scroll to position [781, 0]
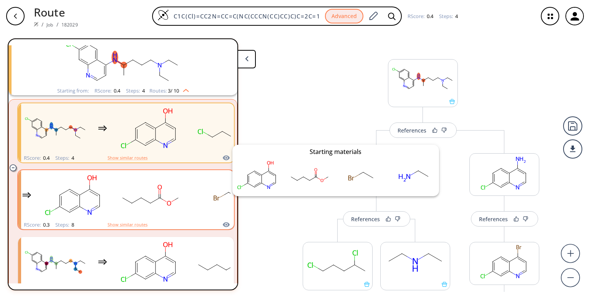
click at [223, 225] on icon "clusters" at bounding box center [227, 224] width 8 height 9
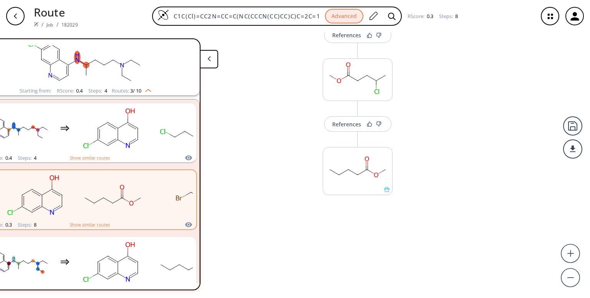
scroll to position [460, 0]
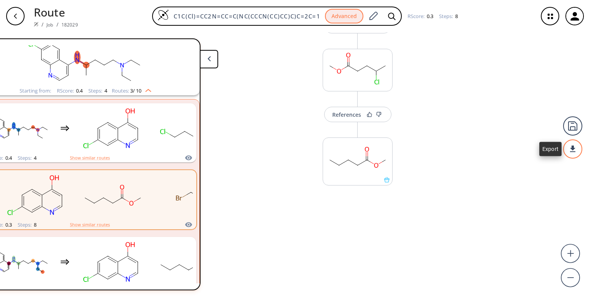
click at [571, 152] on div at bounding box center [573, 148] width 25 height 25
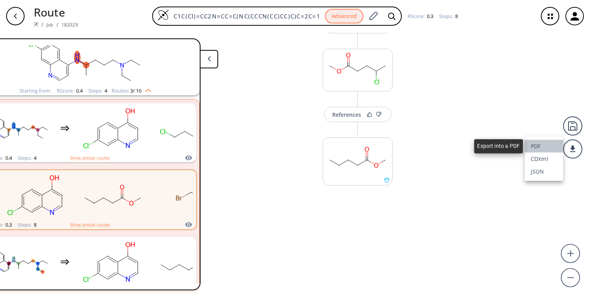
click at [541, 146] on li "PDF" at bounding box center [544, 146] width 38 height 13
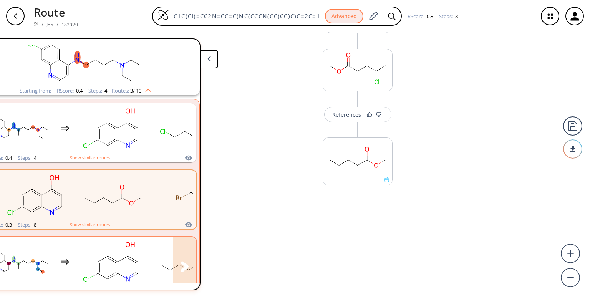
click at [160, 244] on rect "clusters" at bounding box center [188, 262] width 69 height 48
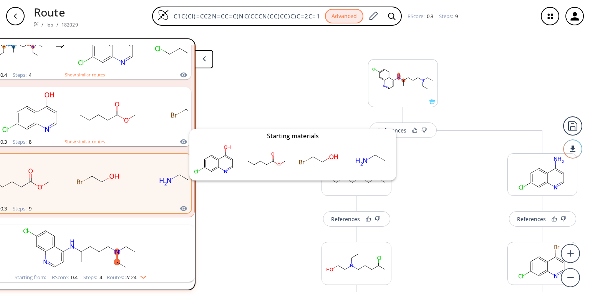
click at [181, 210] on icon "clusters" at bounding box center [184, 208] width 8 height 9
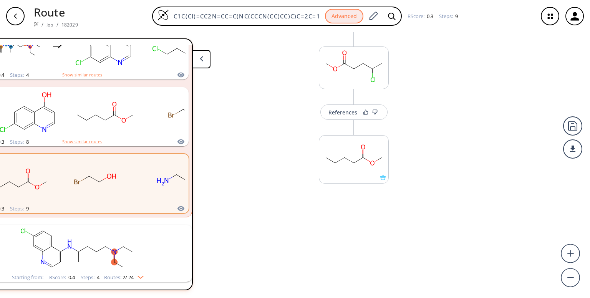
scroll to position [564, 0]
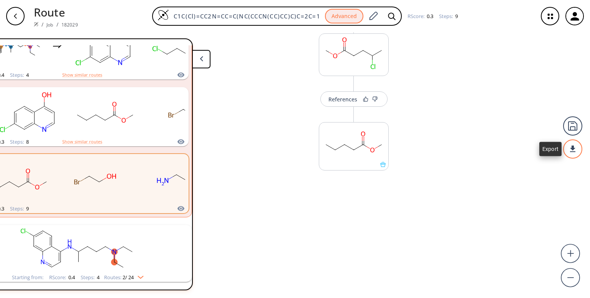
click at [575, 153] on div at bounding box center [573, 149] width 24 height 24
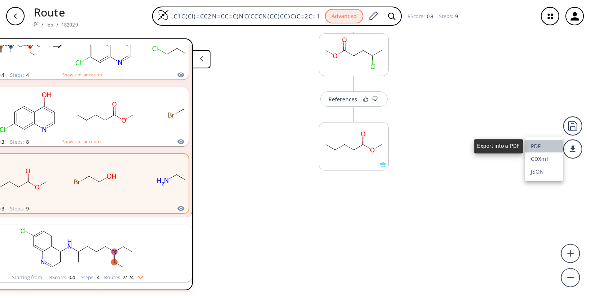
click at [537, 148] on li "PDF" at bounding box center [544, 146] width 38 height 13
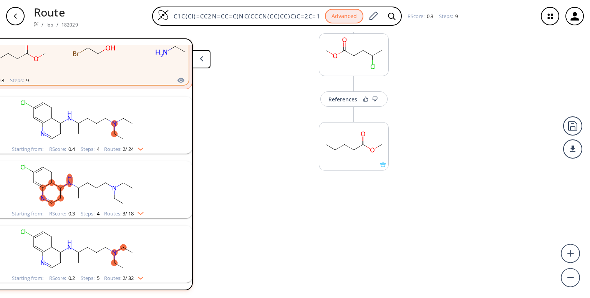
scroll to position [1001, 0]
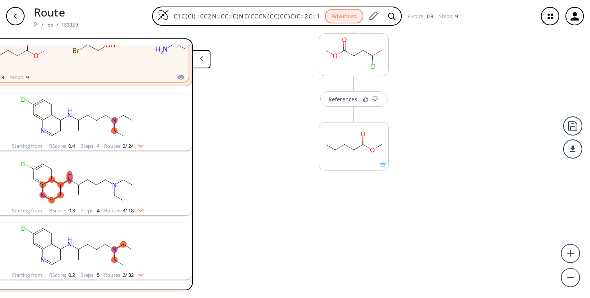
click at [134, 141] on img "clusters" at bounding box center [139, 144] width 10 height 6
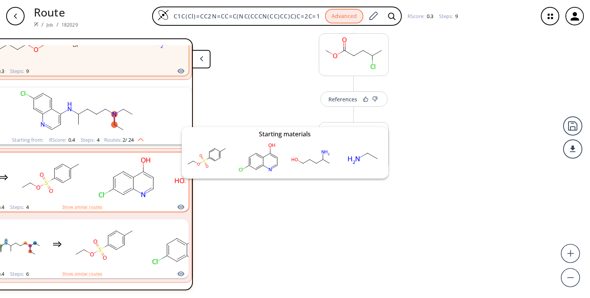
click at [177, 206] on icon "clusters" at bounding box center [181, 207] width 8 height 9
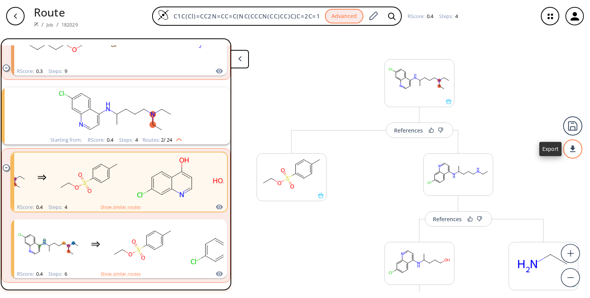
click at [569, 149] on div at bounding box center [573, 149] width 26 height 26
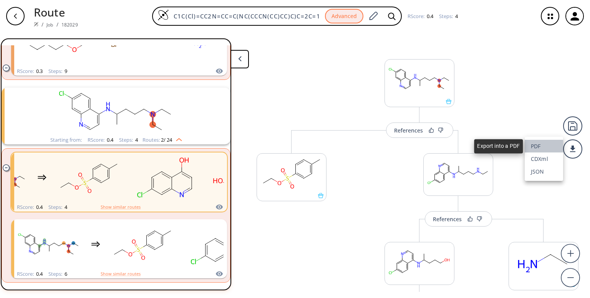
click at [535, 143] on li "PDF" at bounding box center [544, 146] width 38 height 13
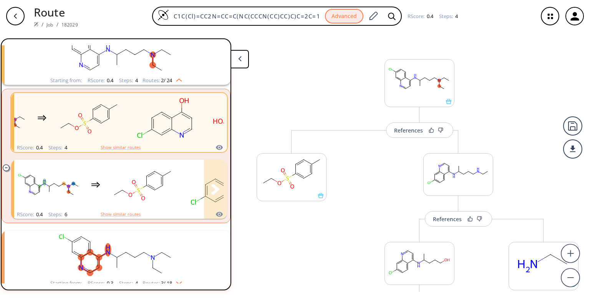
scroll to position [1063, 0]
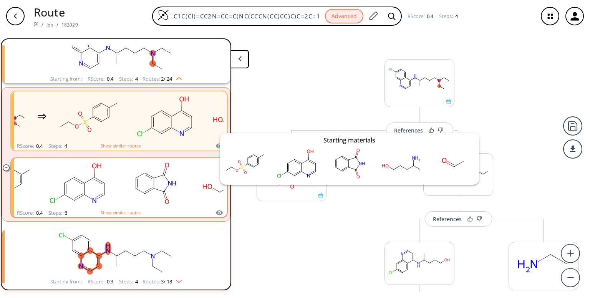
click at [216, 213] on icon "clusters" at bounding box center [219, 212] width 7 height 5
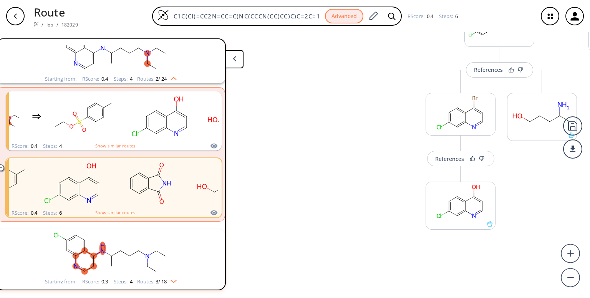
scroll to position [460, 0]
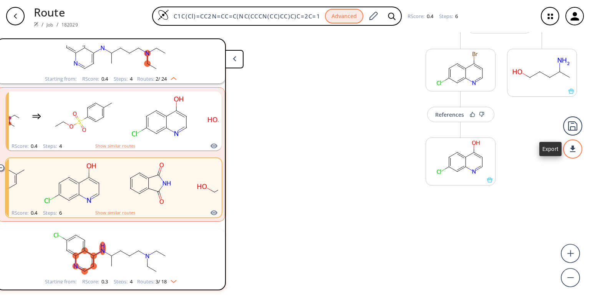
click at [572, 148] on div at bounding box center [573, 149] width 27 height 27
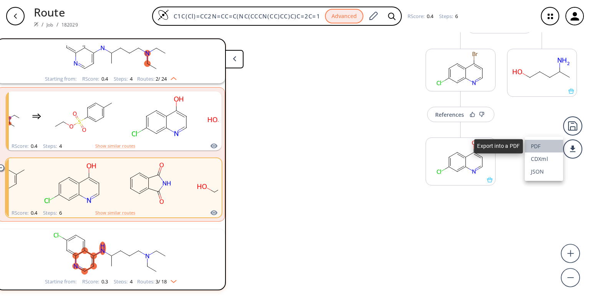
click at [535, 145] on li "PDF" at bounding box center [544, 146] width 38 height 13
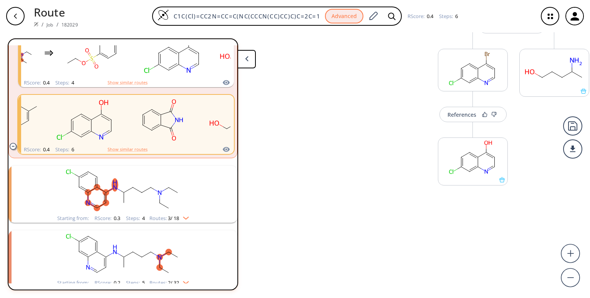
scroll to position [1140, 0]
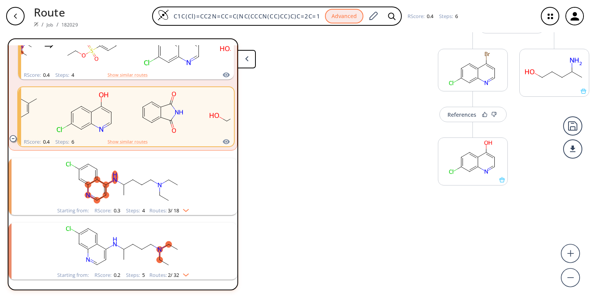
click at [185, 206] on img "clusters" at bounding box center [184, 209] width 10 height 6
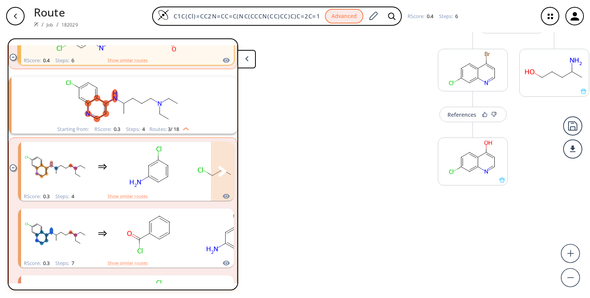
scroll to position [1217, 0]
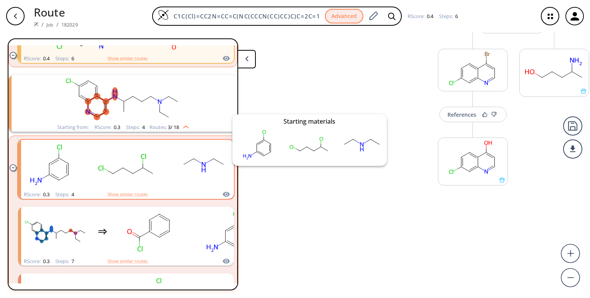
click at [223, 193] on icon "clusters" at bounding box center [226, 194] width 7 height 5
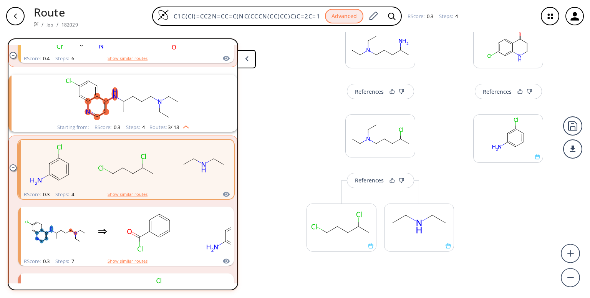
scroll to position [148, 0]
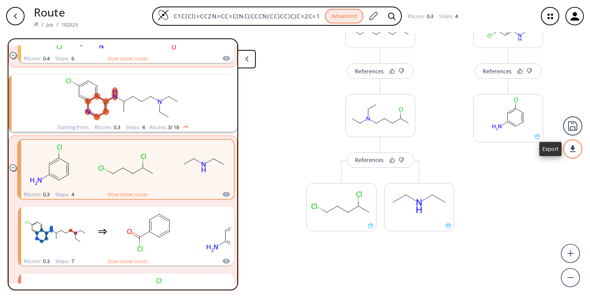
click at [575, 148] on div at bounding box center [573, 149] width 27 height 27
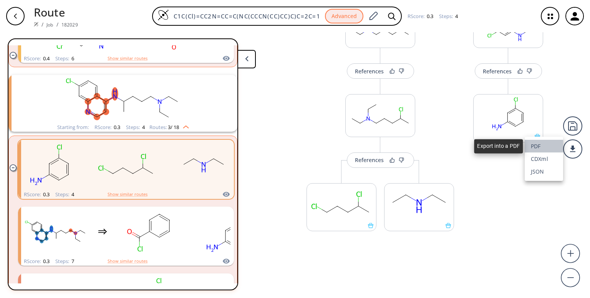
click at [540, 144] on li "PDF" at bounding box center [544, 146] width 38 height 13
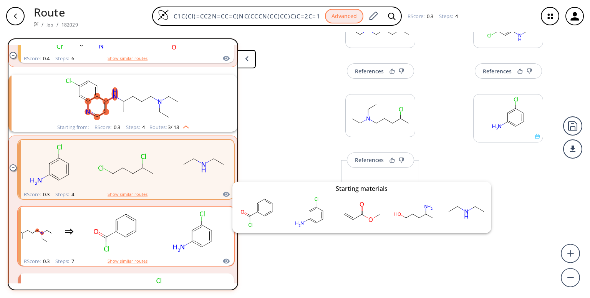
click at [223, 260] on icon "clusters" at bounding box center [226, 261] width 7 height 5
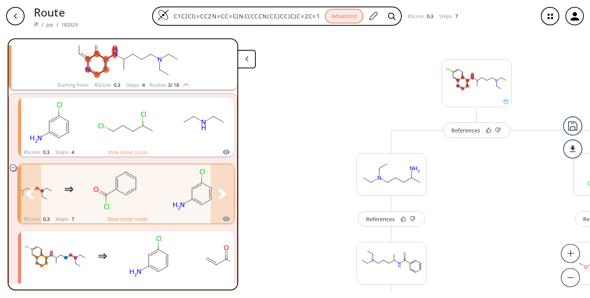
scroll to position [1266, 0]
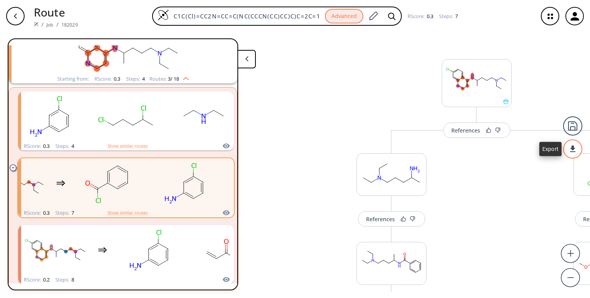
click at [572, 150] on div at bounding box center [573, 148] width 25 height 25
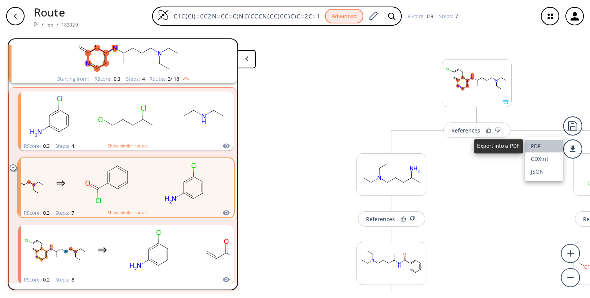
click at [543, 147] on li "PDF" at bounding box center [544, 146] width 38 height 13
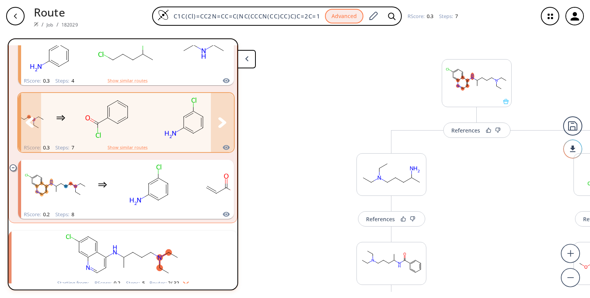
scroll to position [1334, 0]
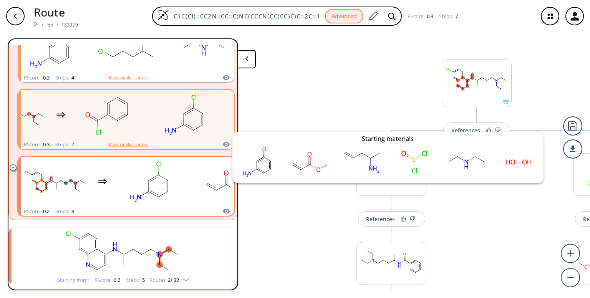
click at [224, 214] on icon "clusters" at bounding box center [226, 211] width 7 height 5
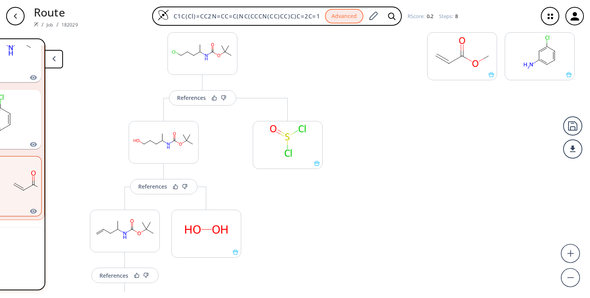
scroll to position [307, 0]
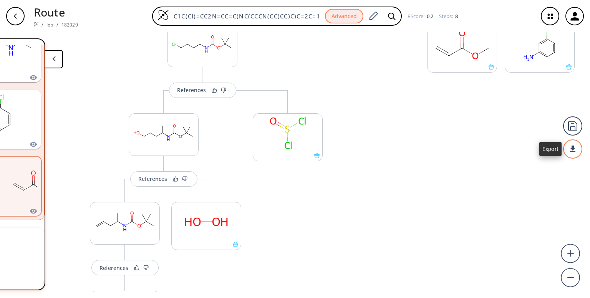
click at [574, 145] on div at bounding box center [573, 149] width 24 height 24
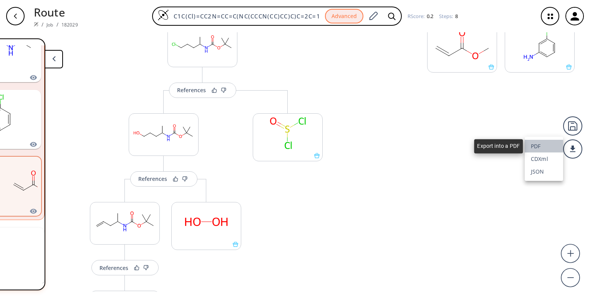
click at [538, 148] on li "PDF" at bounding box center [544, 146] width 38 height 13
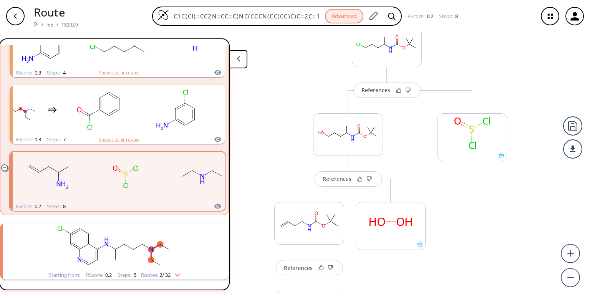
scroll to position [0, 0]
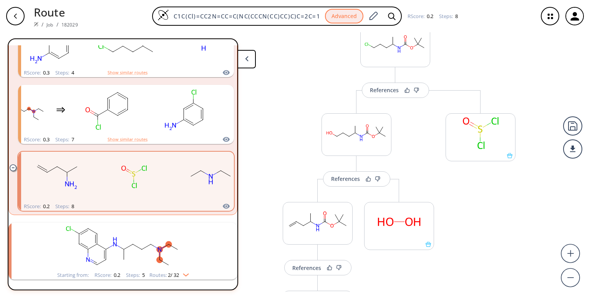
click at [183, 271] on img "clusters" at bounding box center [184, 274] width 10 height 6
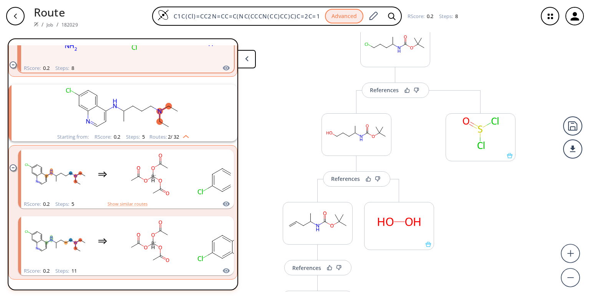
scroll to position [1484, 0]
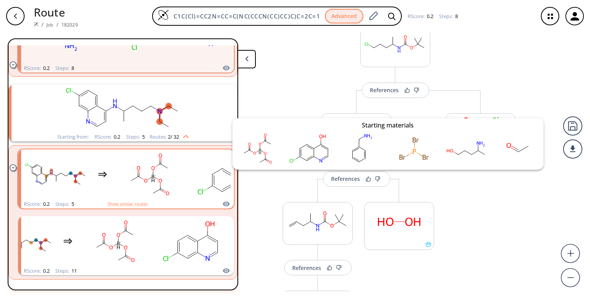
click at [223, 200] on icon "clusters" at bounding box center [227, 204] width 8 height 9
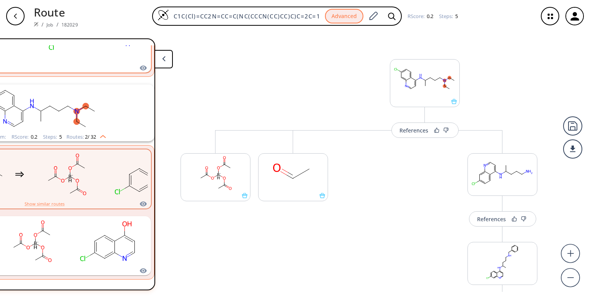
scroll to position [0, 101]
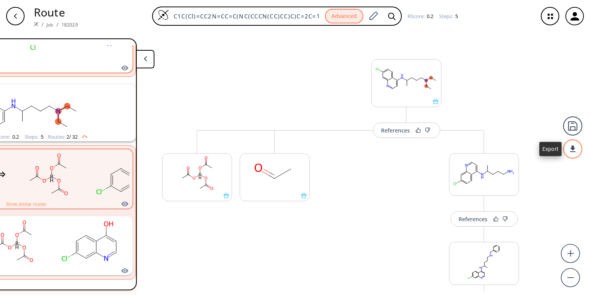
click at [572, 145] on div at bounding box center [573, 149] width 26 height 26
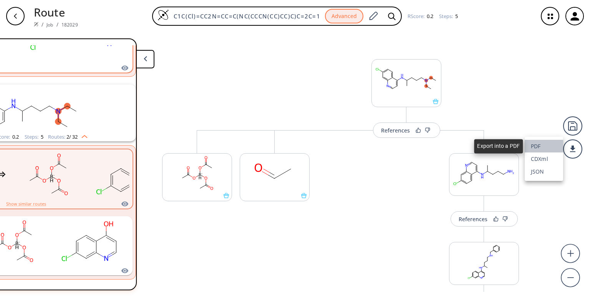
click at [539, 146] on li "PDF" at bounding box center [544, 146] width 38 height 13
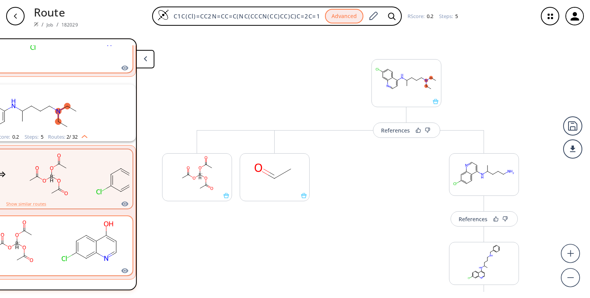
scroll to position [1484, 0]
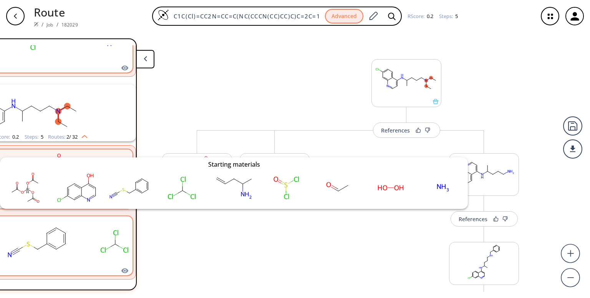
click at [121, 268] on icon "clusters" at bounding box center [124, 270] width 7 height 5
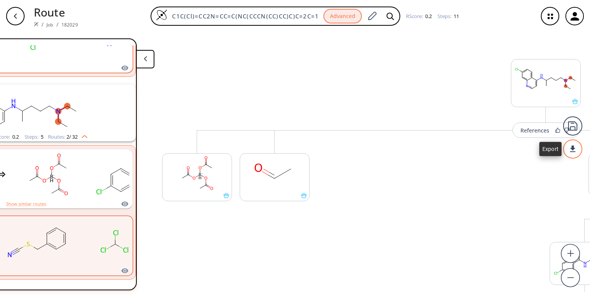
click at [575, 150] on div at bounding box center [573, 149] width 23 height 23
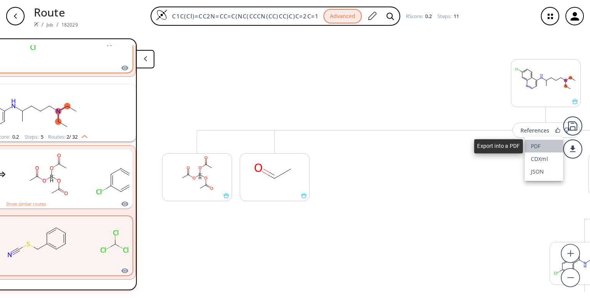
click at [538, 146] on li "PDF" at bounding box center [544, 146] width 38 height 13
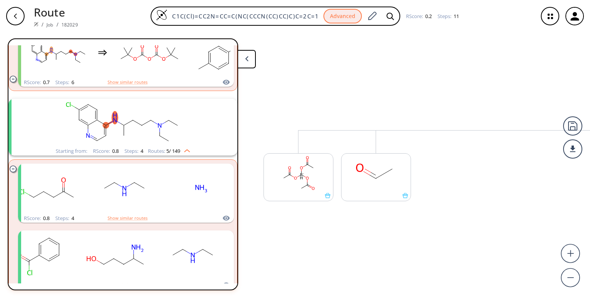
scroll to position [0, 0]
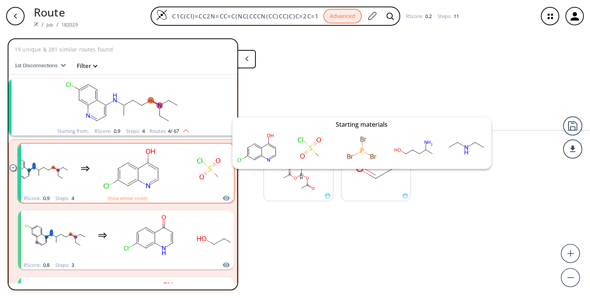
click at [223, 196] on icon "clusters" at bounding box center [226, 198] width 7 height 5
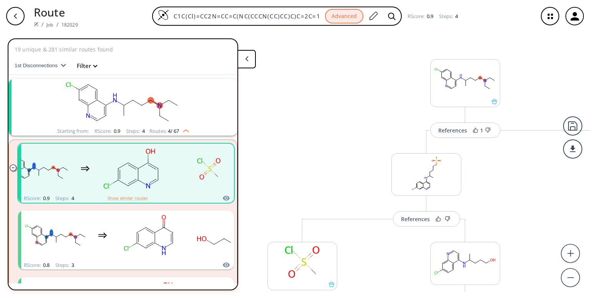
click at [185, 130] on img "clusters" at bounding box center [184, 129] width 10 height 6
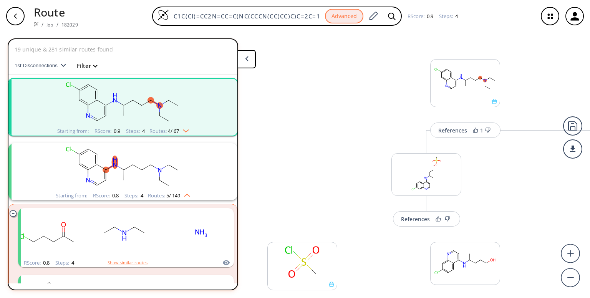
click at [185, 130] on img "clusters" at bounding box center [184, 129] width 10 height 6
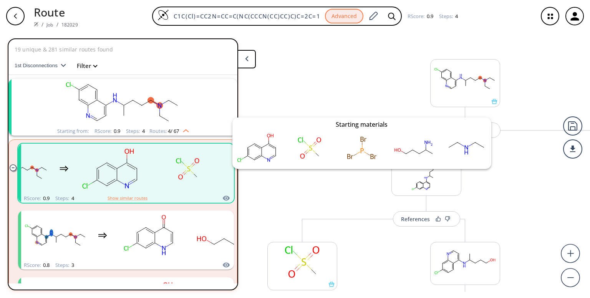
click at [223, 200] on icon "clusters" at bounding box center [227, 198] width 8 height 9
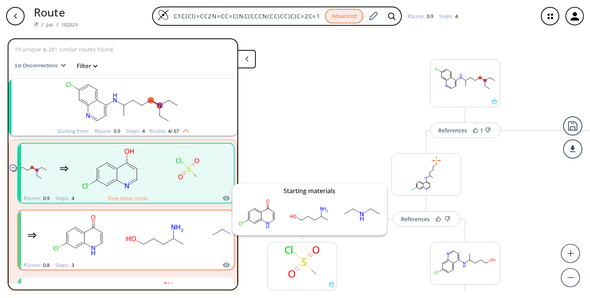
click at [223, 264] on icon "clusters" at bounding box center [226, 265] width 7 height 5
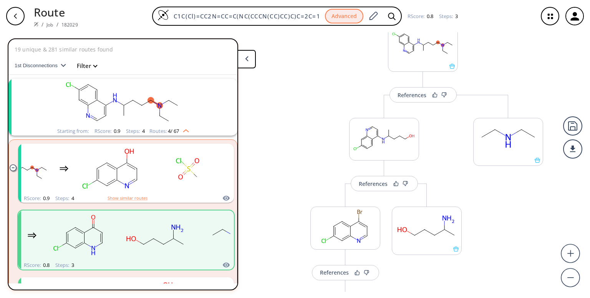
scroll to position [36, 0]
click at [575, 146] on div at bounding box center [573, 149] width 24 height 24
click at [537, 149] on li "PDF" at bounding box center [544, 146] width 38 height 13
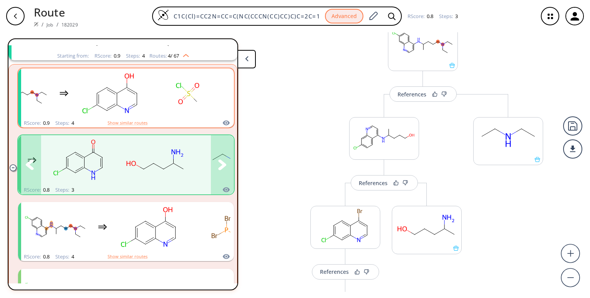
scroll to position [79, 0]
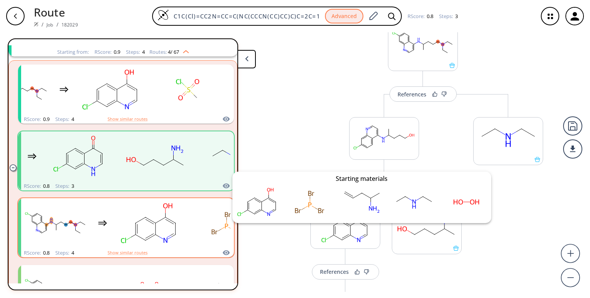
click at [223, 252] on icon "clusters" at bounding box center [226, 252] width 7 height 5
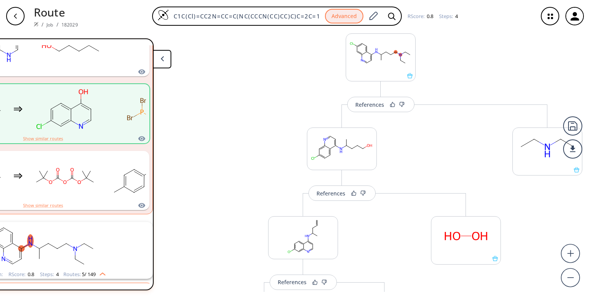
scroll to position [196, 0]
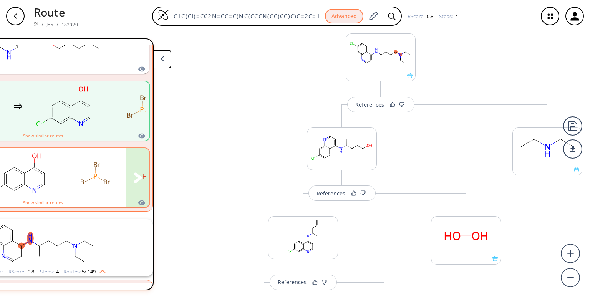
click at [134, 197] on button "clusters" at bounding box center [137, 177] width 23 height 59
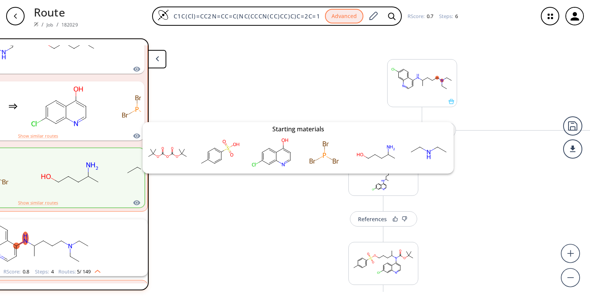
click at [133, 202] on icon "clusters" at bounding box center [137, 202] width 8 height 9
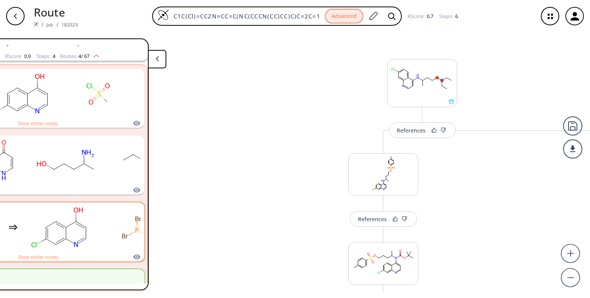
scroll to position [75, 0]
click at [95, 57] on img "clusters" at bounding box center [95, 55] width 10 height 6
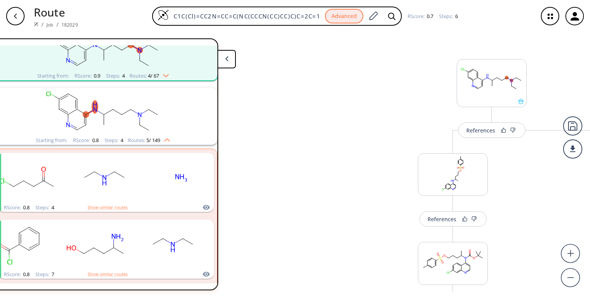
scroll to position [0, 18]
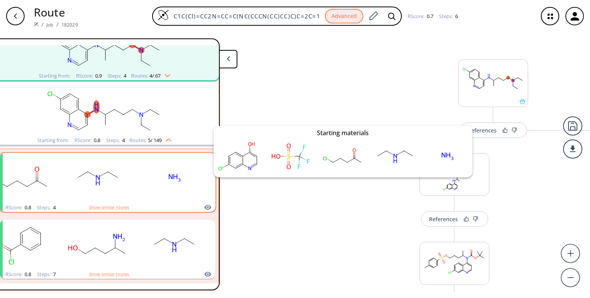
click at [204, 203] on icon "clusters" at bounding box center [208, 207] width 8 height 9
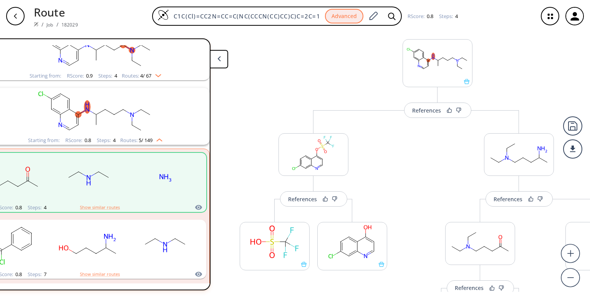
scroll to position [19, 0]
click at [13, 13] on icon "button" at bounding box center [15, 16] width 6 height 6
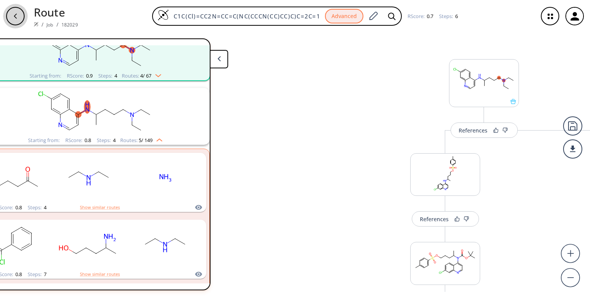
click at [13, 13] on icon "button" at bounding box center [15, 16] width 6 height 6
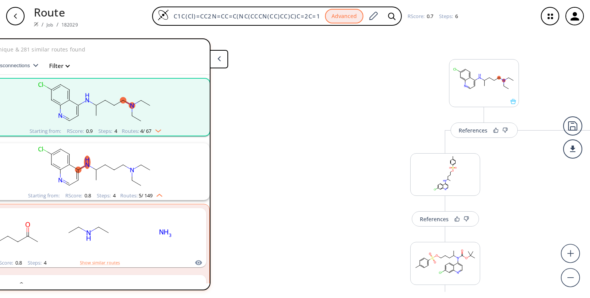
click at [219, 61] on button at bounding box center [219, 59] width 18 height 18
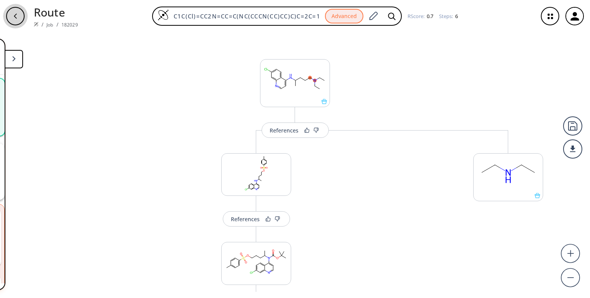
click at [13, 18] on icon "button" at bounding box center [15, 16] width 6 height 6
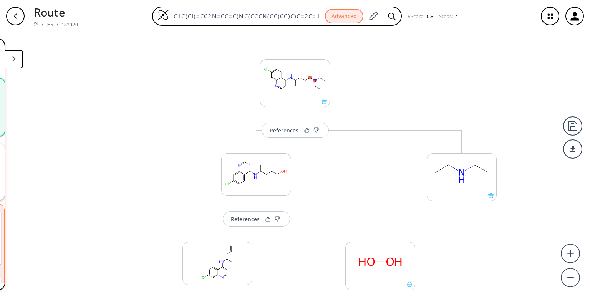
click at [13, 18] on icon "button" at bounding box center [15, 16] width 6 height 6
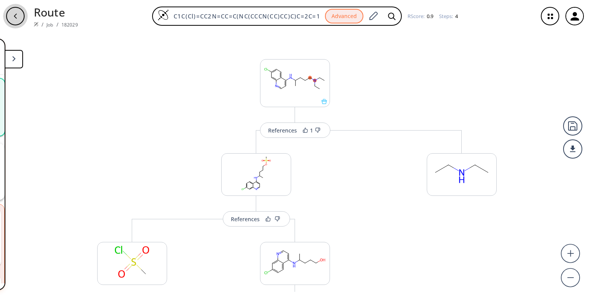
click at [13, 18] on icon "button" at bounding box center [15, 16] width 6 height 6
